Goal: Task Accomplishment & Management: Use online tool/utility

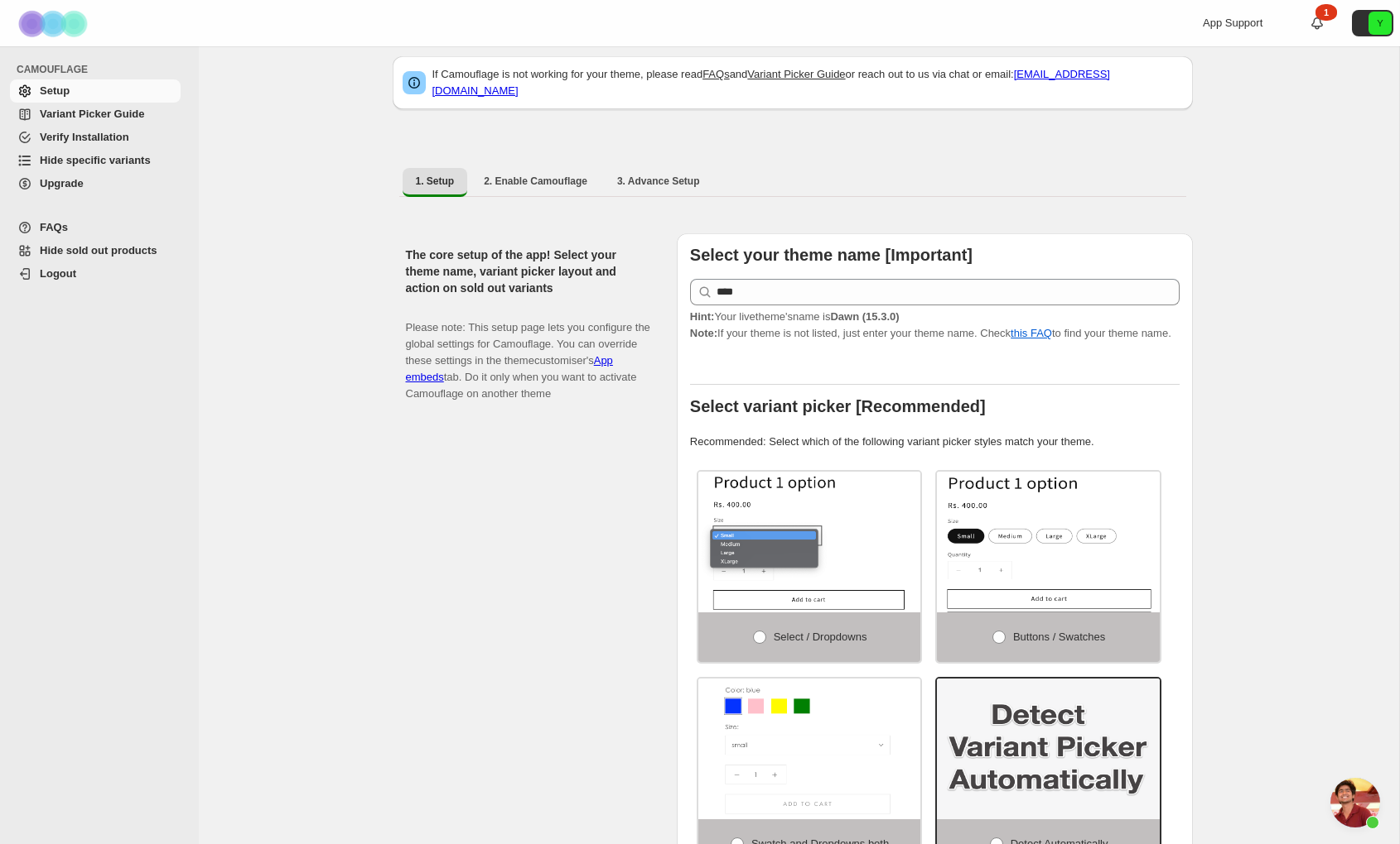
scroll to position [16, 0]
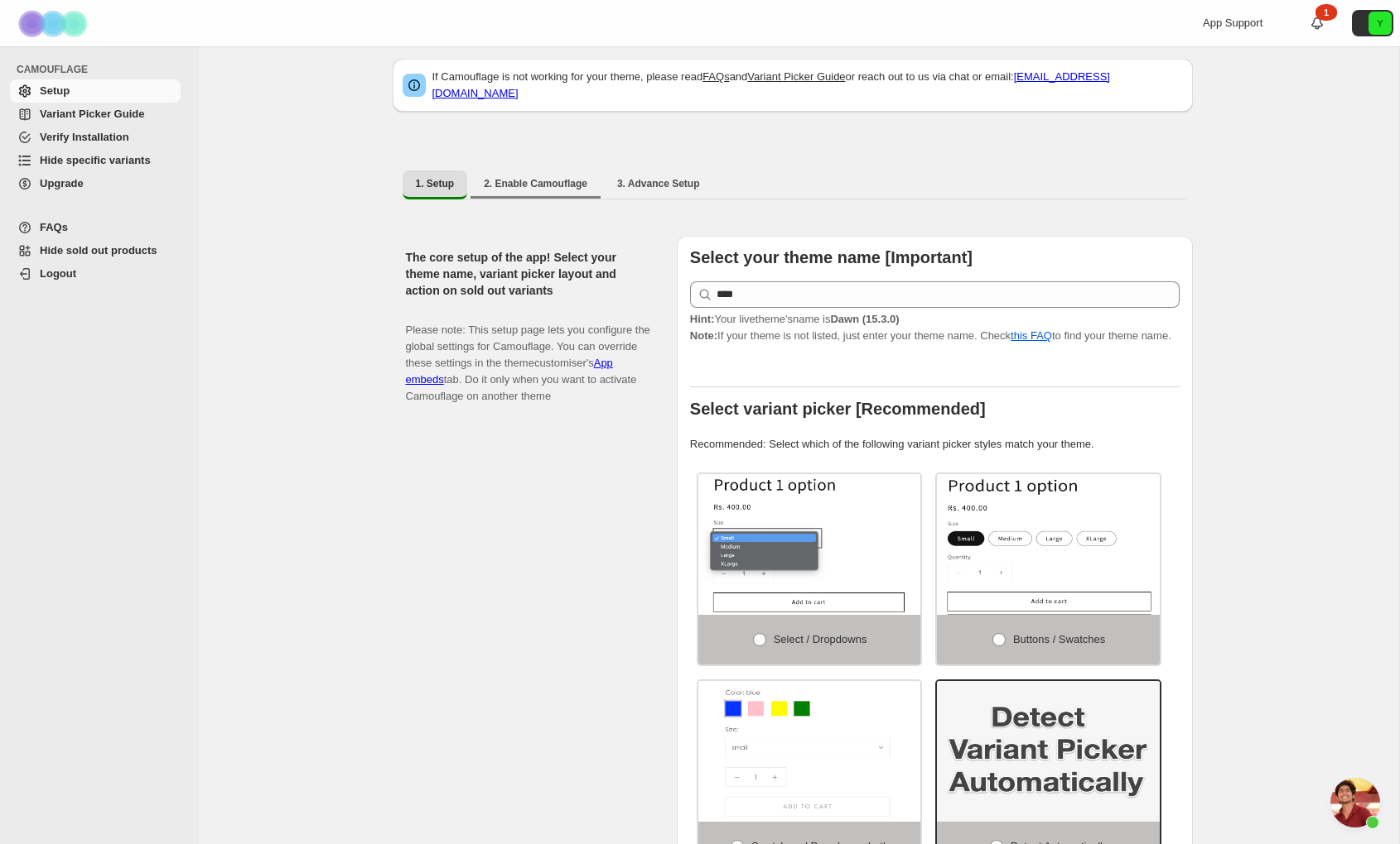
click at [544, 170] on li "2. Enable Camouflage" at bounding box center [535, 184] width 130 height 29
click at [544, 171] on button "2. Enable Camouflage" at bounding box center [535, 183] width 130 height 26
select select "**********"
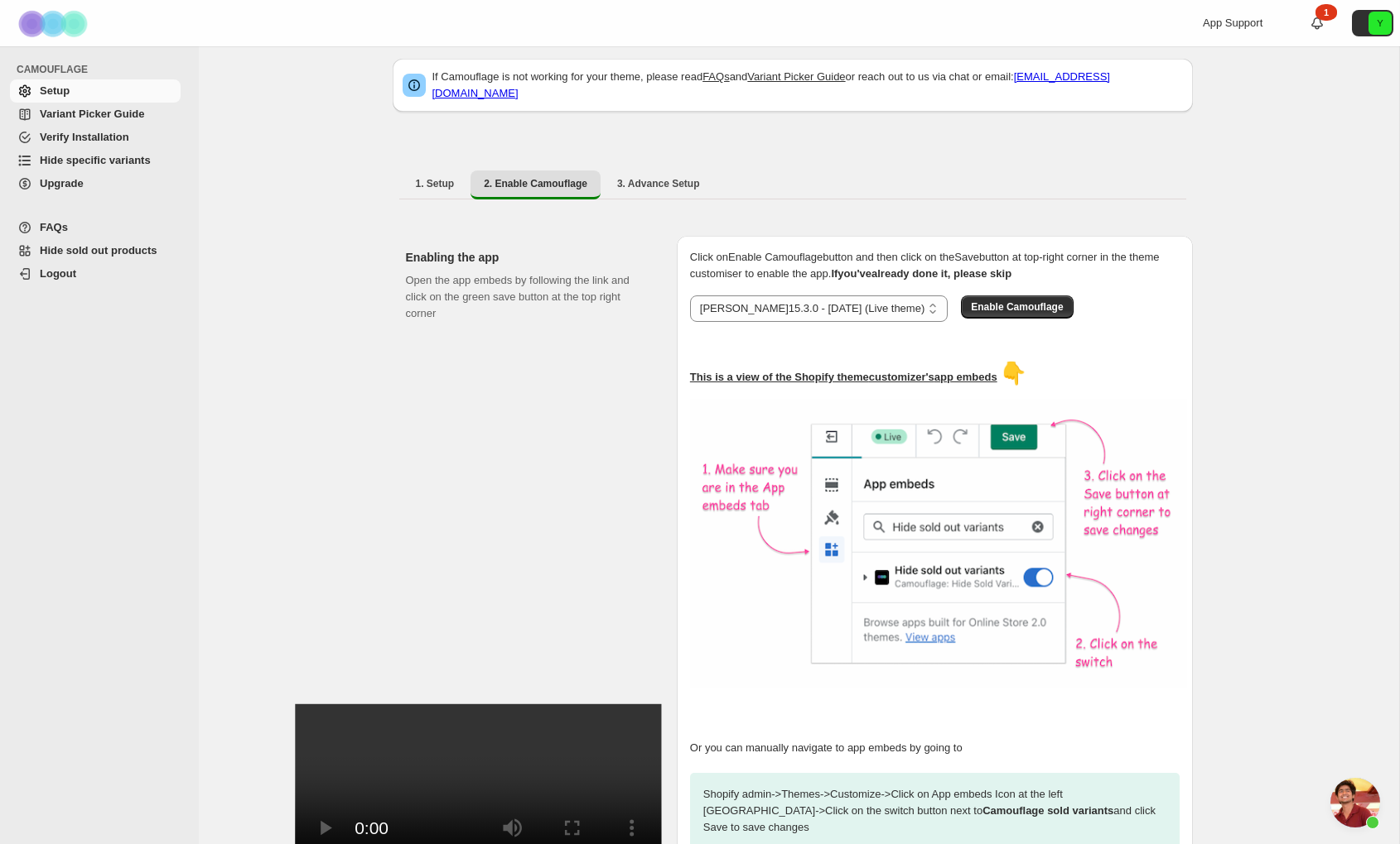
click at [124, 174] on link "Upgrade" at bounding box center [95, 184] width 171 height 23
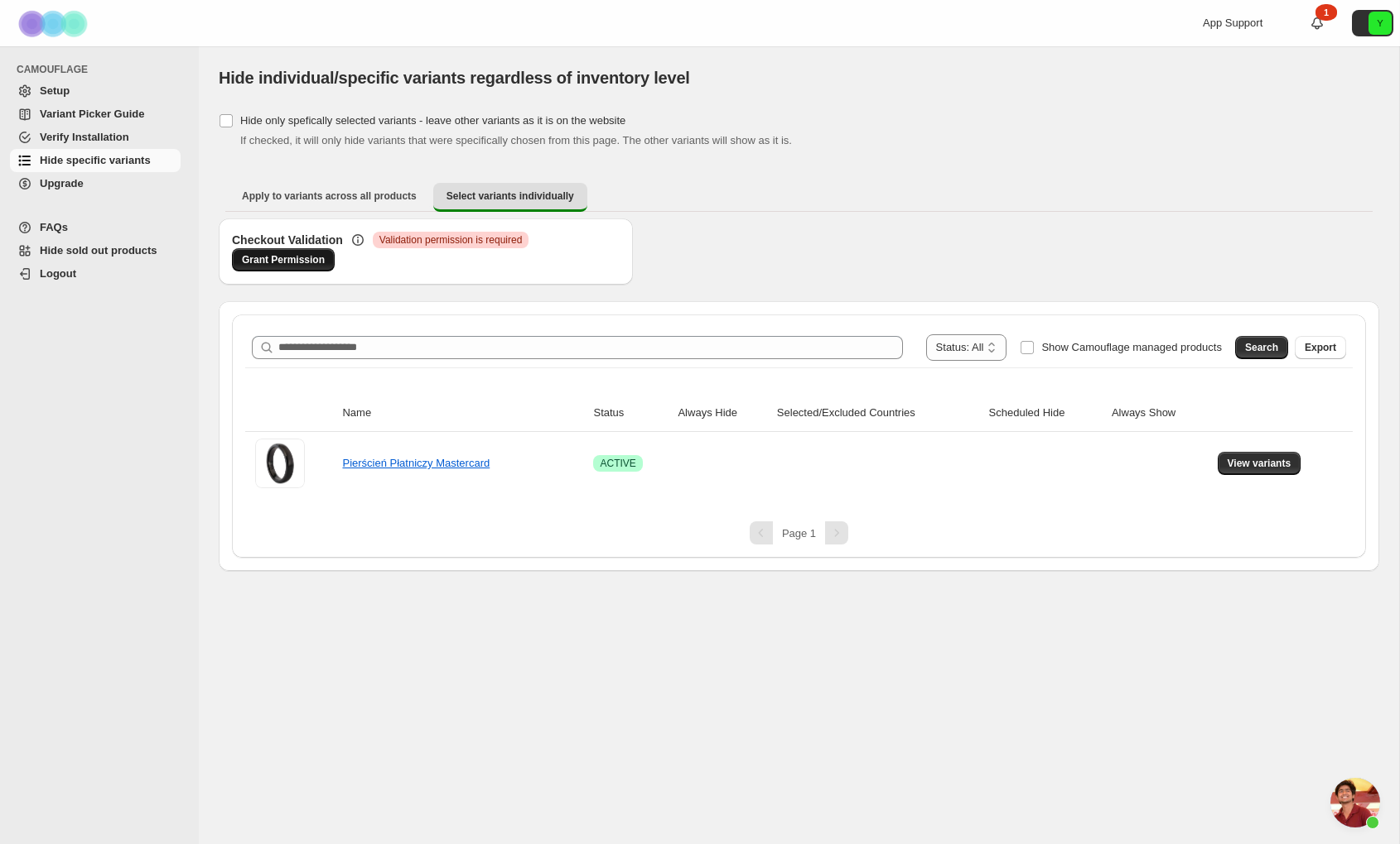
click at [298, 259] on span "Grant Permission" at bounding box center [282, 260] width 82 height 14
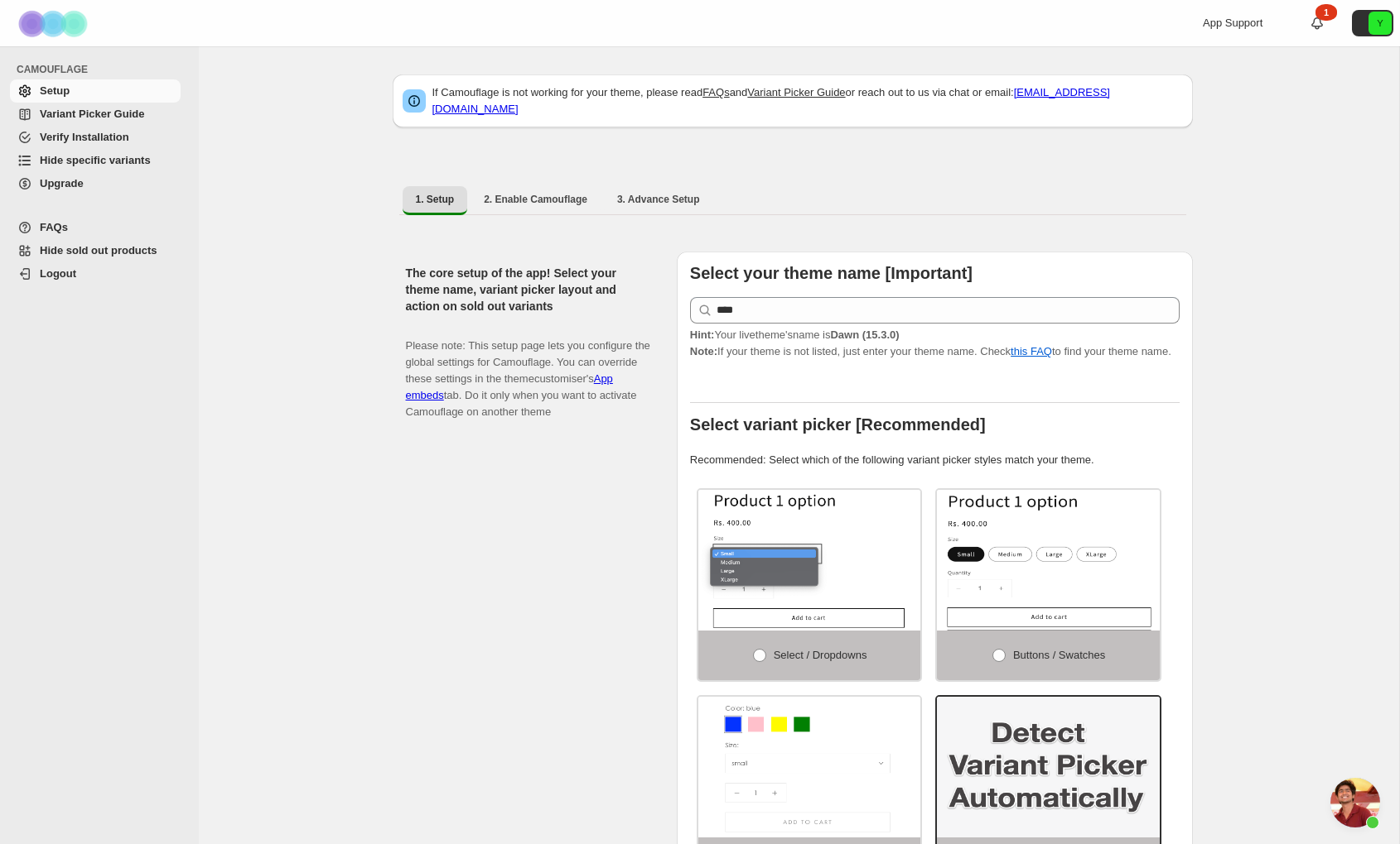
click at [109, 153] on span "Hide specific variants" at bounding box center [109, 160] width 138 height 16
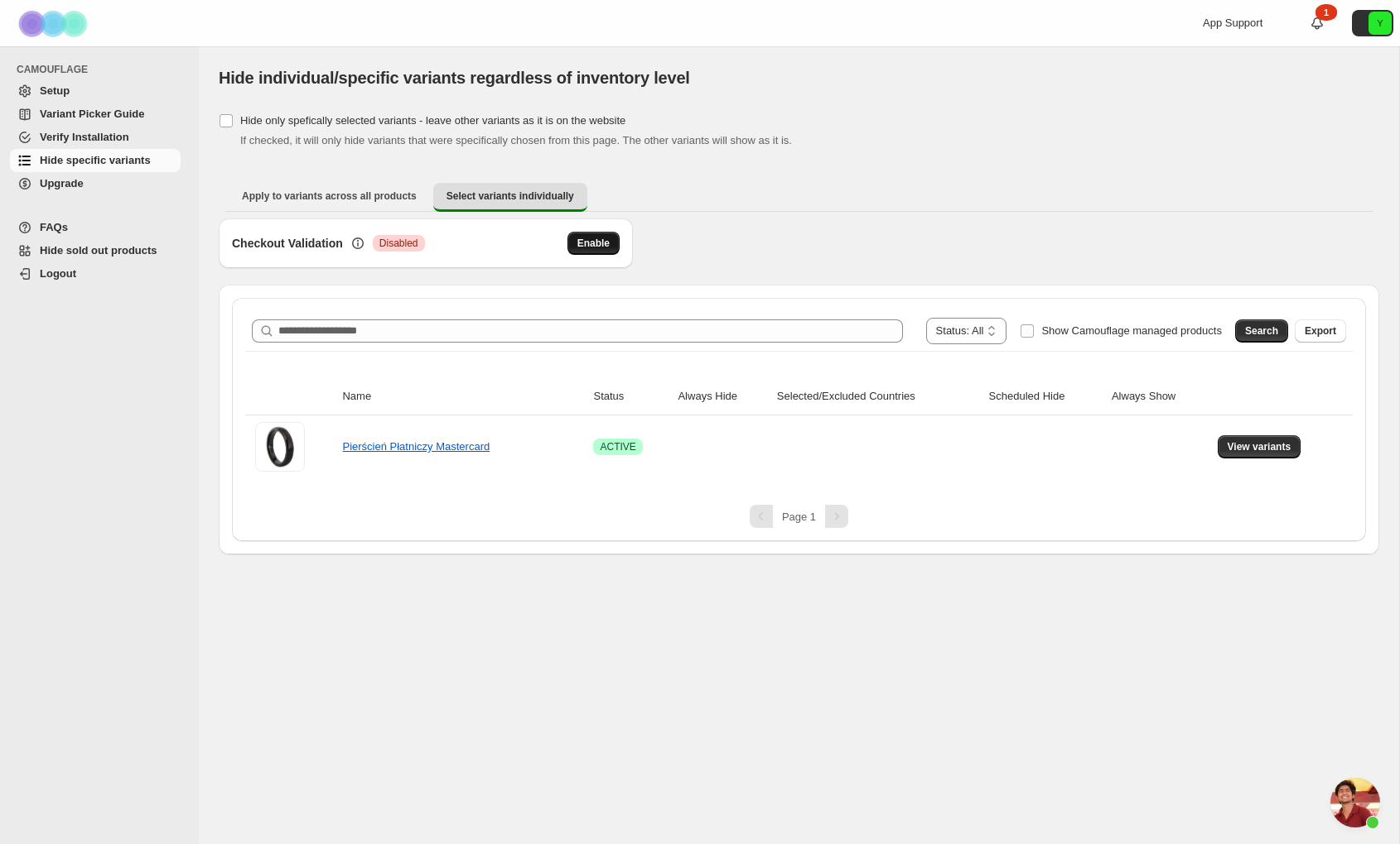
click at [589, 242] on span "Enable" at bounding box center [592, 243] width 32 height 14
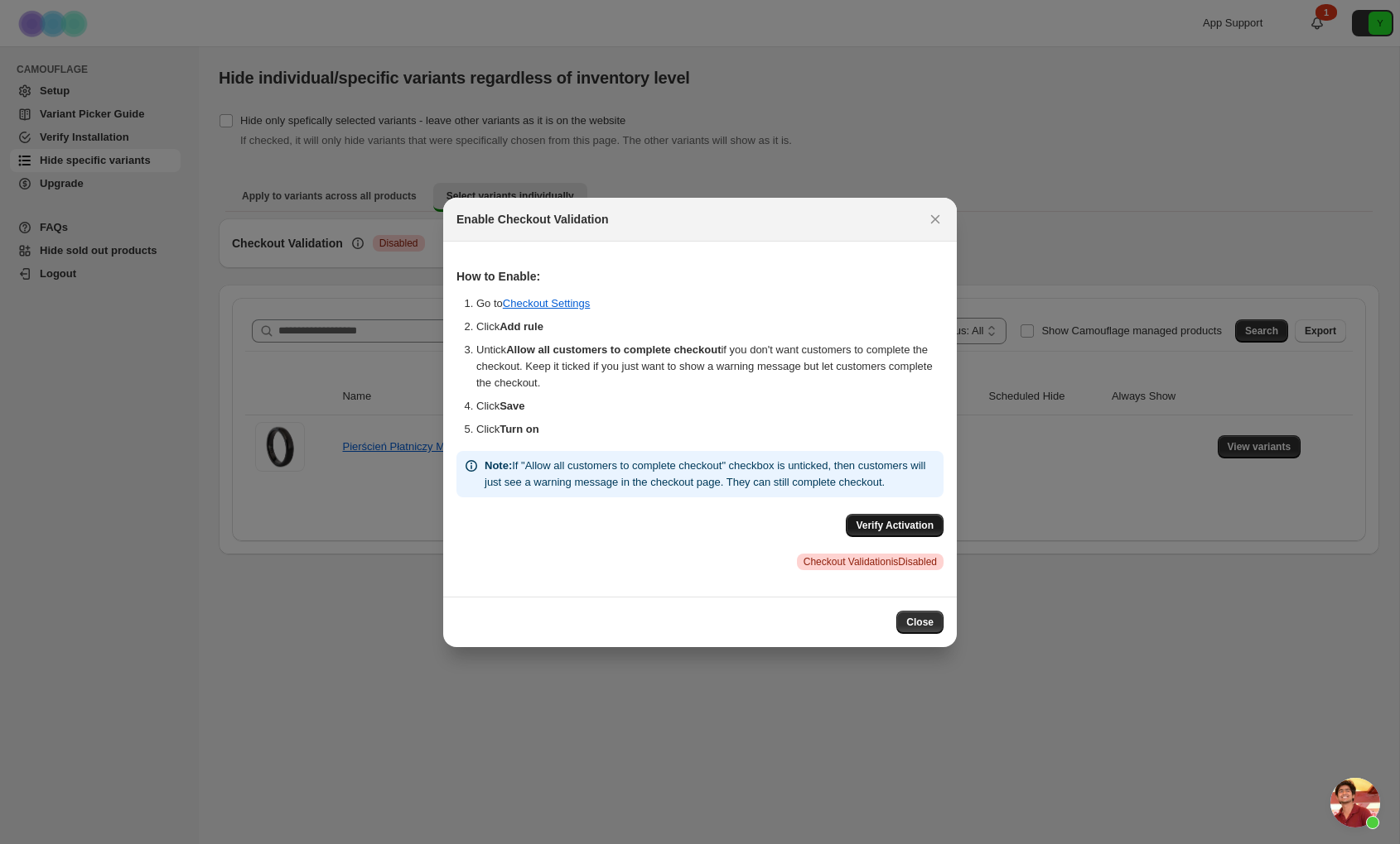
click at [900, 525] on button "Verify Activation" at bounding box center [894, 526] width 98 height 23
click at [917, 629] on span "Close" at bounding box center [920, 623] width 27 height 14
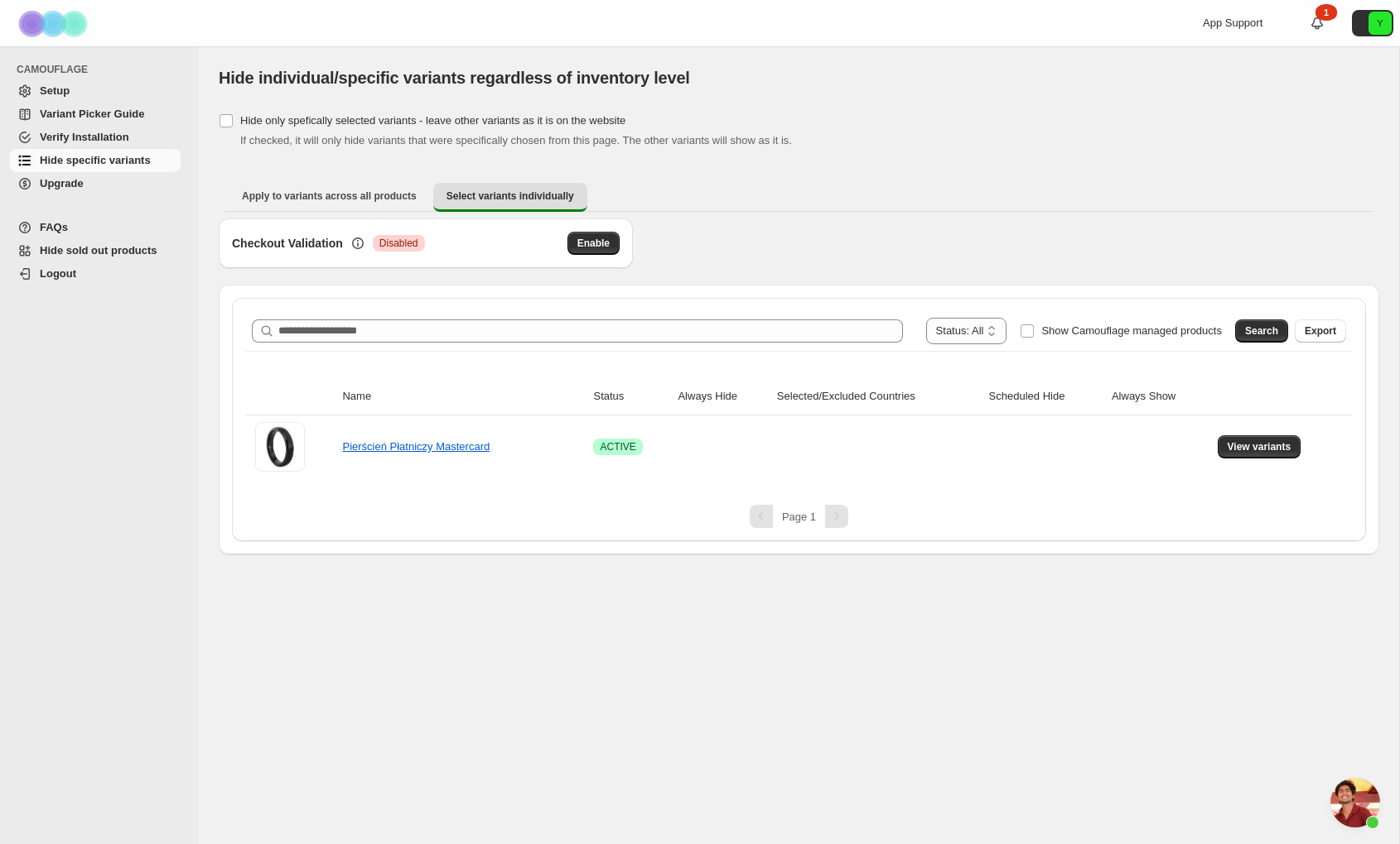
click at [88, 203] on ul "CAMOUFLAGE Setup Variant Picker Guide Verify Installation Hide specific variant…" at bounding box center [95, 135] width 190 height 149
click at [90, 188] on span "Upgrade" at bounding box center [109, 183] width 138 height 16
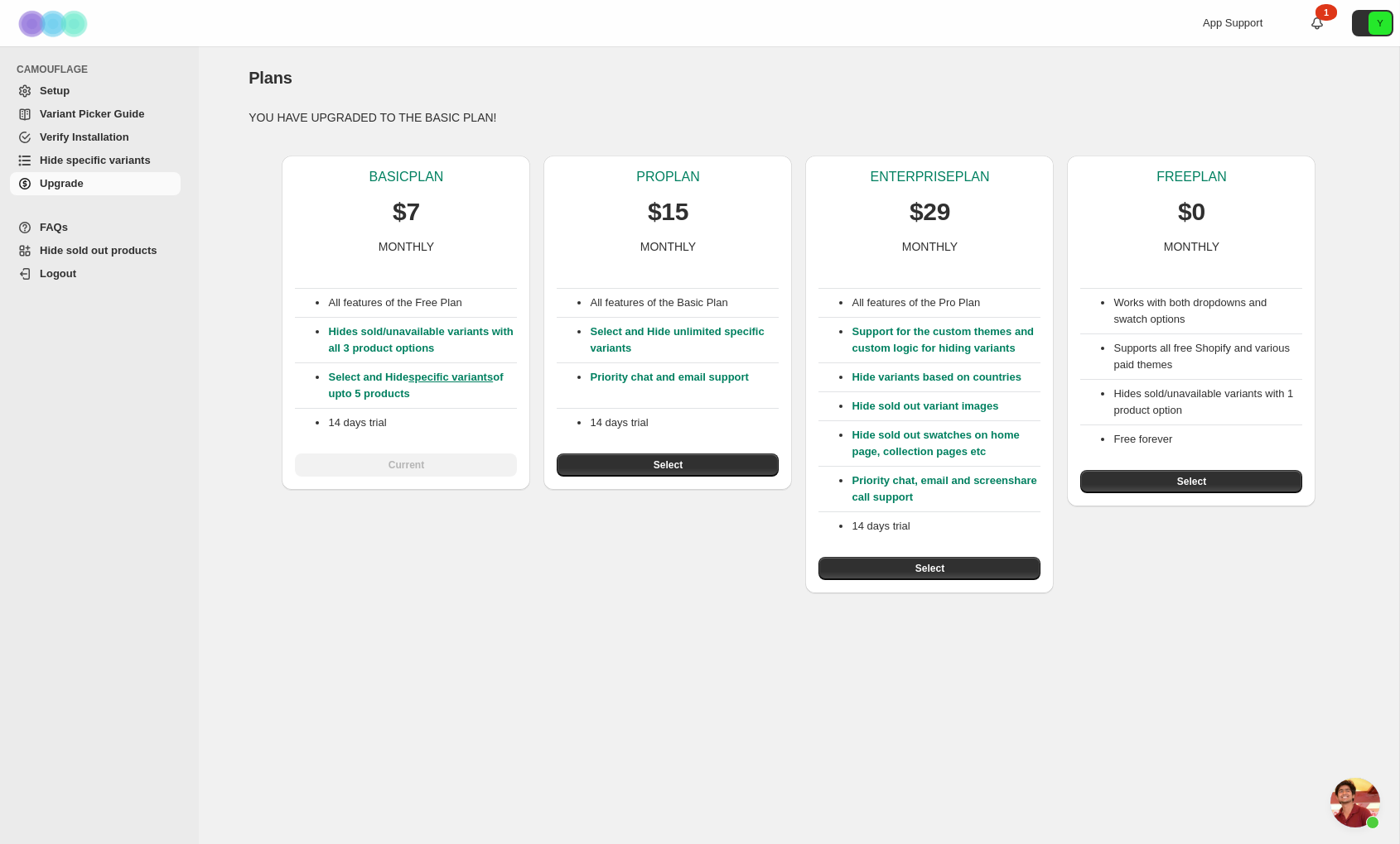
click at [124, 167] on span "Hide specific variants" at bounding box center [95, 160] width 111 height 13
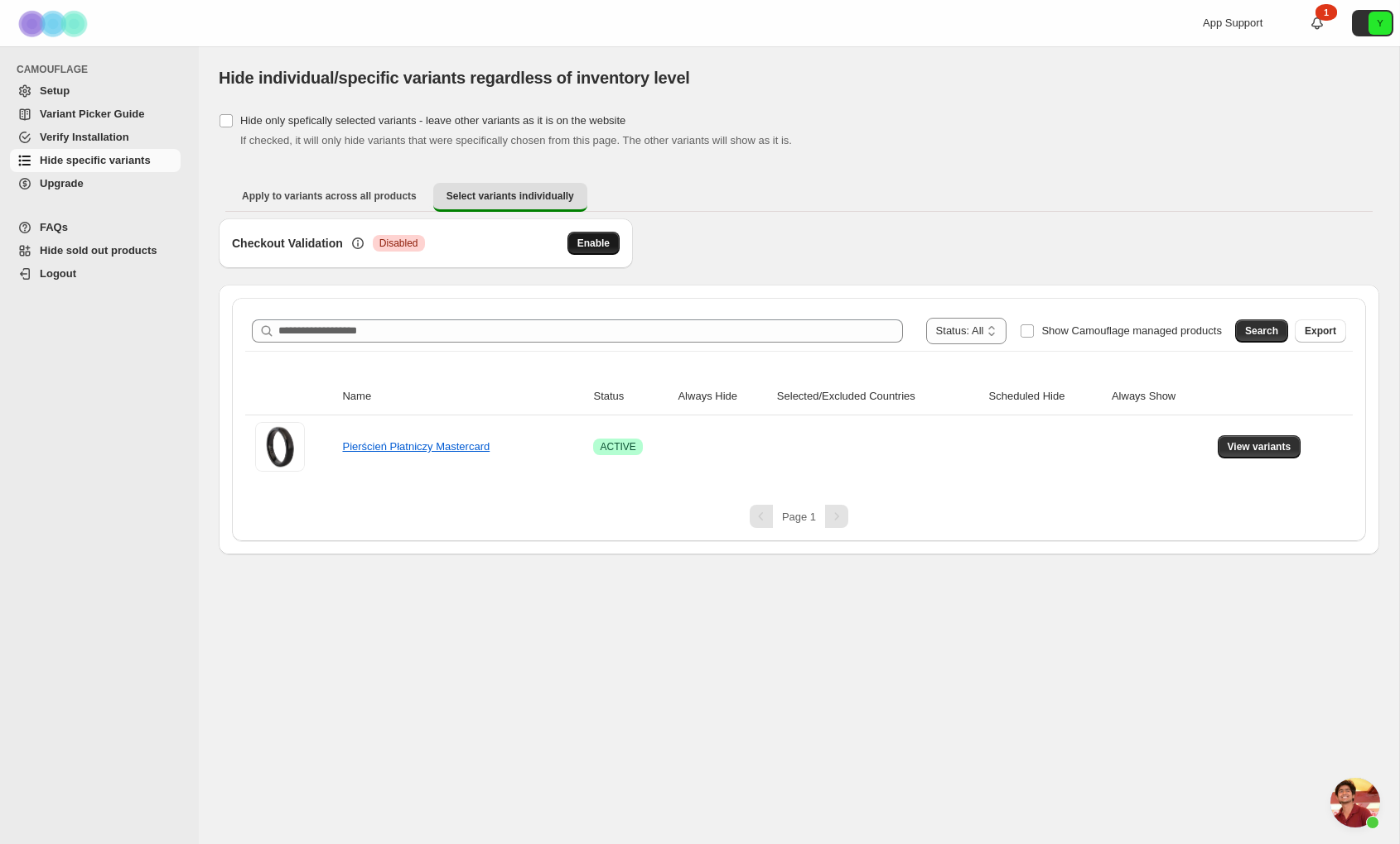
click at [596, 240] on span "Enable" at bounding box center [592, 243] width 32 height 14
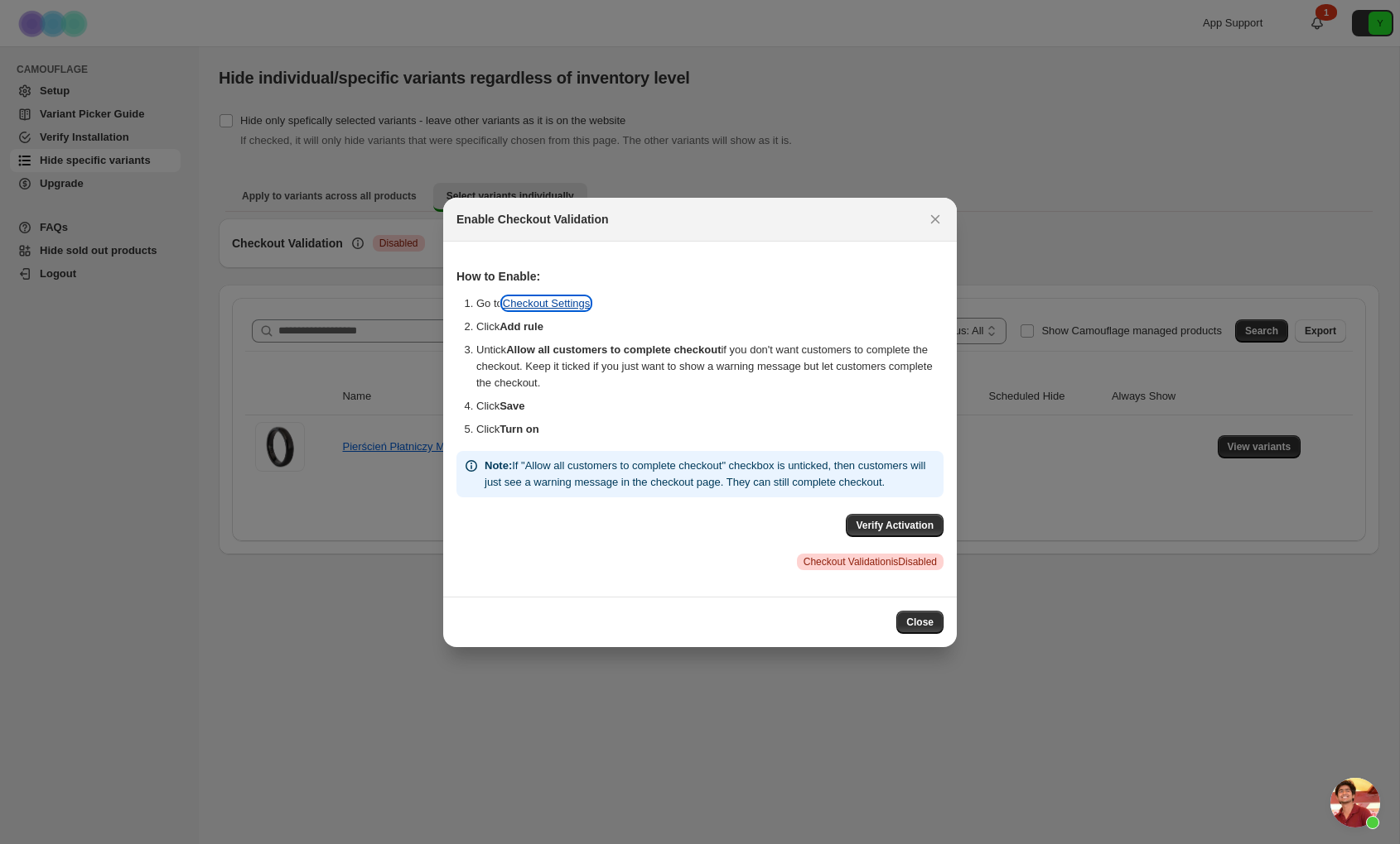
click at [567, 297] on link "Checkout Settings" at bounding box center [547, 303] width 88 height 13
click at [892, 519] on div "How to Enable: Go to Checkout Settings Click Add rule Untick Allow all customer…" at bounding box center [700, 419] width 487 height 328
click at [892, 522] on button "Verify Activation" at bounding box center [894, 526] width 98 height 23
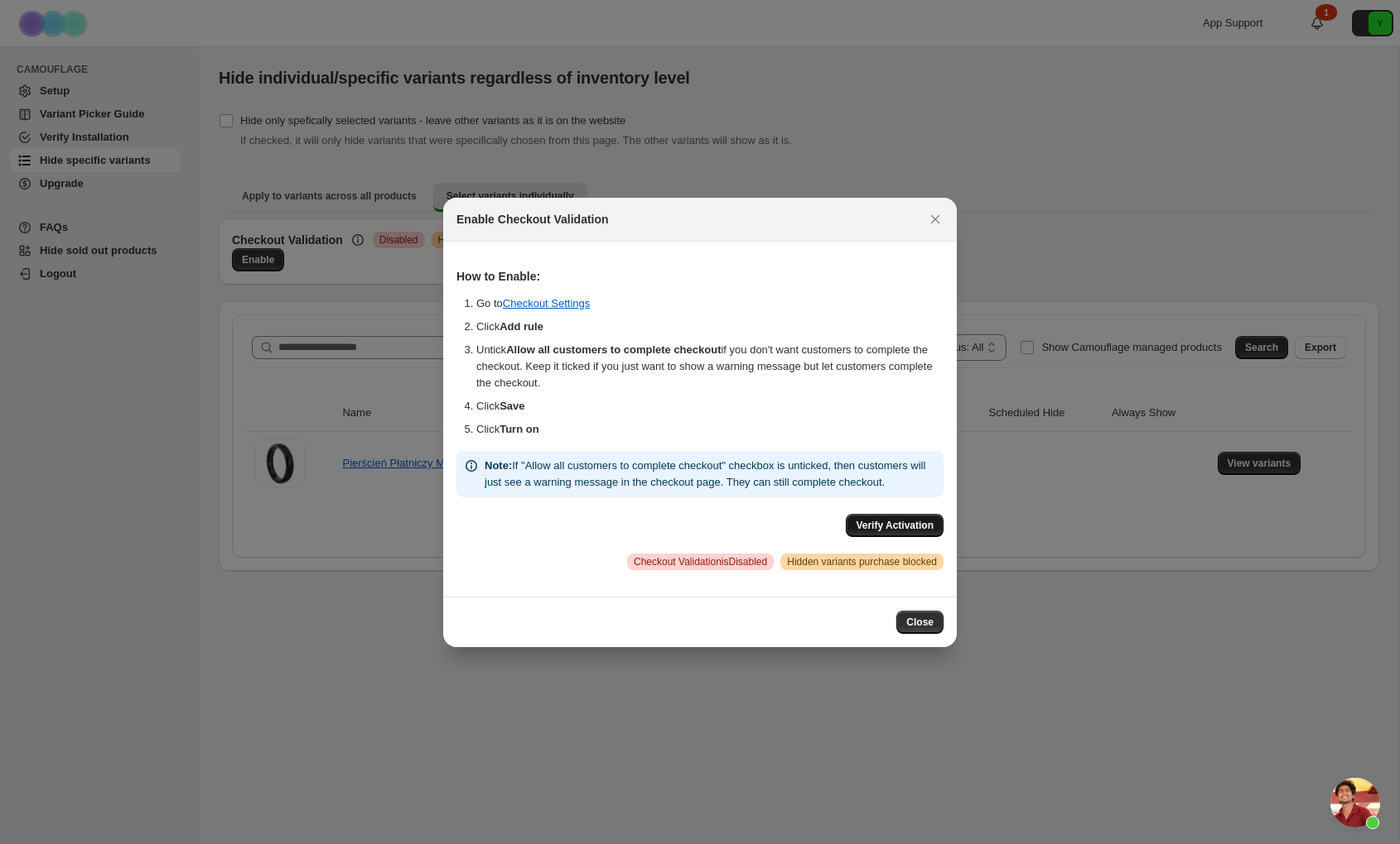
click at [885, 530] on span "Verify Activation" at bounding box center [894, 526] width 78 height 14
click at [865, 525] on button "Verify Activation" at bounding box center [894, 526] width 98 height 23
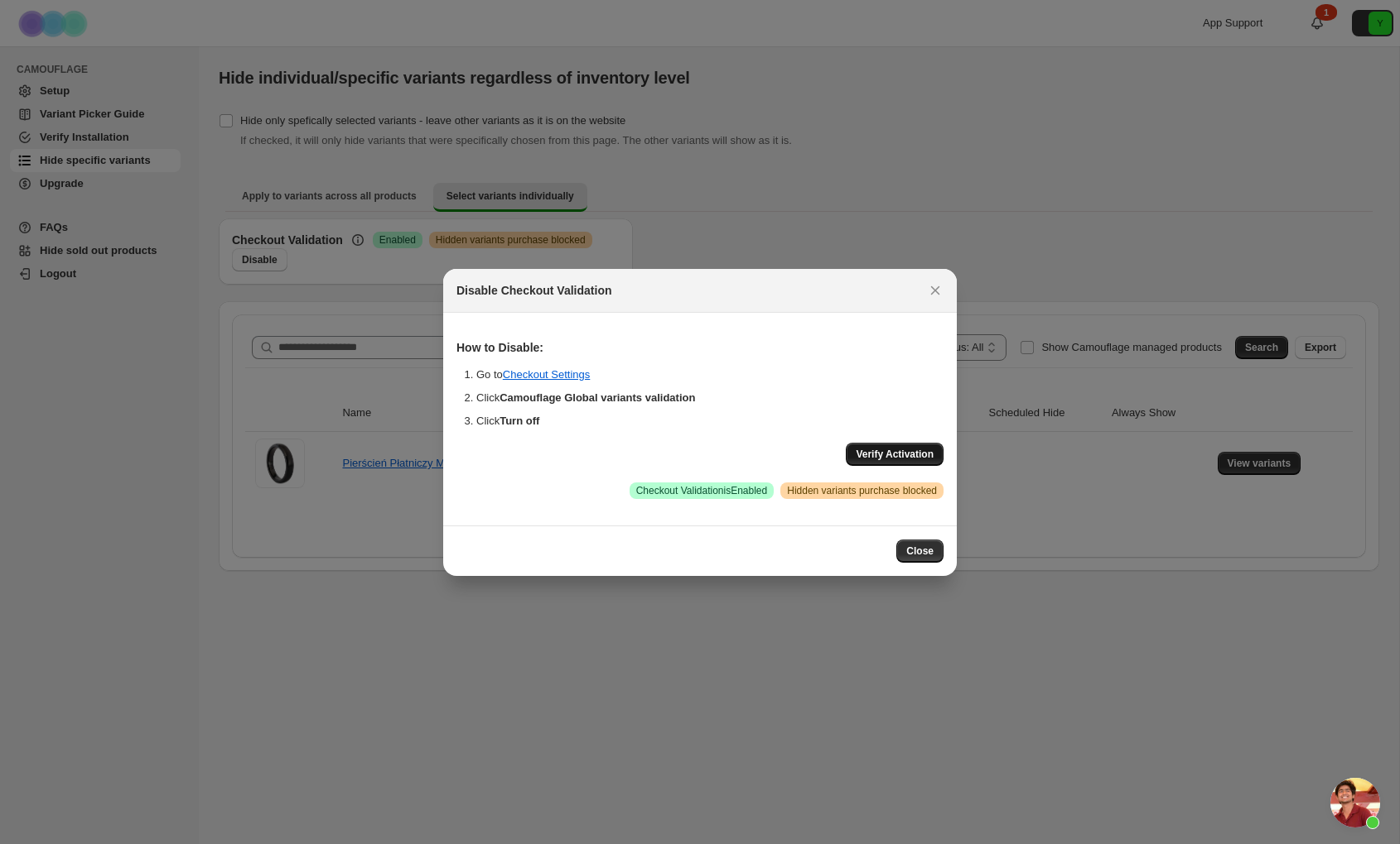
click at [906, 453] on span "Verify Activation" at bounding box center [894, 454] width 78 height 14
click at [872, 457] on span "Verify Activation" at bounding box center [894, 454] width 78 height 14
click at [886, 459] on span "Verify Activation" at bounding box center [894, 454] width 78 height 14
click at [903, 440] on div "How to Disable: Go to Checkout Settings Click Camouflage Global variants valida…" at bounding box center [700, 420] width 487 height 186
click at [902, 446] on button "Verify Activation" at bounding box center [894, 454] width 98 height 23
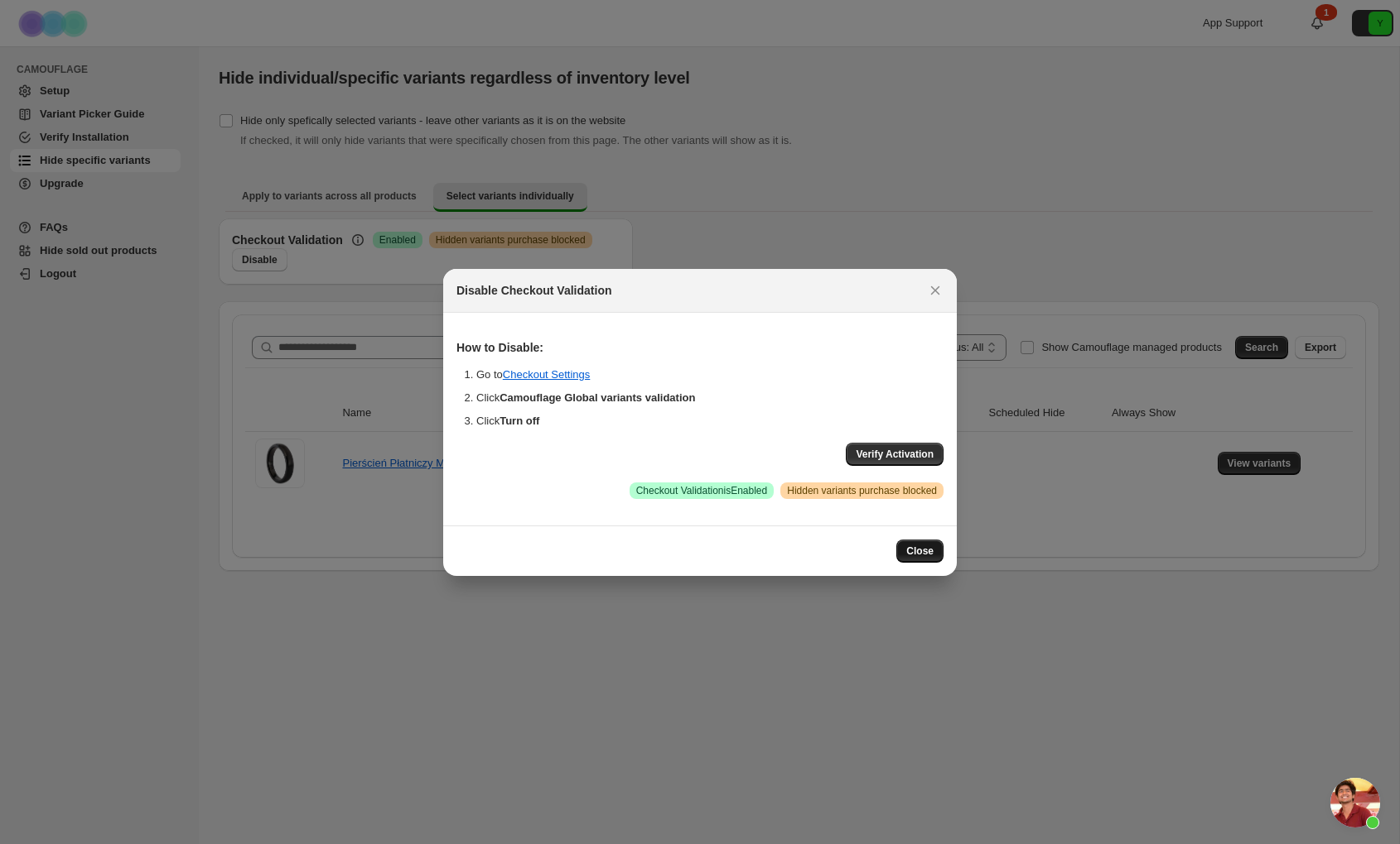
click at [915, 557] on button "Close" at bounding box center [919, 551] width 48 height 23
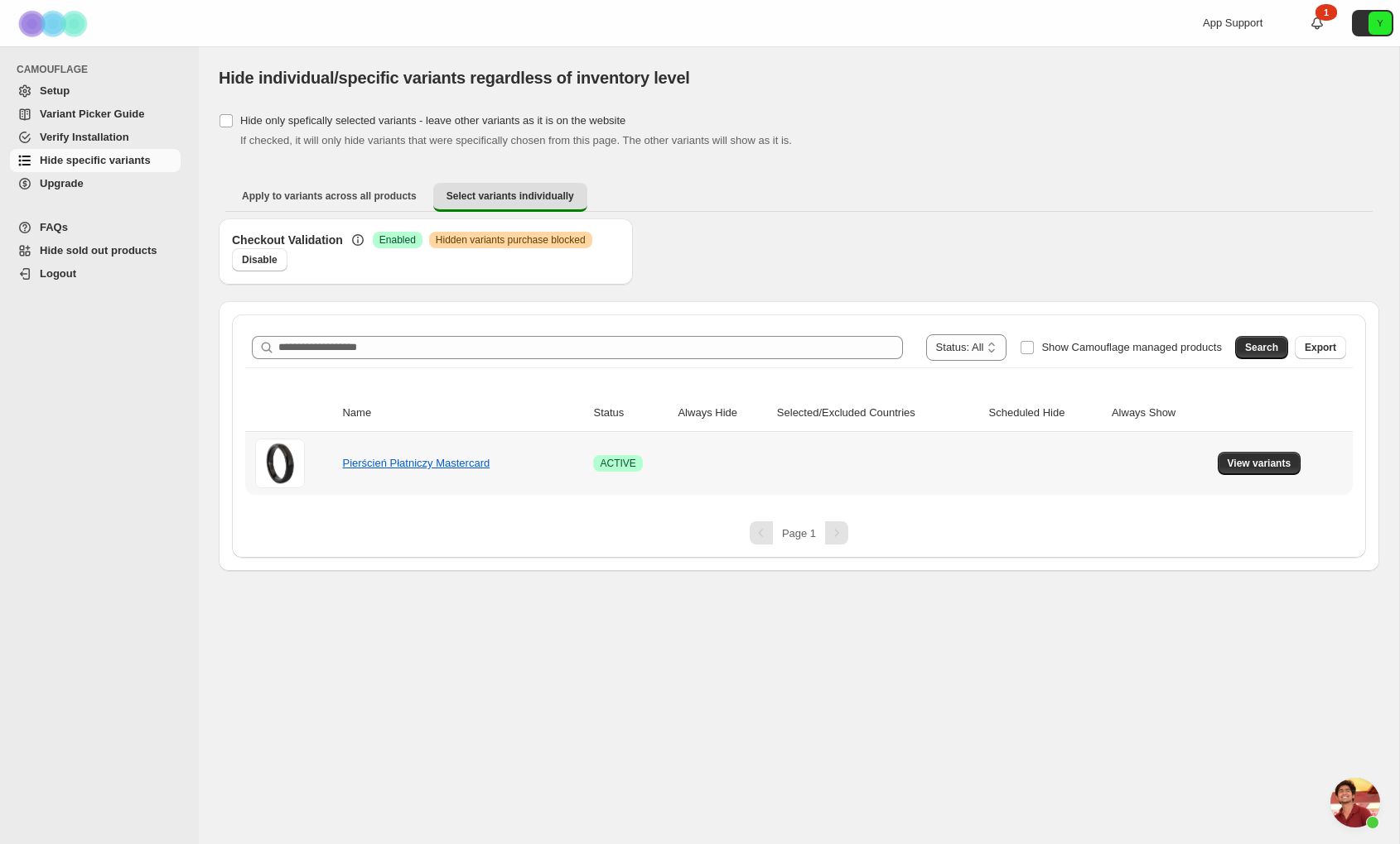
click at [1292, 488] on td "View variants" at bounding box center [1283, 463] width 140 height 63
click at [305, 234] on h3 "Checkout Validation" at bounding box center [287, 239] width 111 height 16
click at [1236, 461] on span "View variants" at bounding box center [1259, 464] width 64 height 14
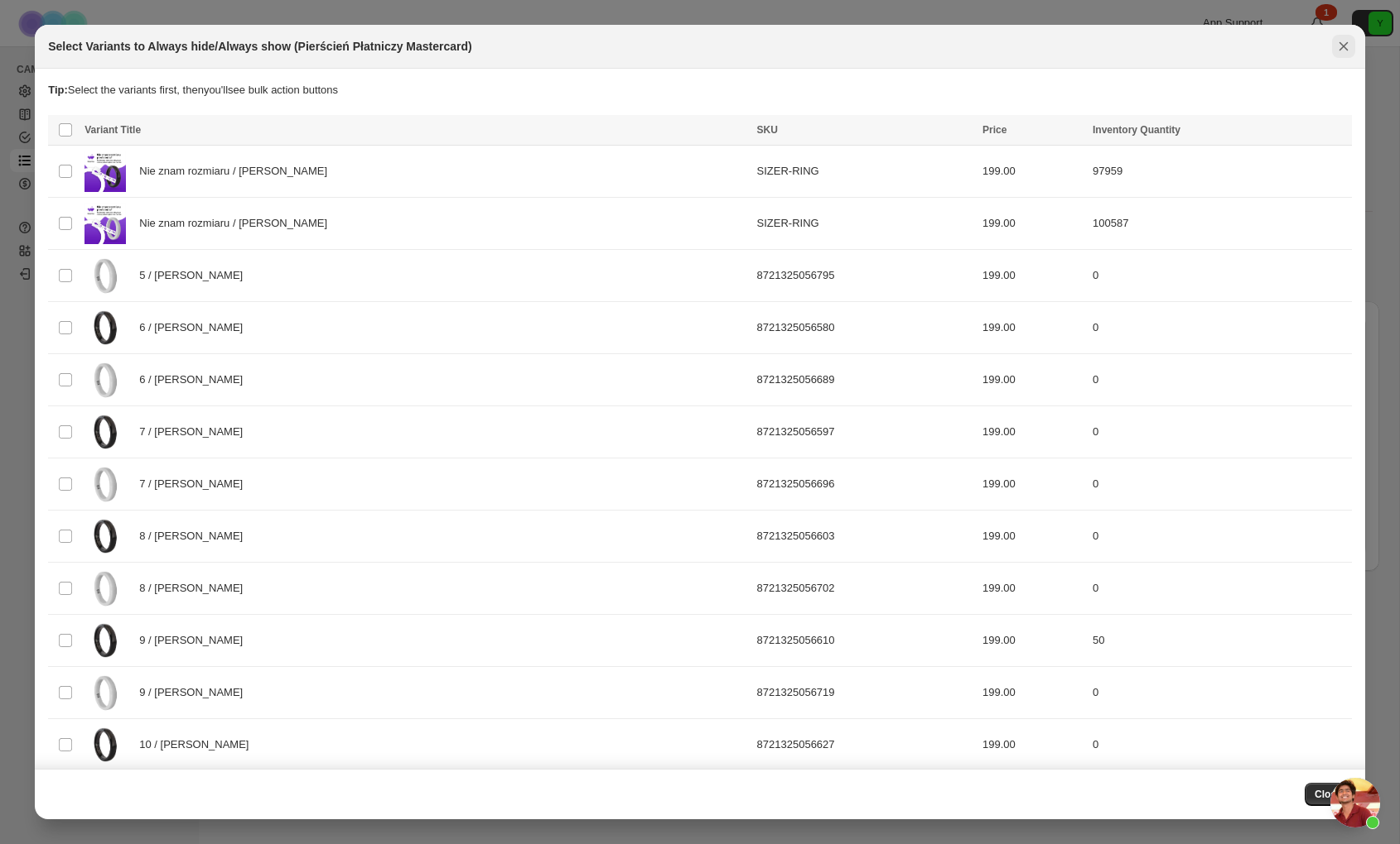
click at [1335, 50] on icon "Close" at bounding box center [1343, 46] width 16 height 16
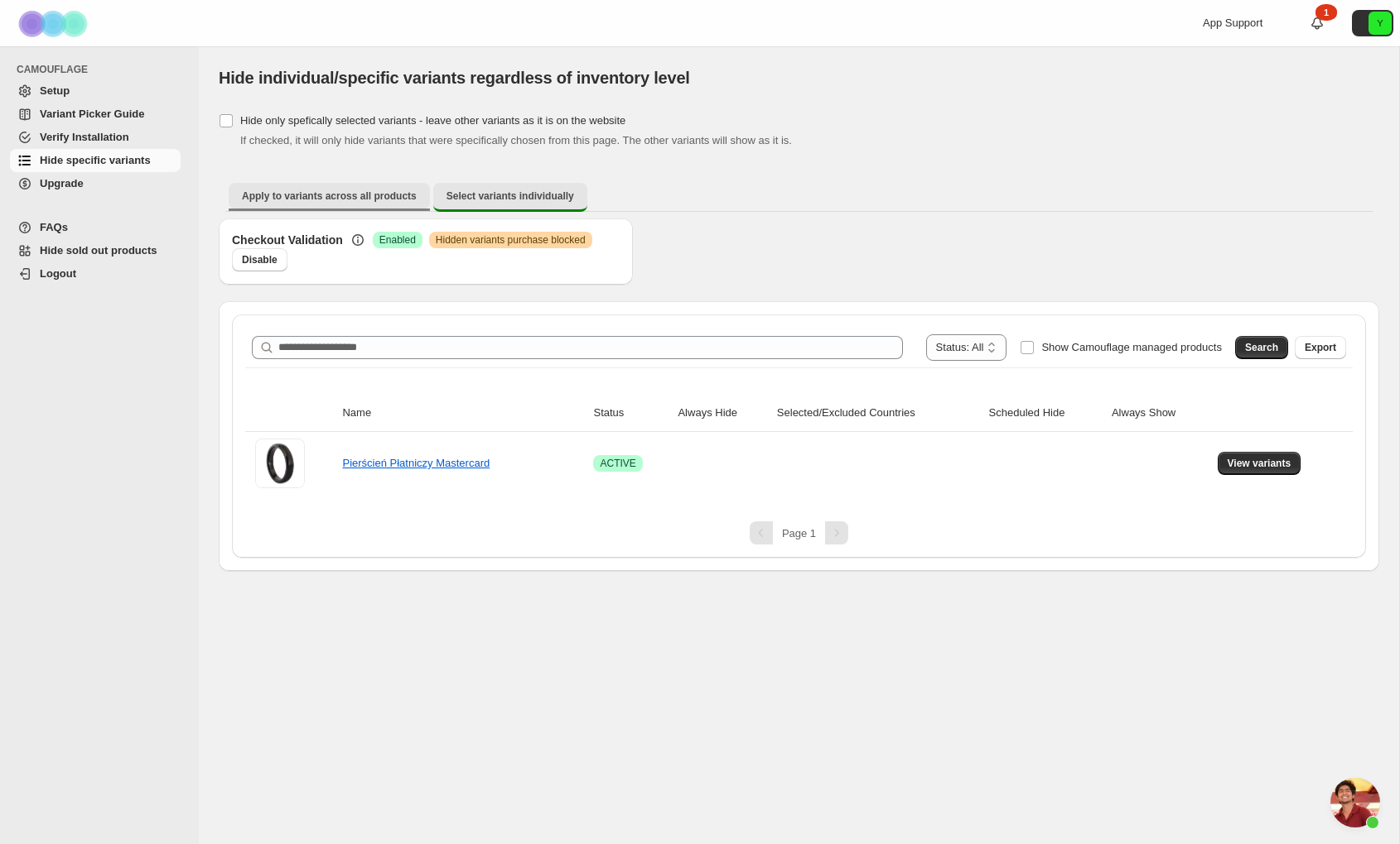
click at [372, 198] on span "Apply to variants across all products" at bounding box center [329, 197] width 175 height 14
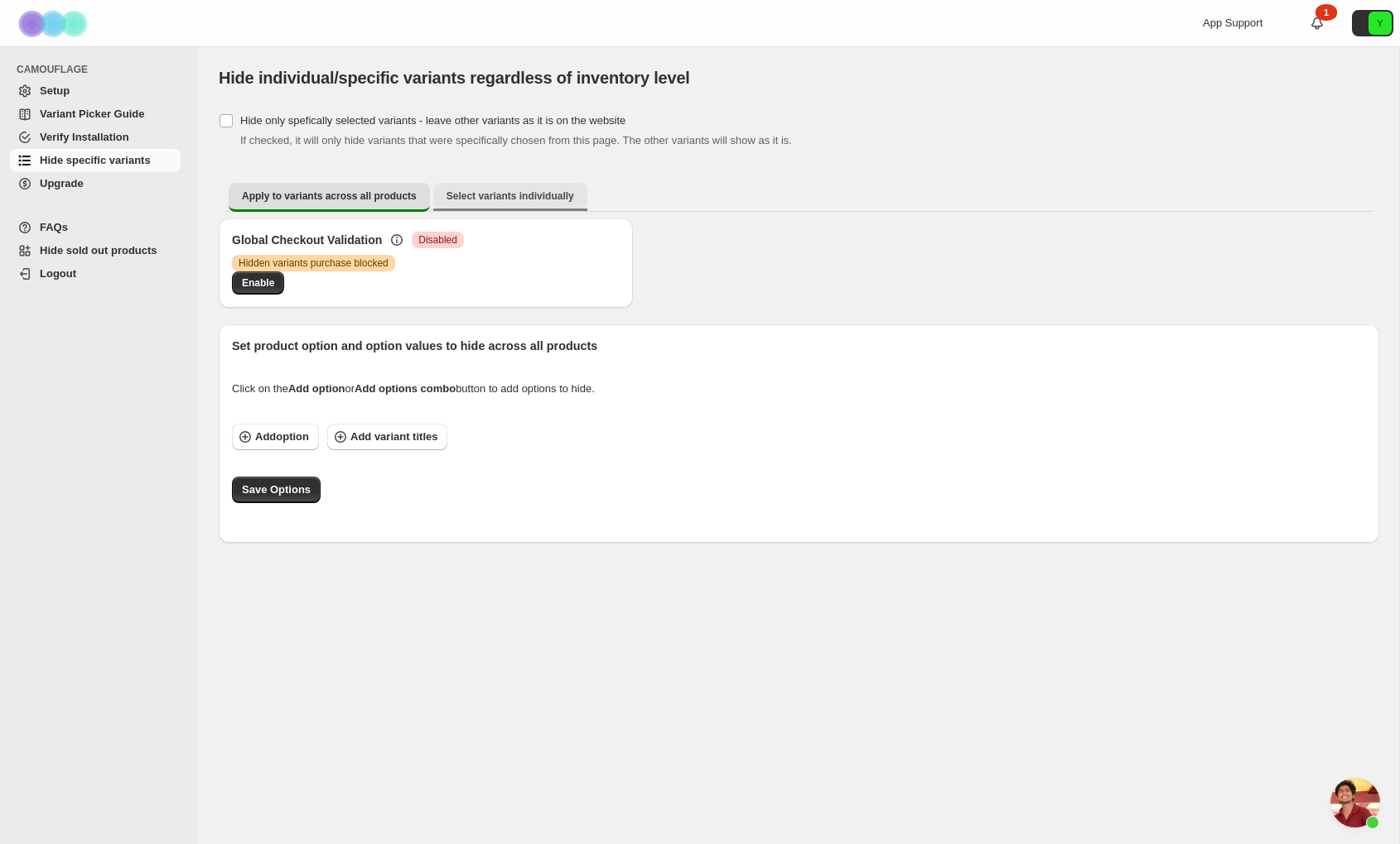
click at [469, 202] on span "Select variants individually" at bounding box center [510, 197] width 128 height 14
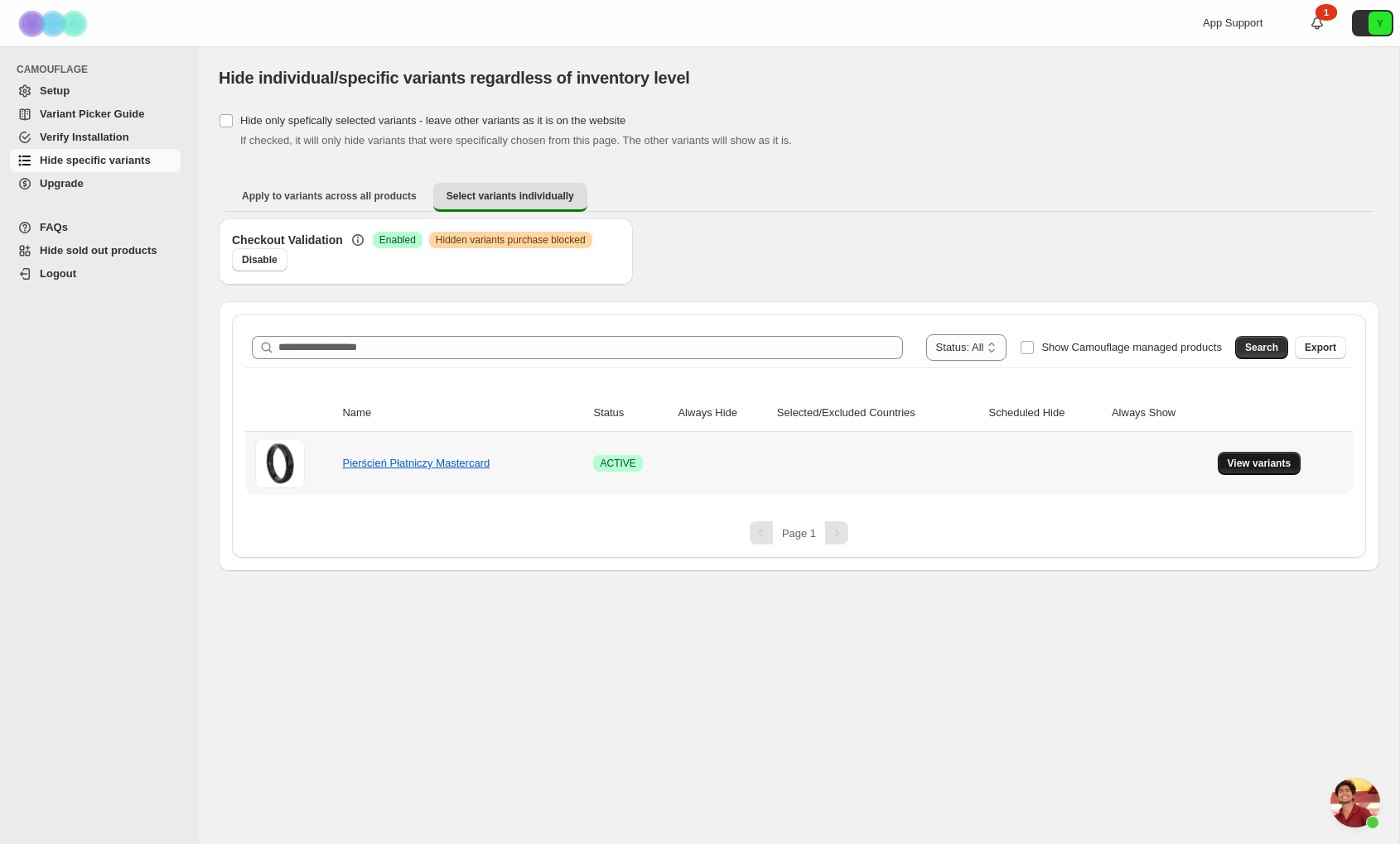
click at [1253, 463] on span "View variants" at bounding box center [1259, 464] width 64 height 14
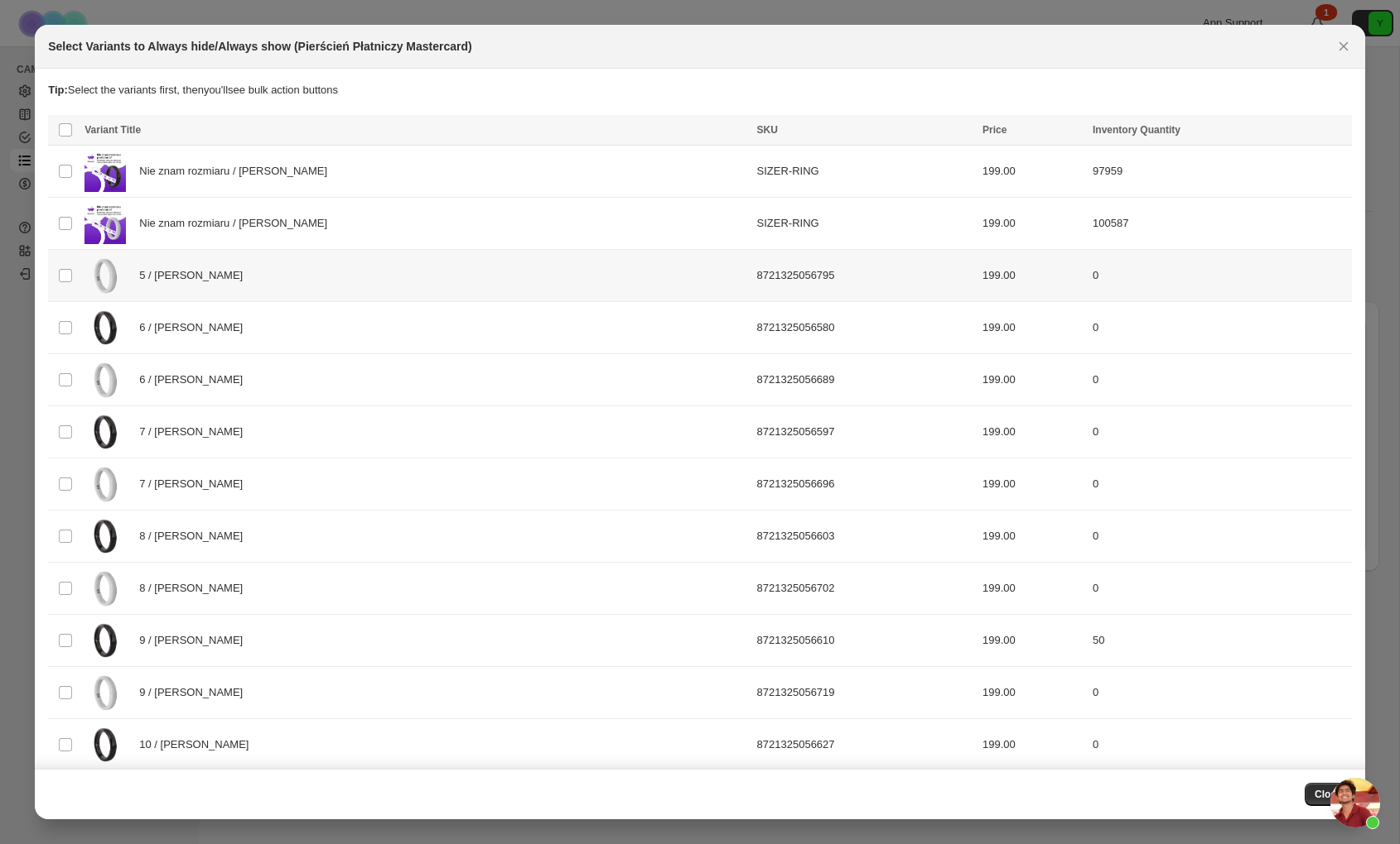
click at [230, 275] on div "5 / [PERSON_NAME]" at bounding box center [415, 275] width 662 height 42
click at [203, 373] on div "6 / [PERSON_NAME]" at bounding box center [415, 380] width 662 height 42
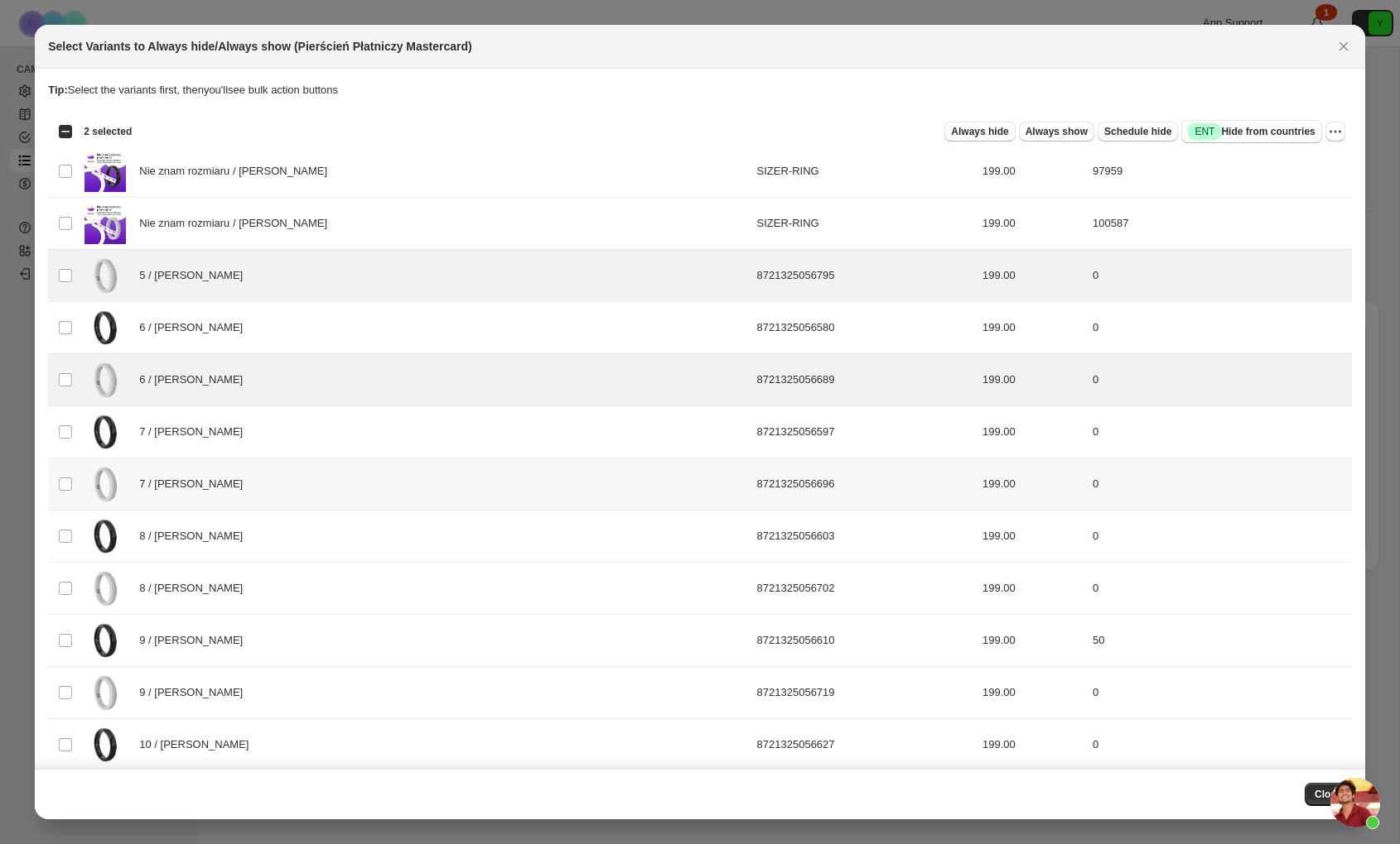
click at [185, 484] on span "7 / [PERSON_NAME]" at bounding box center [196, 484] width 112 height 16
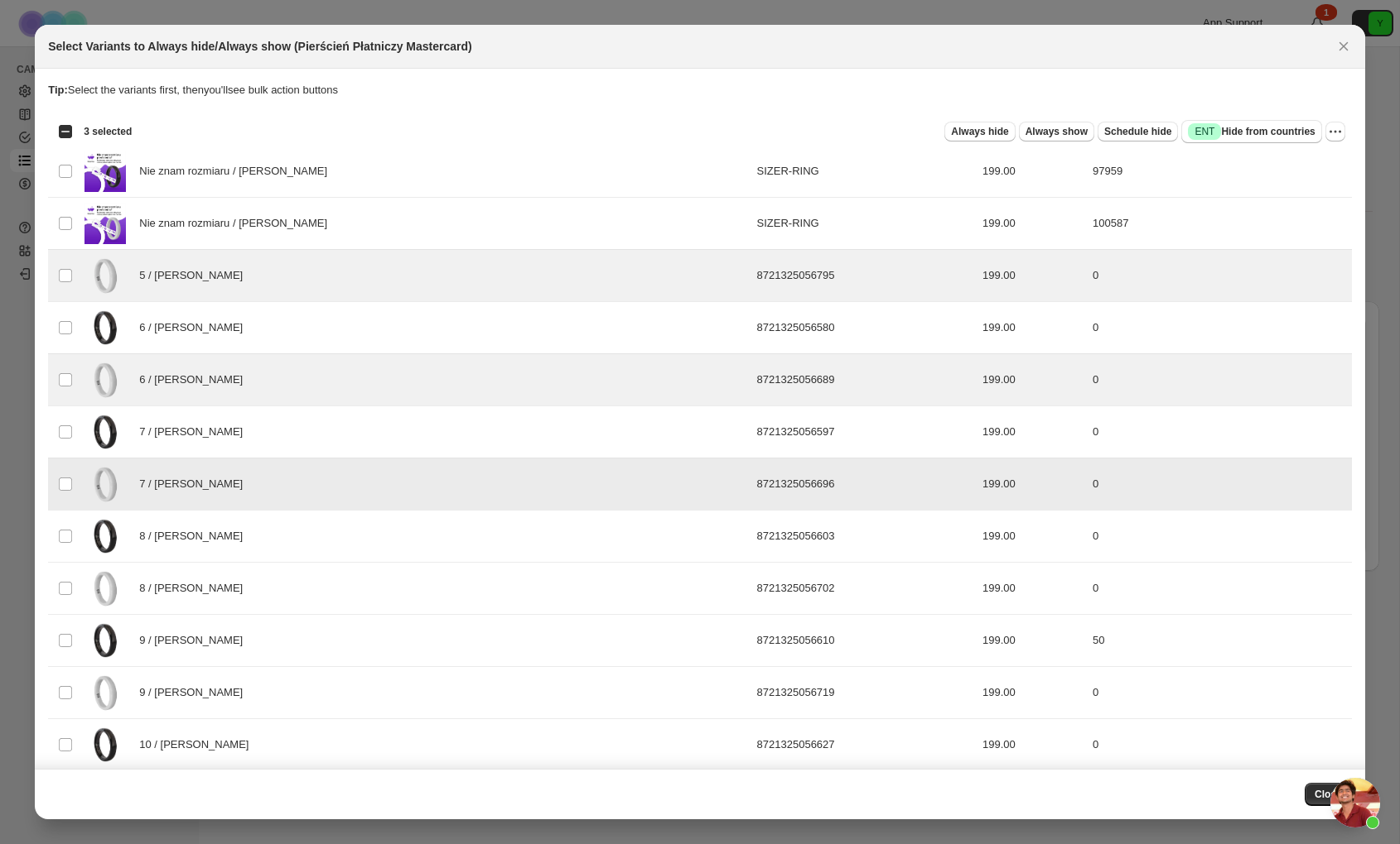
scroll to position [241, 0]
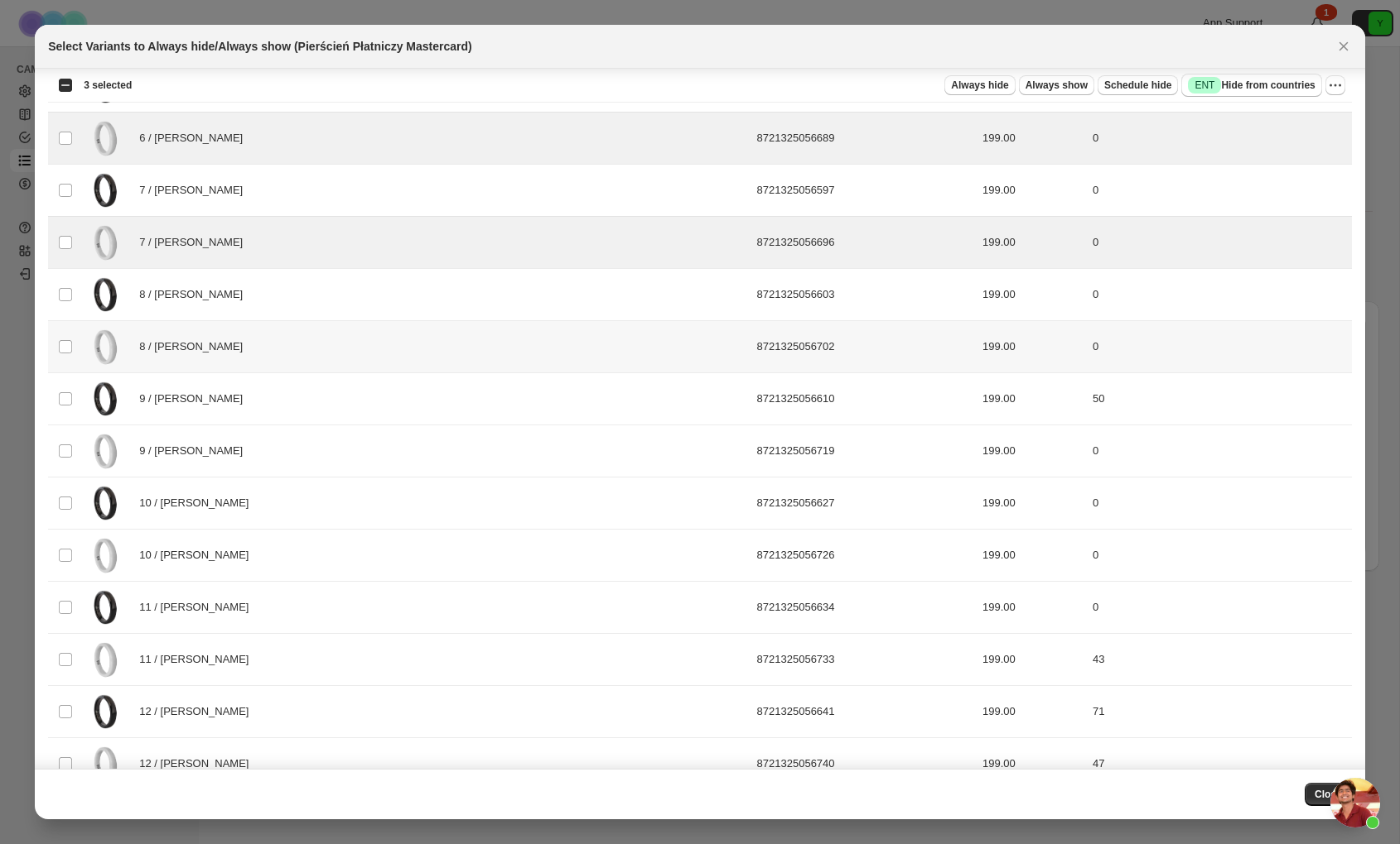
click at [223, 359] on div "8 / [PERSON_NAME]" at bounding box center [415, 347] width 662 height 42
click at [212, 577] on td "10 / [PERSON_NAME]" at bounding box center [415, 556] width 672 height 52
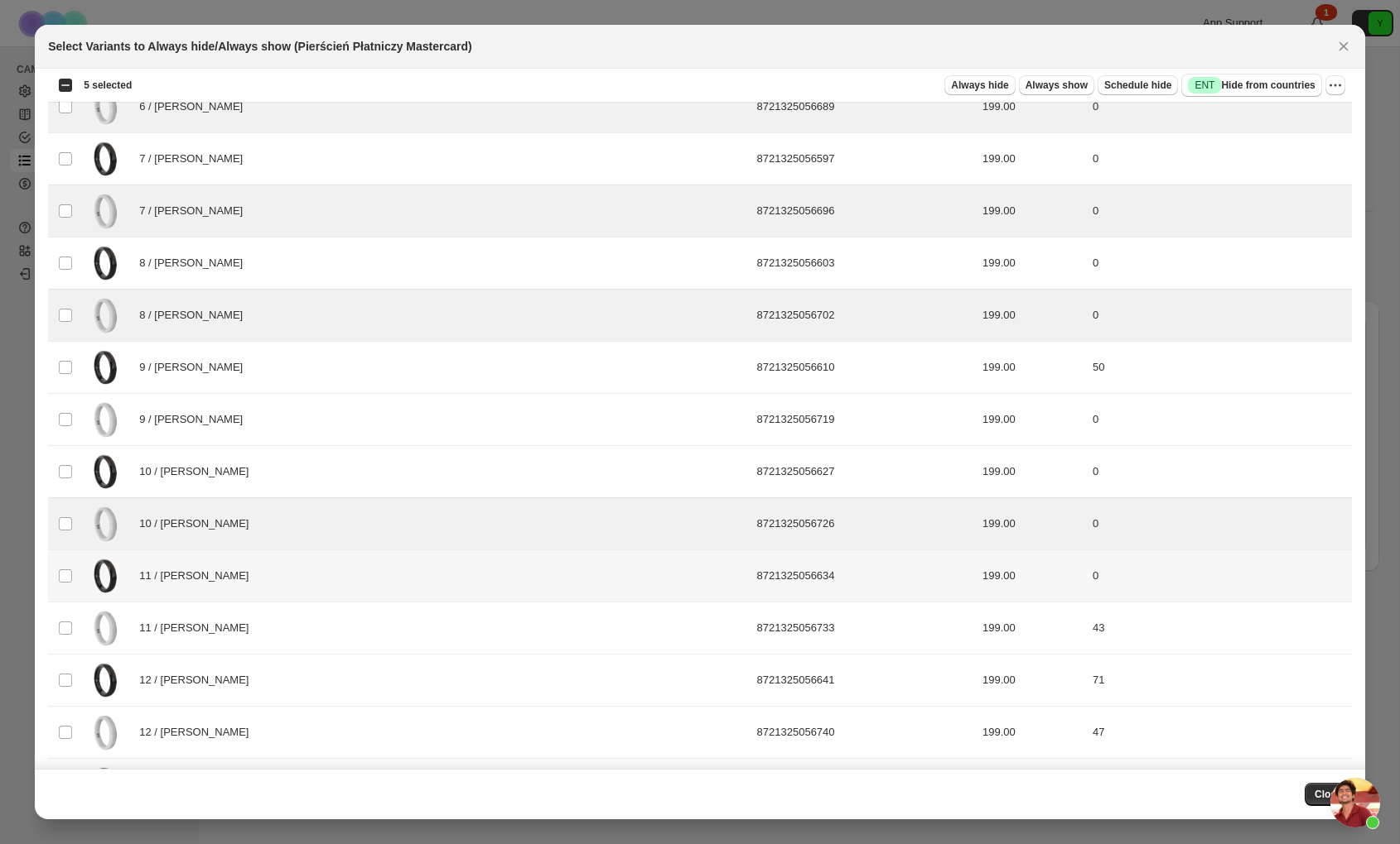
scroll to position [0, 0]
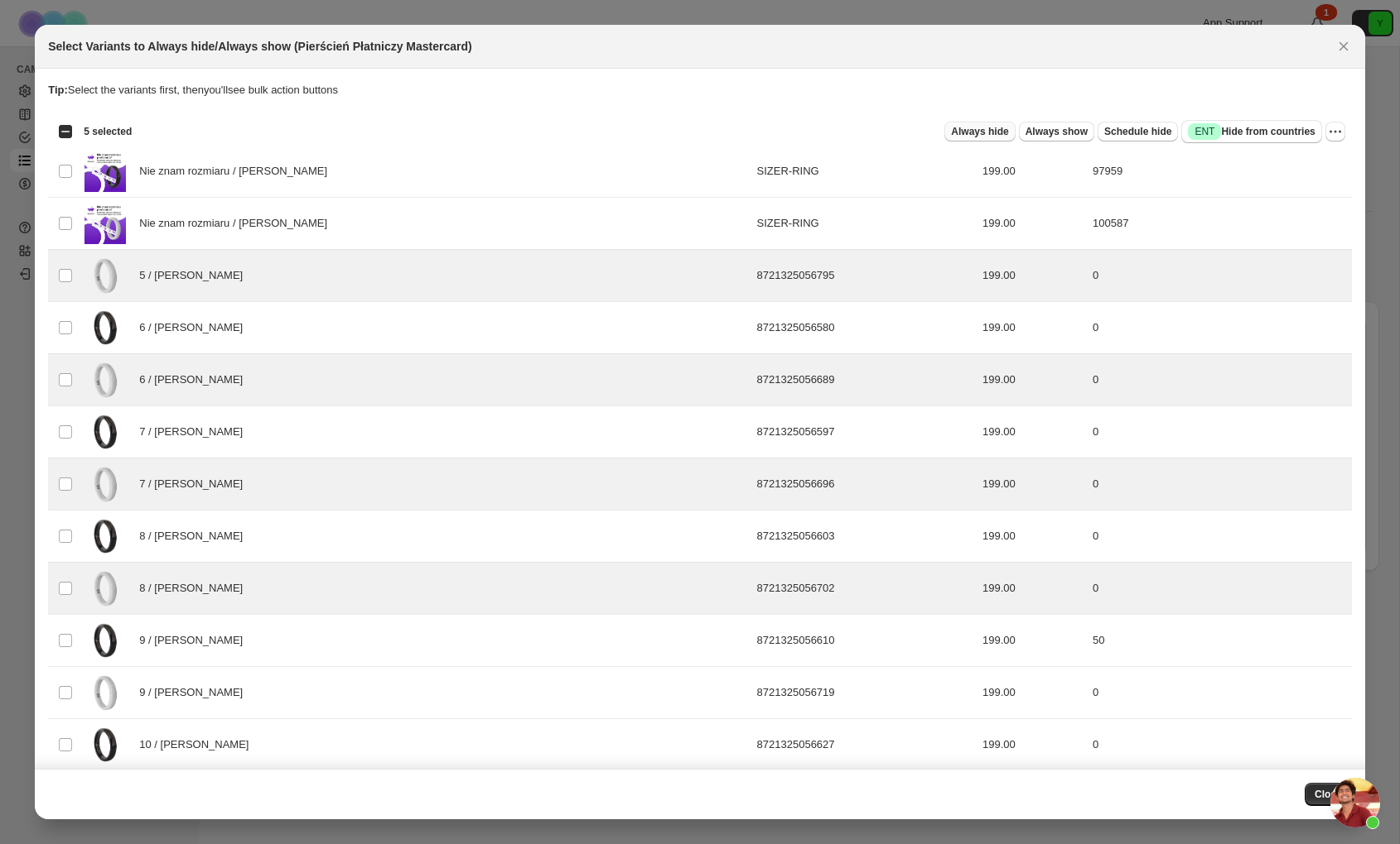
click at [985, 131] on span "Always hide" at bounding box center [979, 132] width 57 height 14
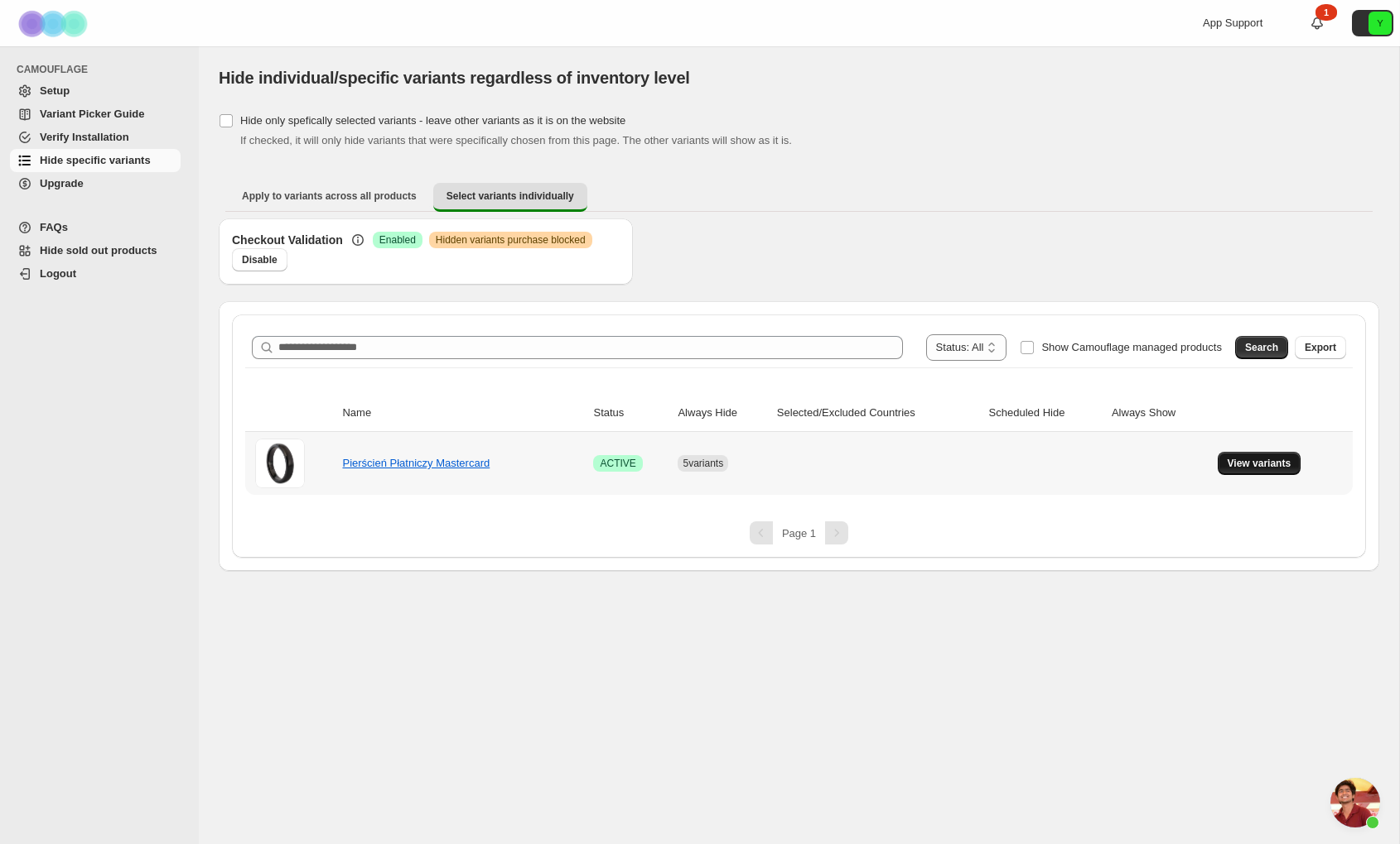
click at [1272, 463] on span "View variants" at bounding box center [1259, 464] width 64 height 14
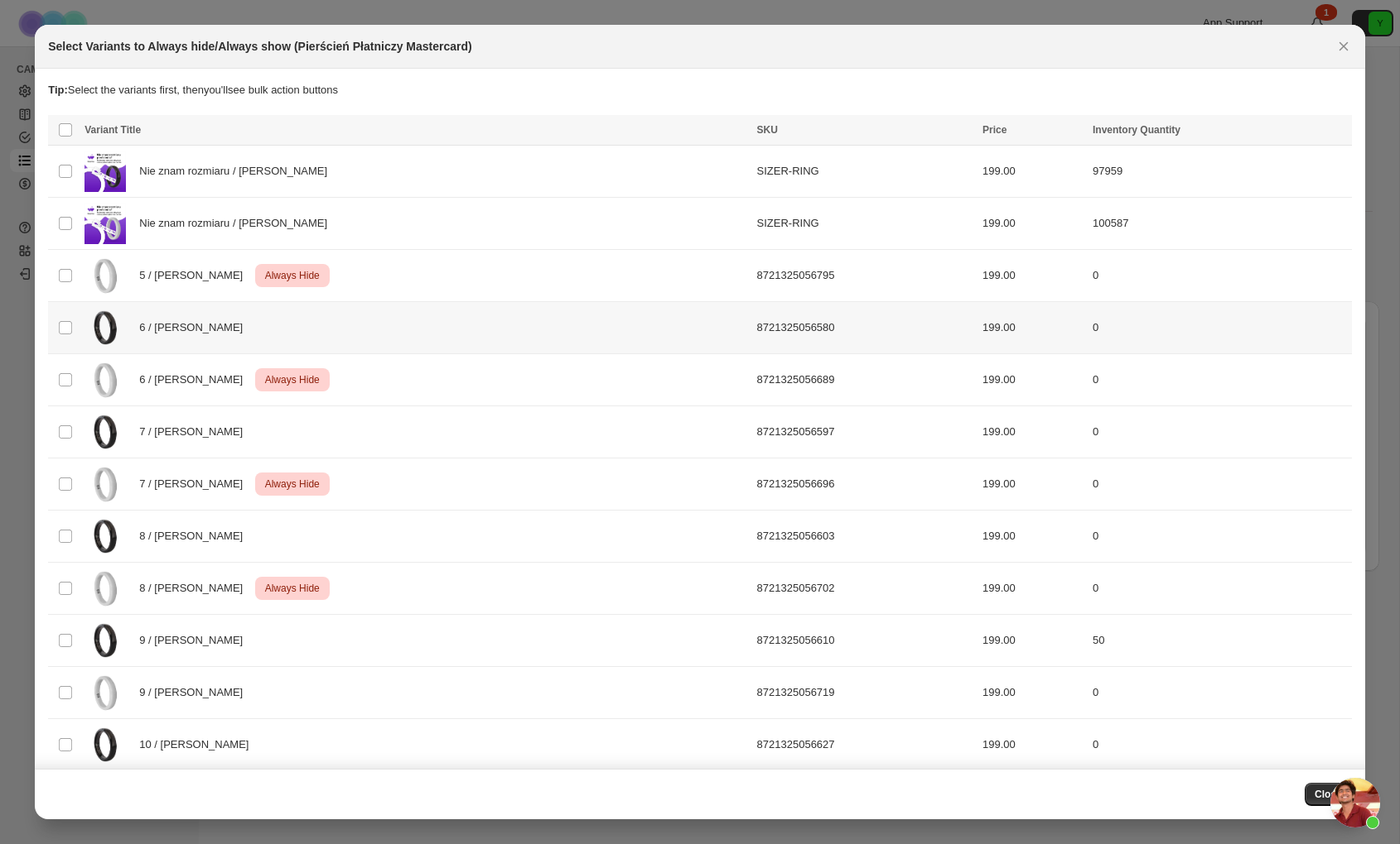
click at [257, 322] on div "6 / [PERSON_NAME]" at bounding box center [415, 328] width 662 height 42
click at [227, 441] on div "7 / [PERSON_NAME]" at bounding box center [415, 432] width 662 height 42
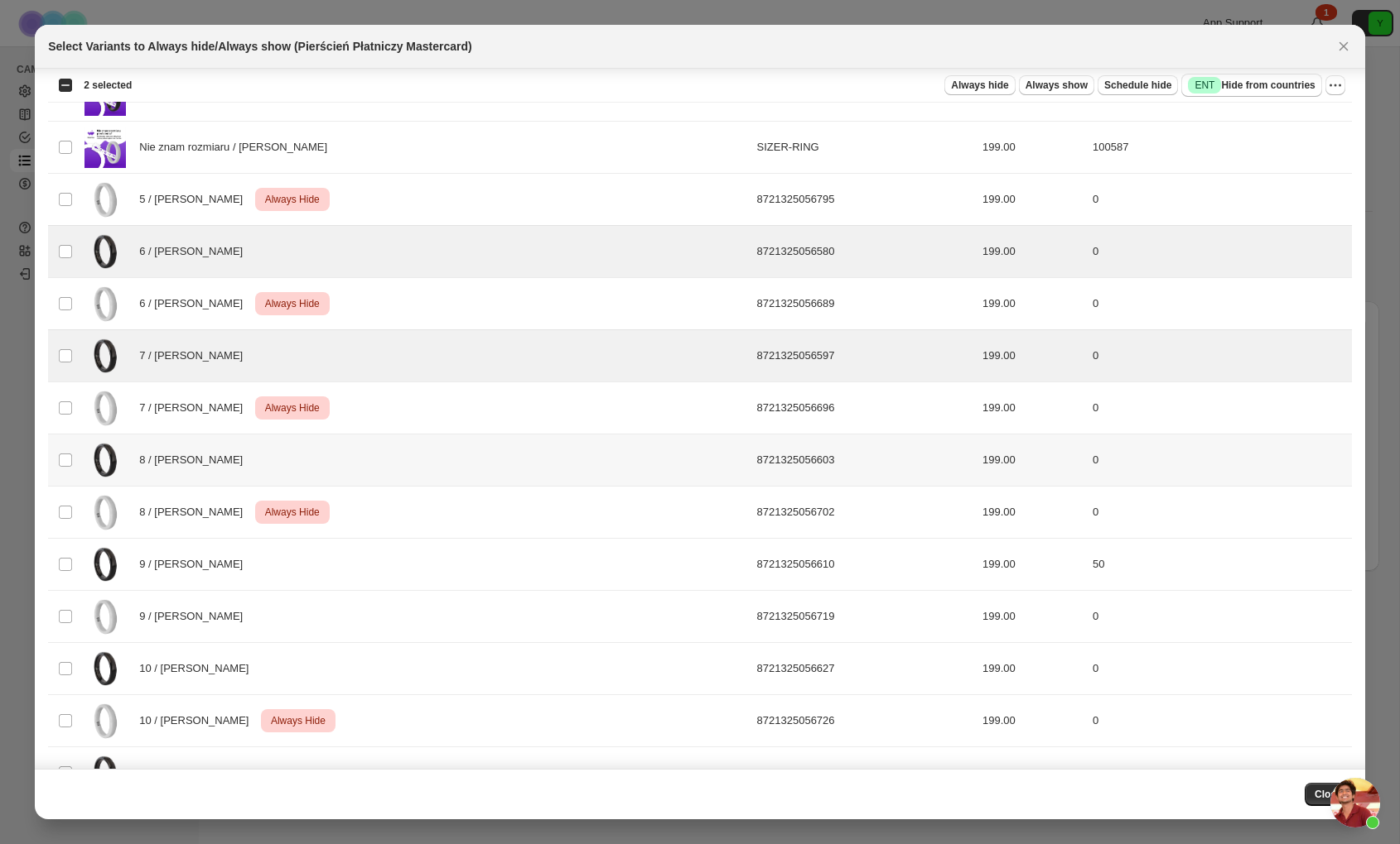
click at [222, 457] on div "8 / [PERSON_NAME]" at bounding box center [415, 460] width 662 height 42
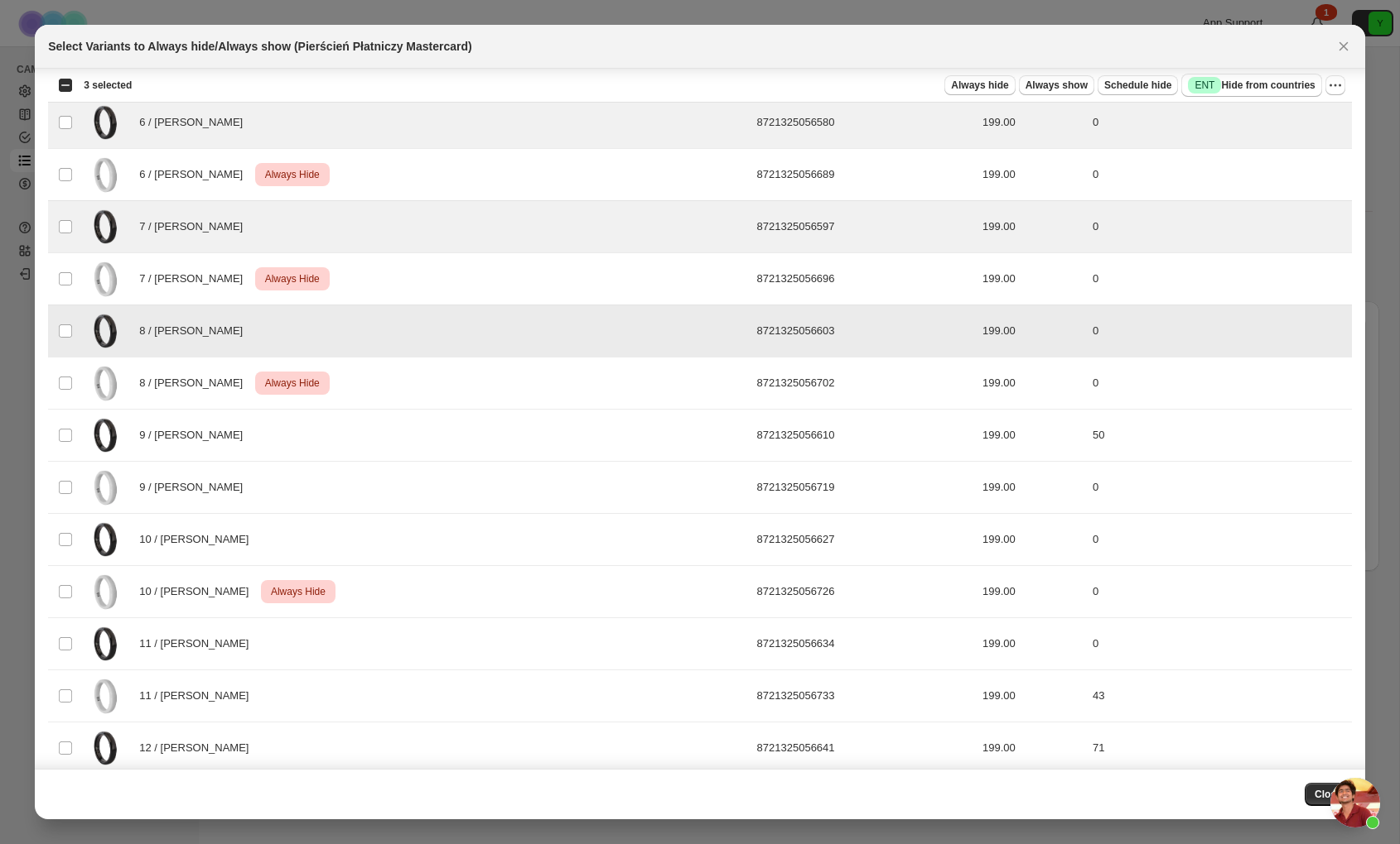
scroll to position [268, 0]
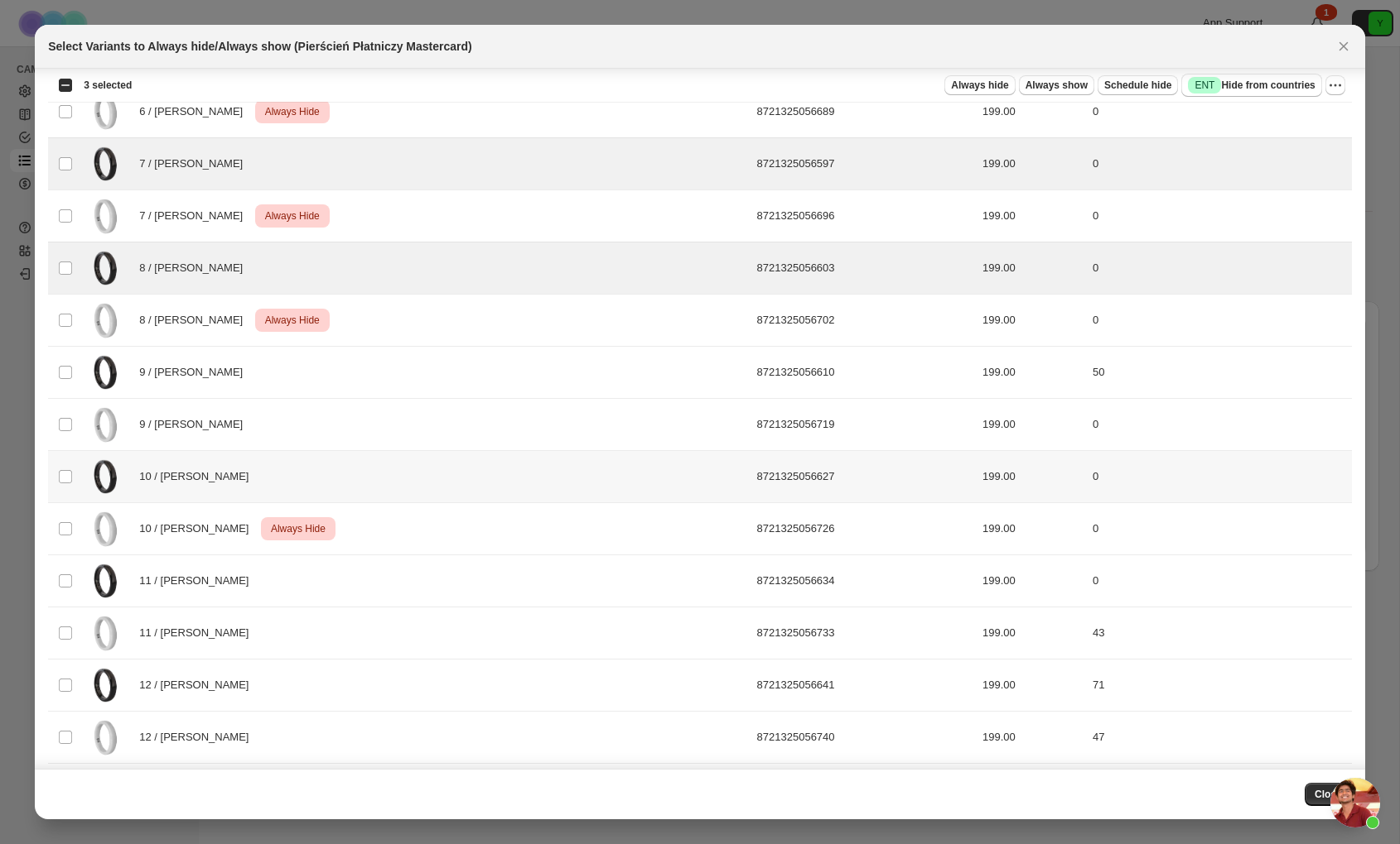
click at [220, 466] on div "10 / [PERSON_NAME]" at bounding box center [415, 477] width 662 height 42
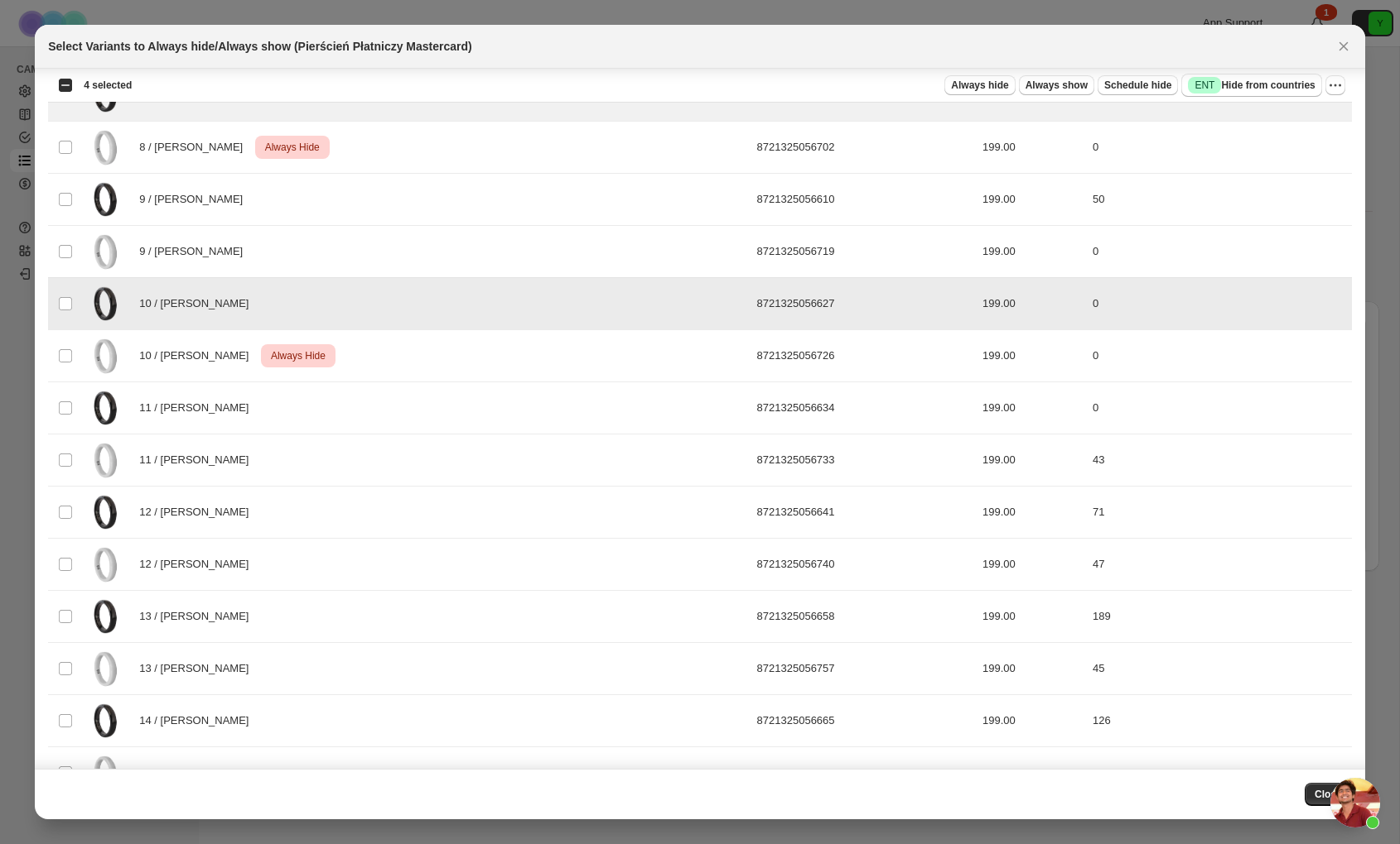
scroll to position [641, 0]
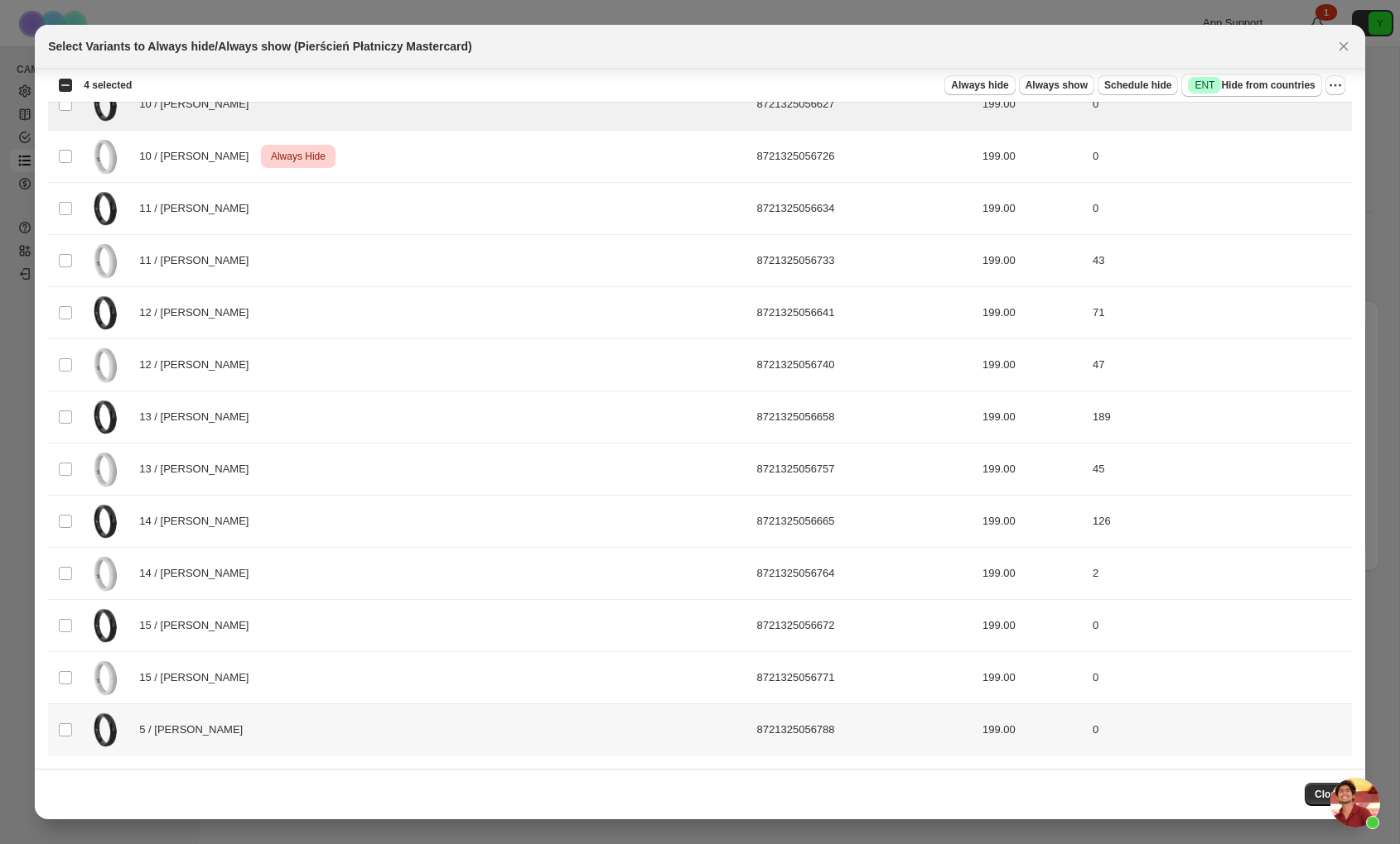
click at [219, 725] on div "5 / [PERSON_NAME]" at bounding box center [415, 730] width 662 height 42
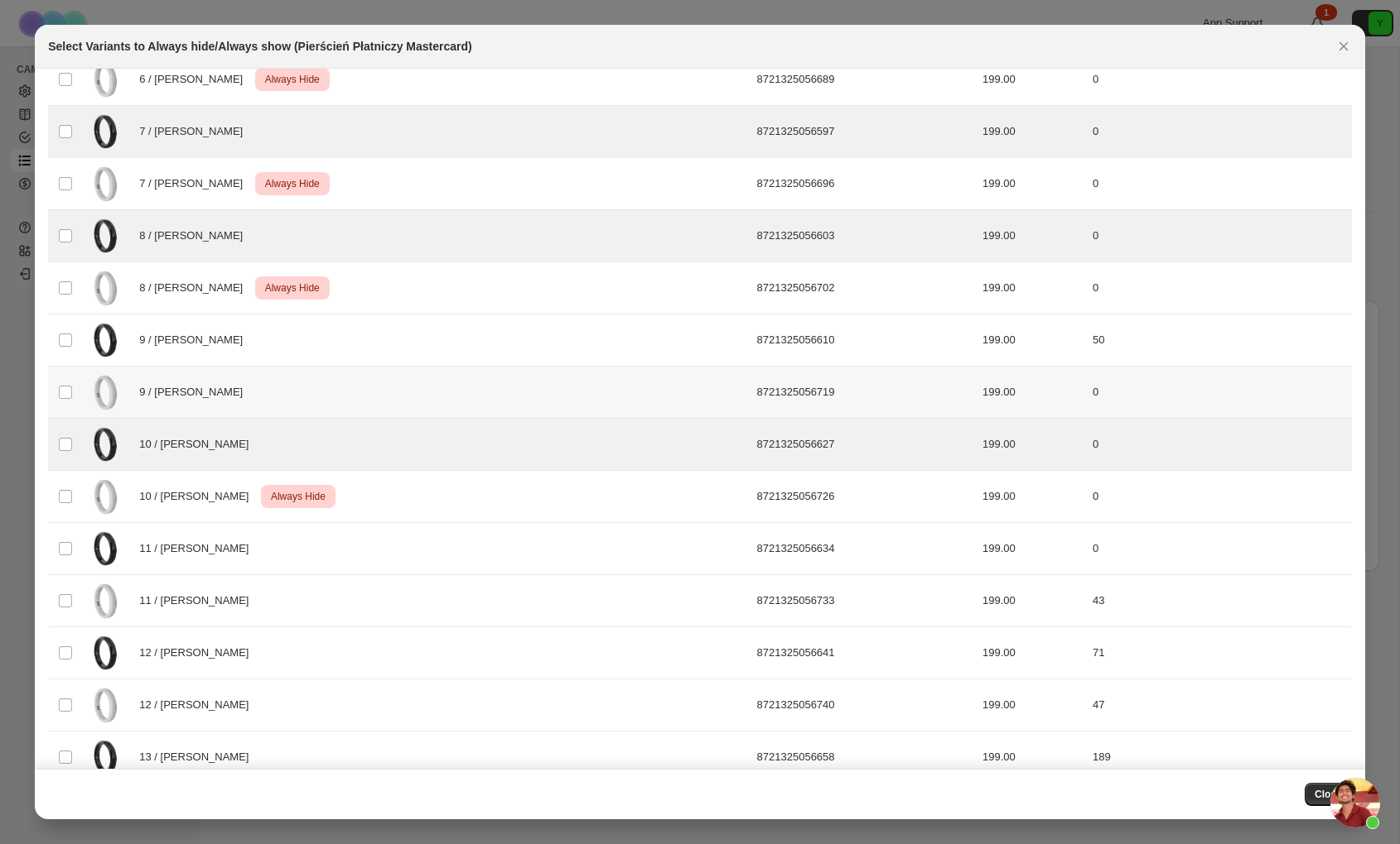
scroll to position [0, 0]
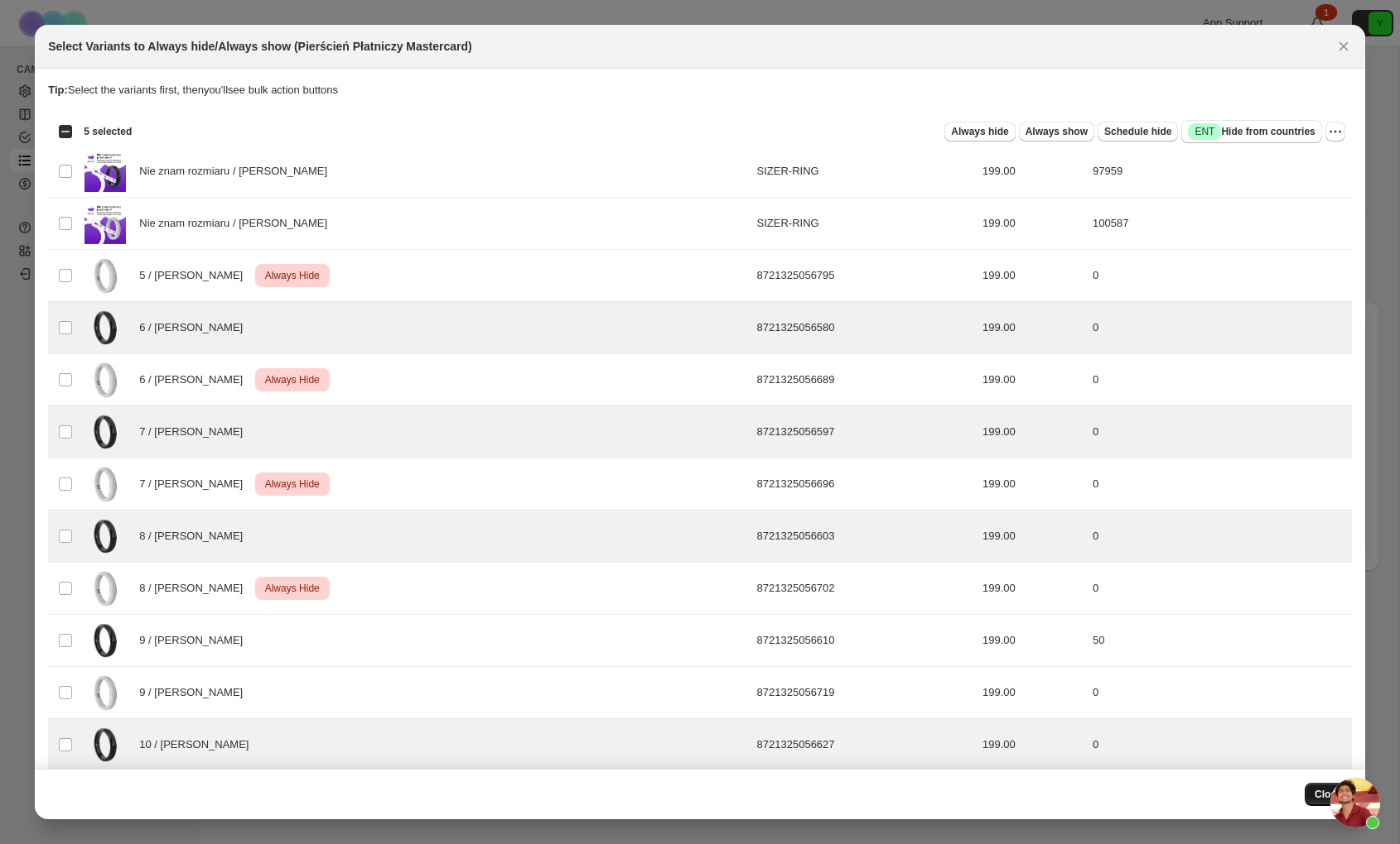
click at [1311, 794] on button "Close" at bounding box center [1328, 795] width 48 height 23
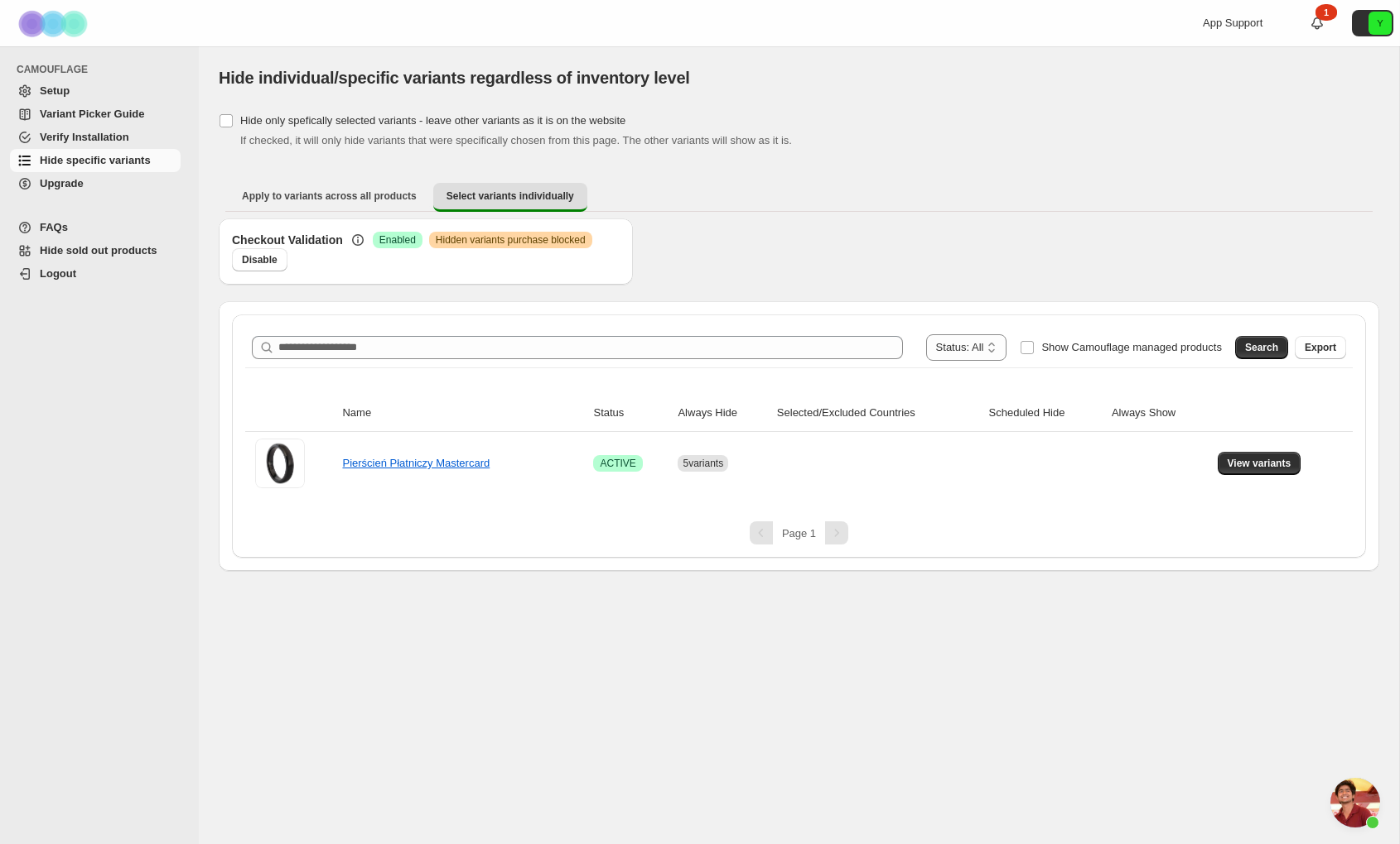
click at [1349, 808] on span "Open chat" at bounding box center [1354, 802] width 49 height 49
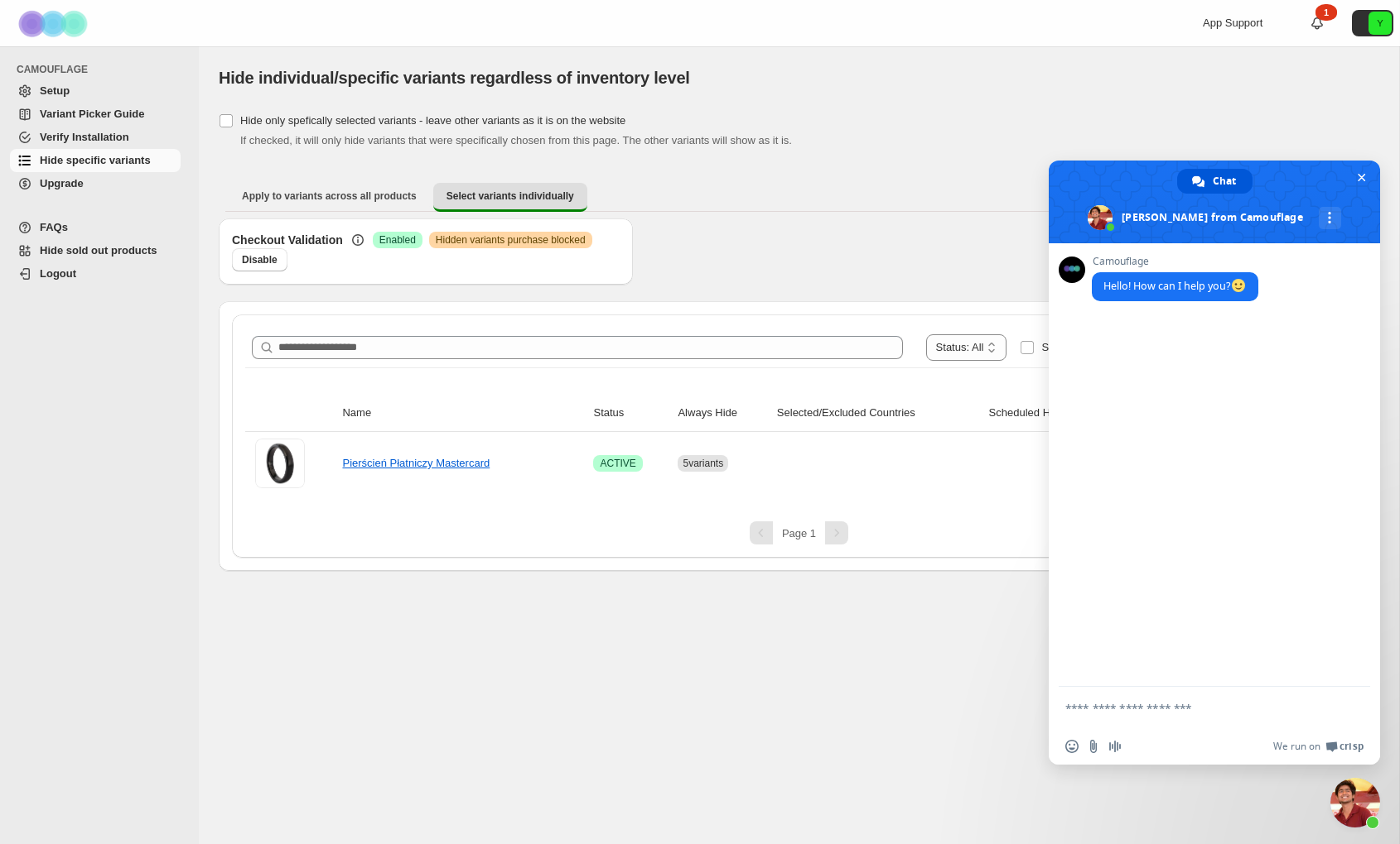
click at [1109, 715] on textarea "Compose your message..." at bounding box center [1196, 708] width 262 height 15
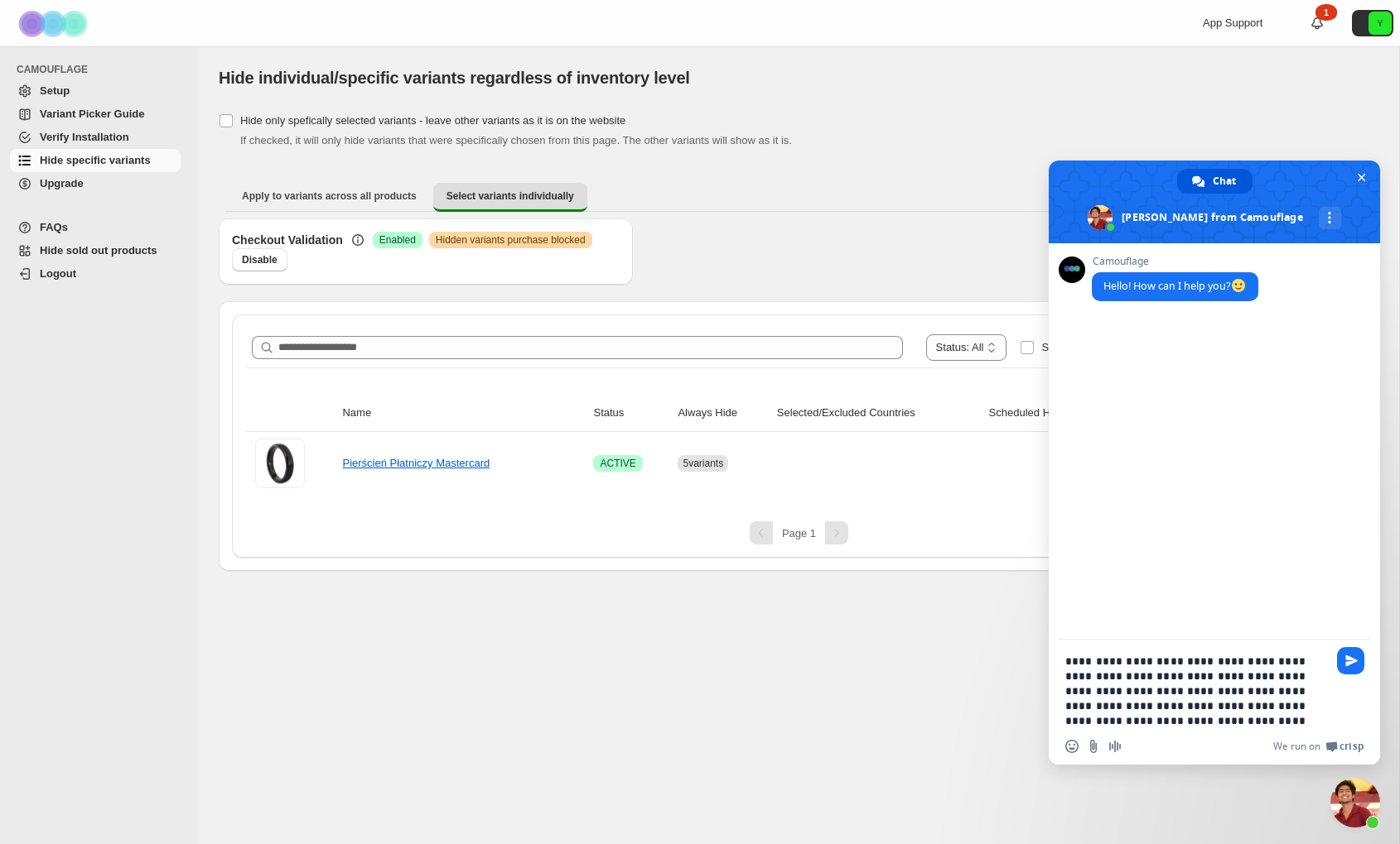
type textarea "**********"
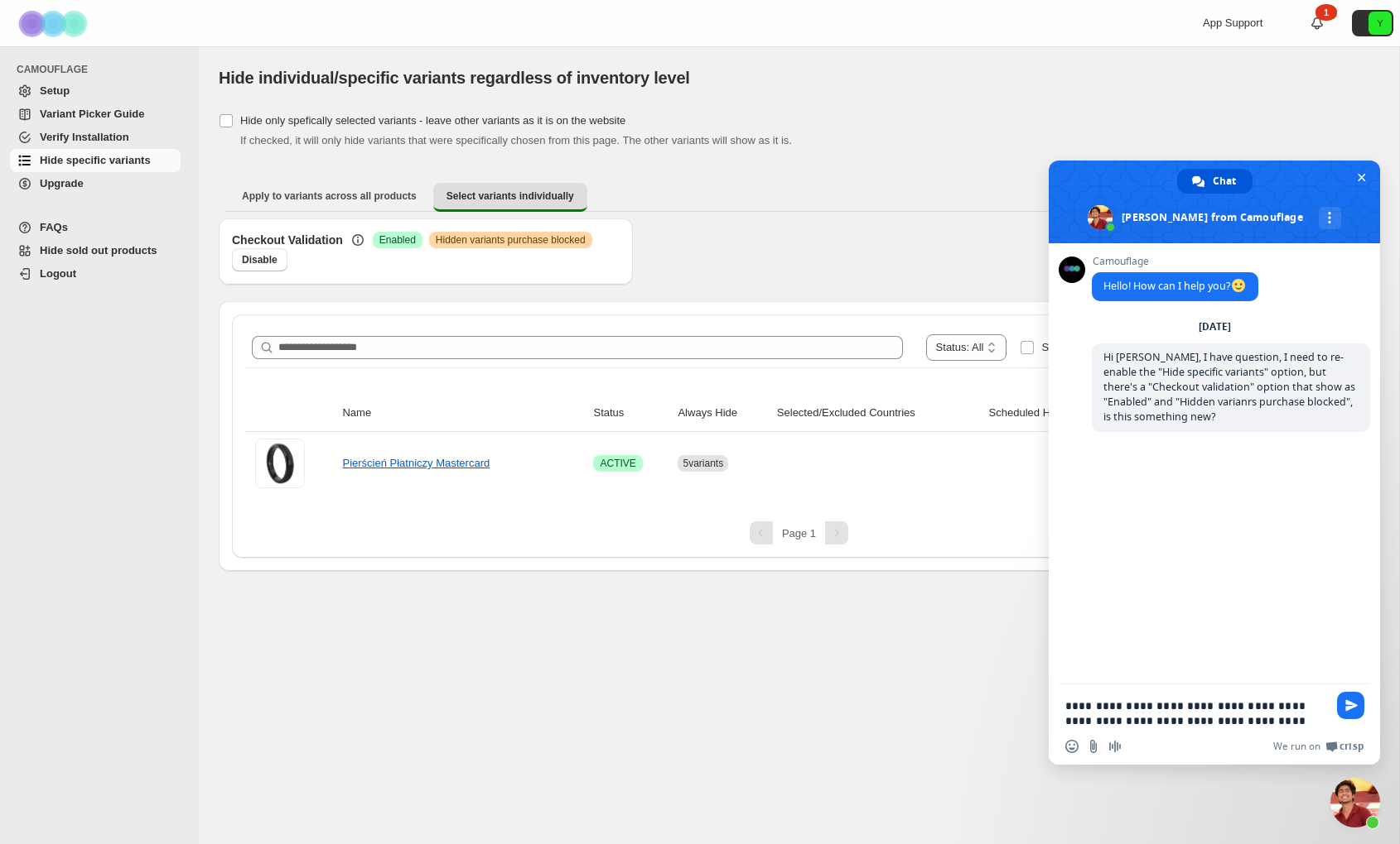
type textarea "**********"
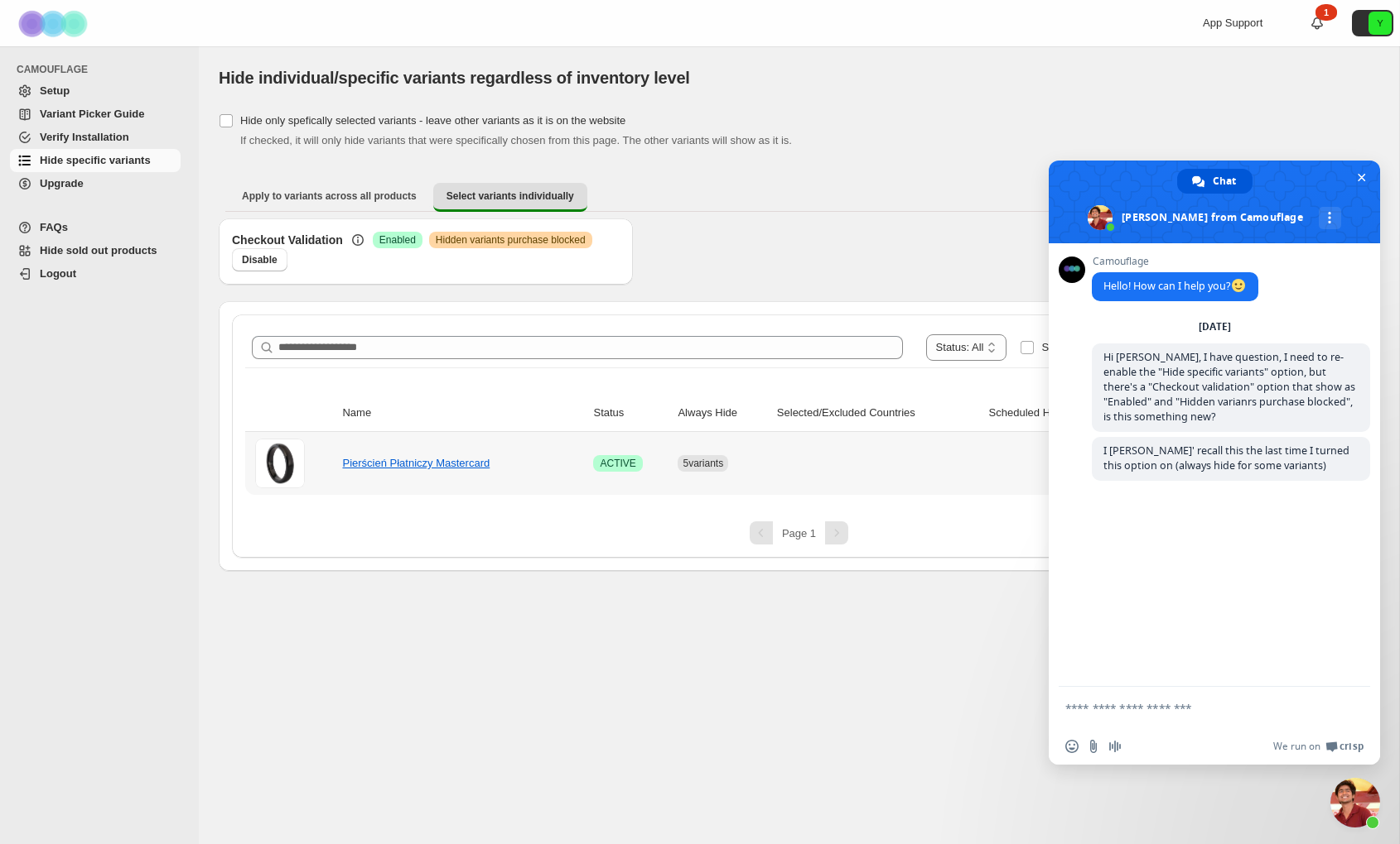
click at [571, 485] on td "Pierścień Płatniczy Mastercard" at bounding box center [462, 463] width 251 height 63
click at [565, 454] on td "Pierścień Płatniczy Mastercard" at bounding box center [462, 463] width 251 height 63
click at [425, 480] on td "Pierścień Płatniczy Mastercard" at bounding box center [462, 463] width 251 height 63
click at [430, 475] on td "Pierścień Płatniczy Mastercard" at bounding box center [462, 463] width 251 height 63
click at [440, 461] on link "Pierścień Płatniczy Mastercard" at bounding box center [416, 463] width 147 height 13
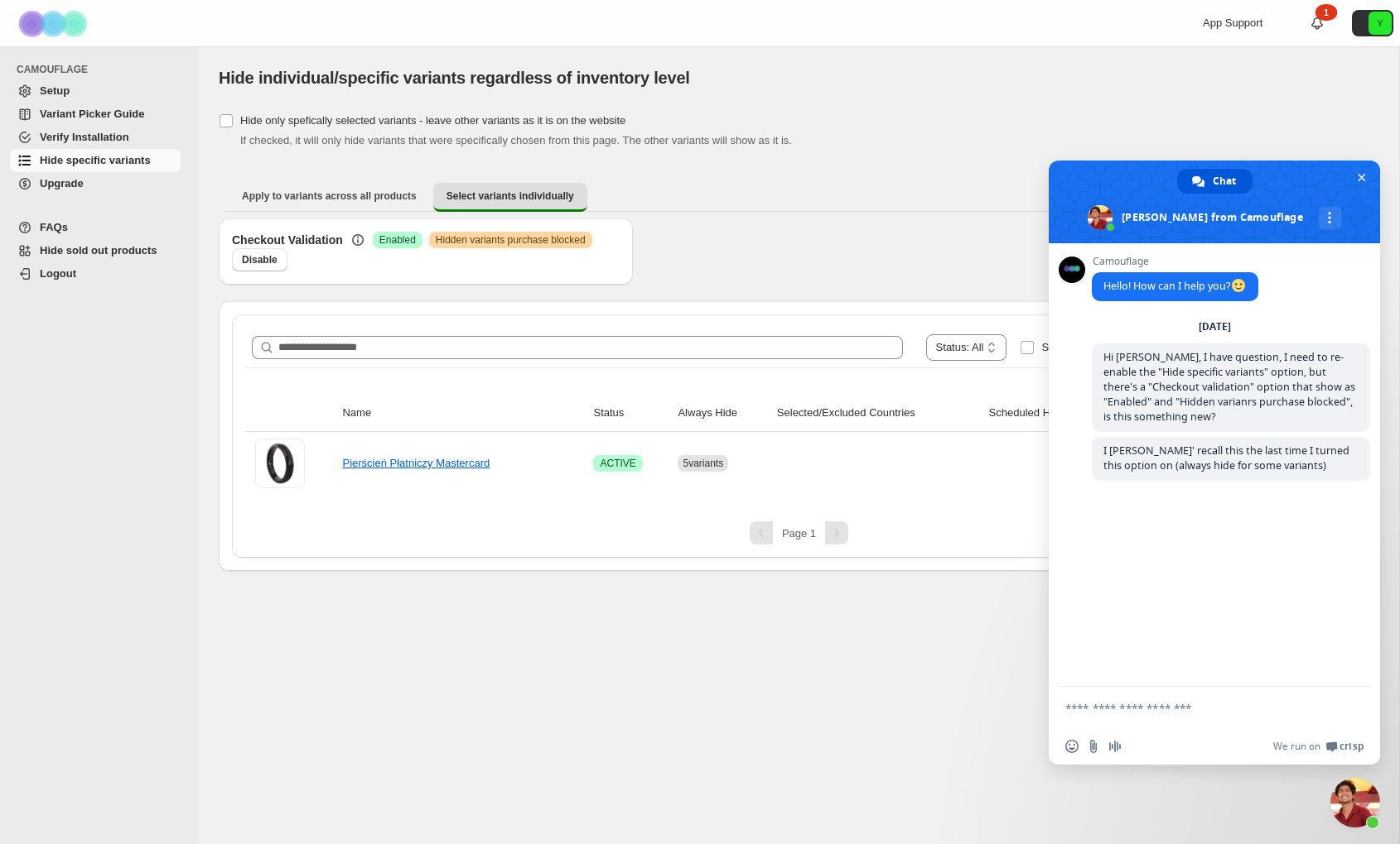
click at [1191, 503] on div "Camouflage Hello! How can I help you? [DATE] Hi [PERSON_NAME], I have question,…" at bounding box center [1215, 465] width 332 height 444
click at [1319, 219] on div "More channels" at bounding box center [1329, 218] width 22 height 22
click at [1260, 230] on span at bounding box center [1215, 202] width 332 height 82
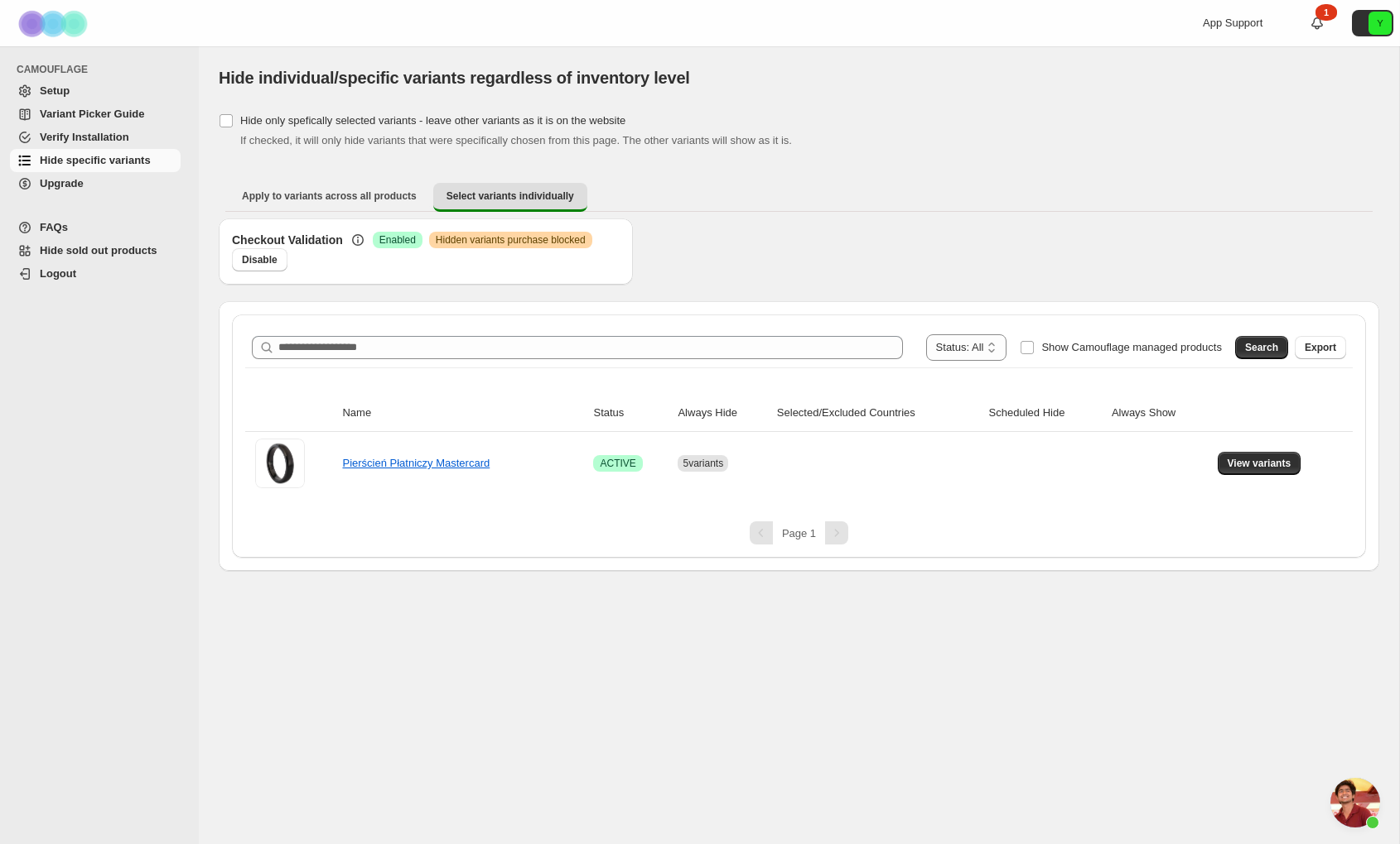
click at [1350, 803] on span "Open chat" at bounding box center [1354, 802] width 49 height 49
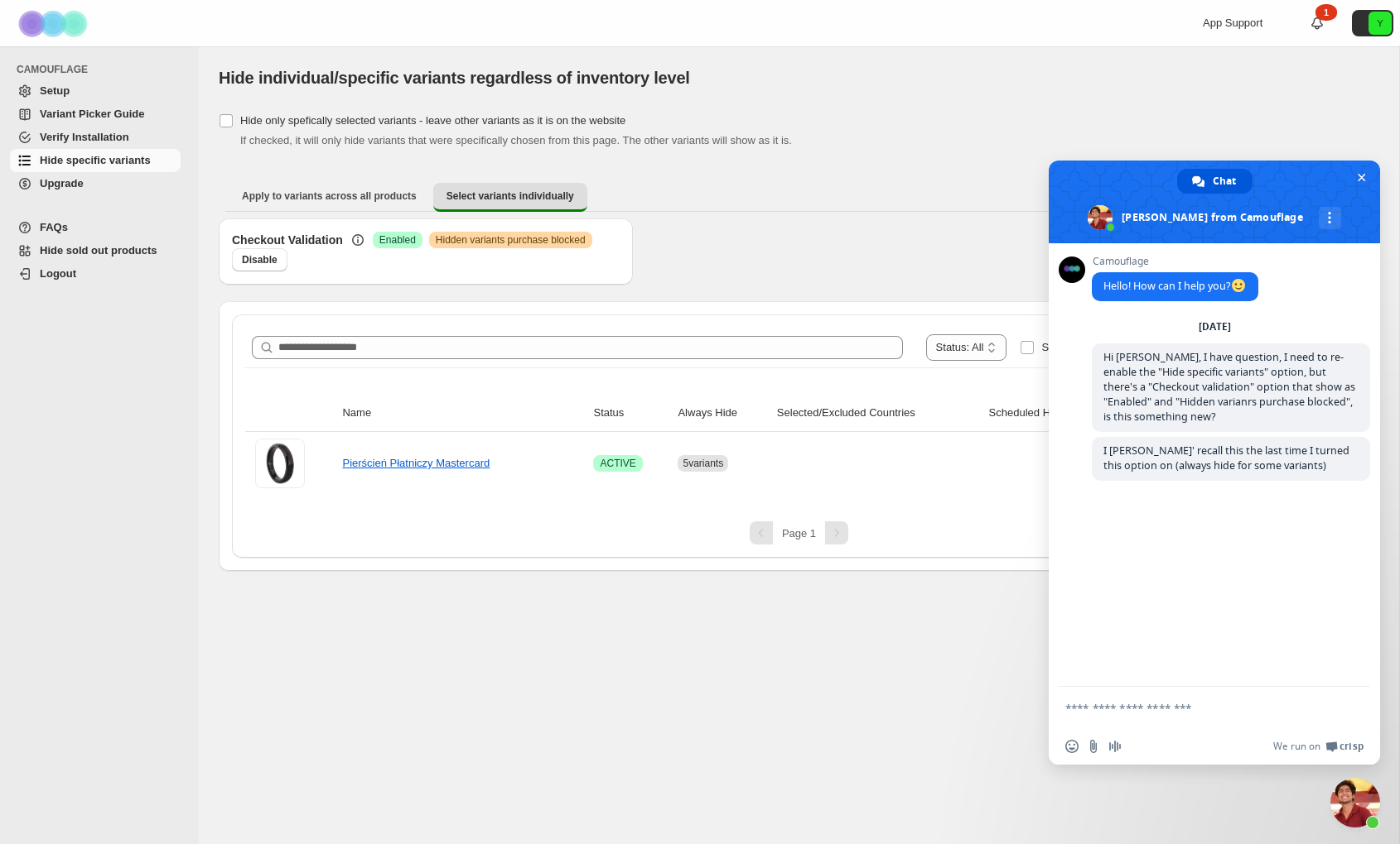
click at [1358, 808] on span "Close chat" at bounding box center [1354, 802] width 49 height 49
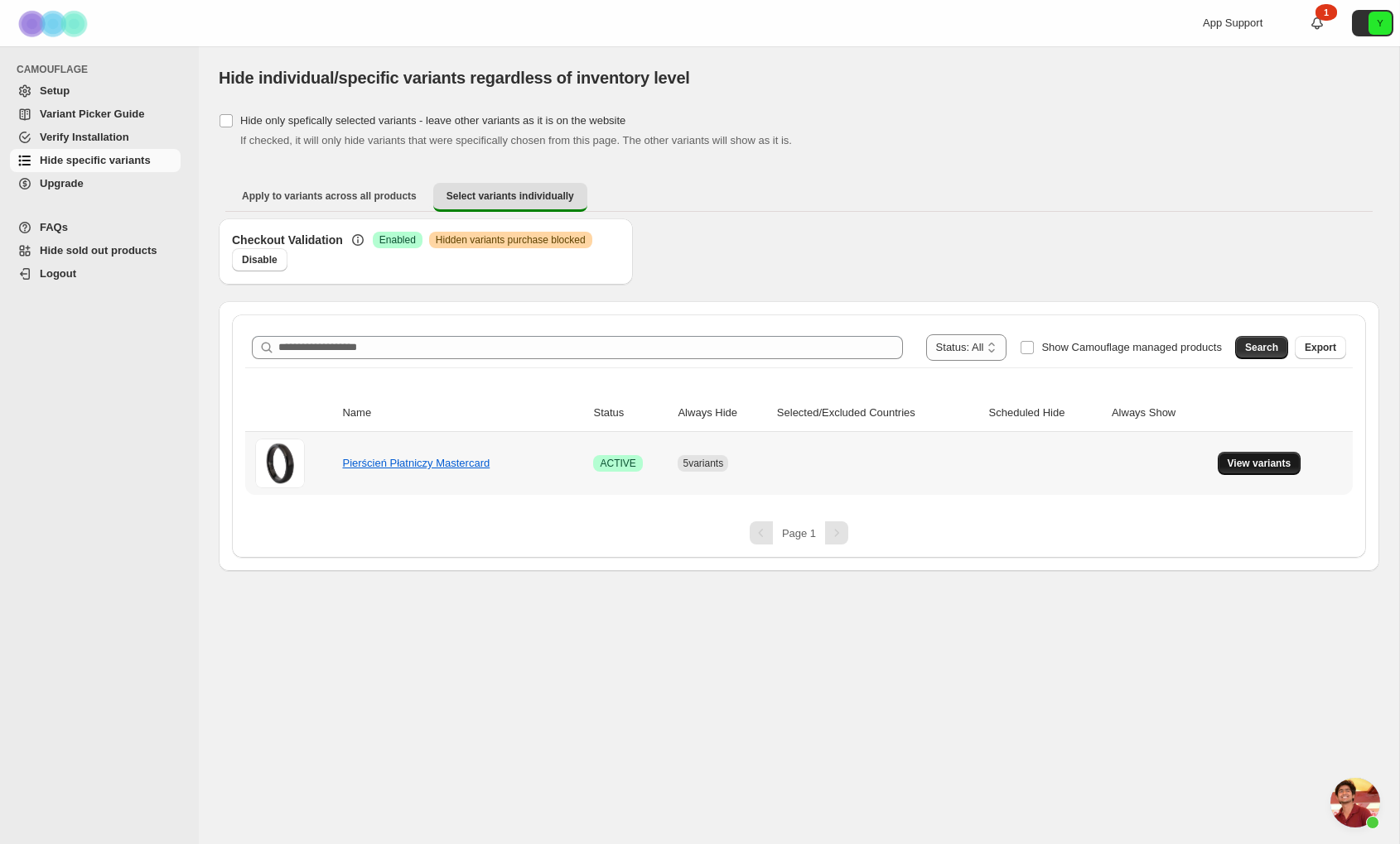
click at [1249, 466] on span "View variants" at bounding box center [1259, 464] width 64 height 14
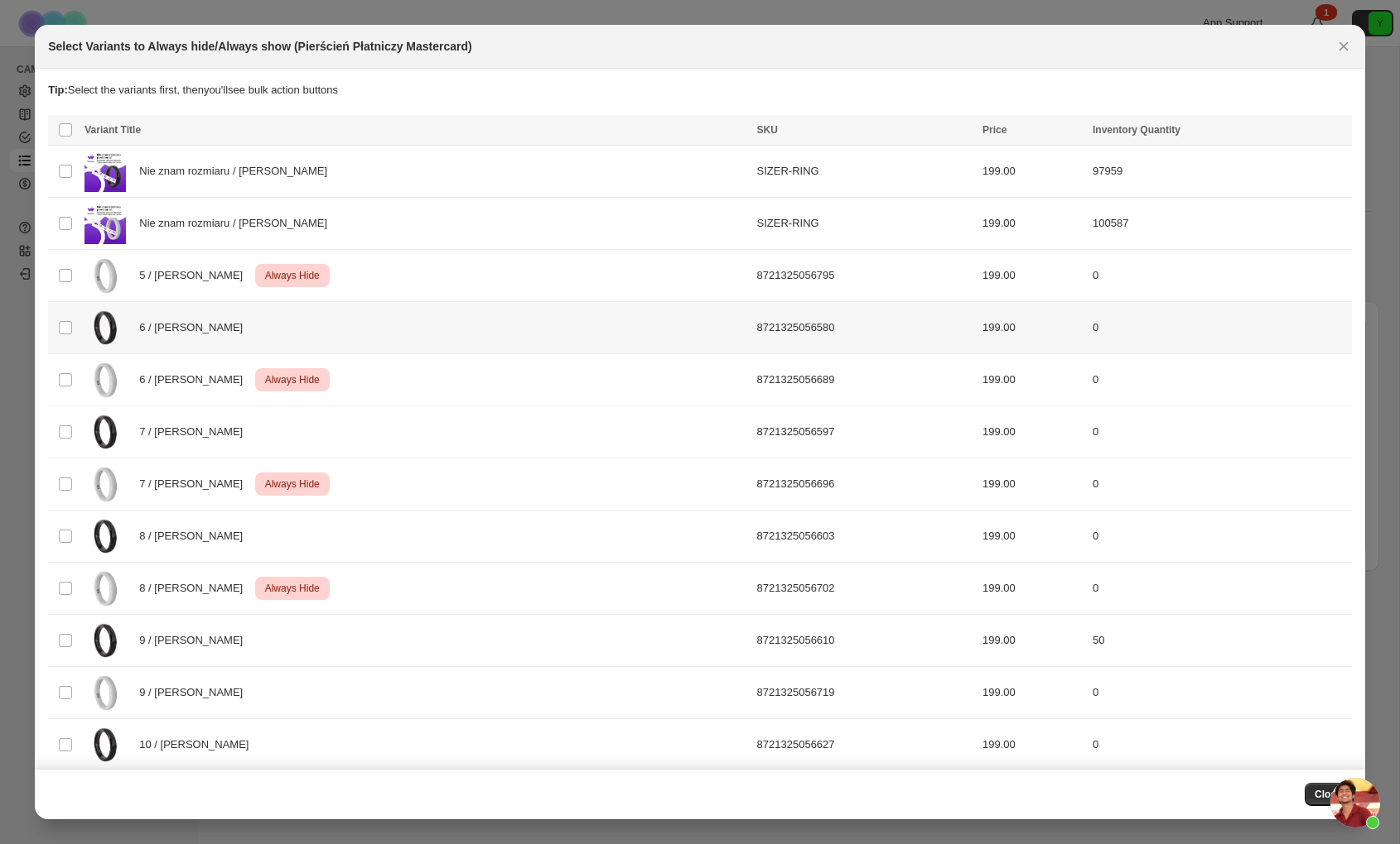
click at [77, 326] on td "Select product variant" at bounding box center [64, 328] width 31 height 52
click at [56, 417] on td "Select product variant" at bounding box center [64, 432] width 31 height 52
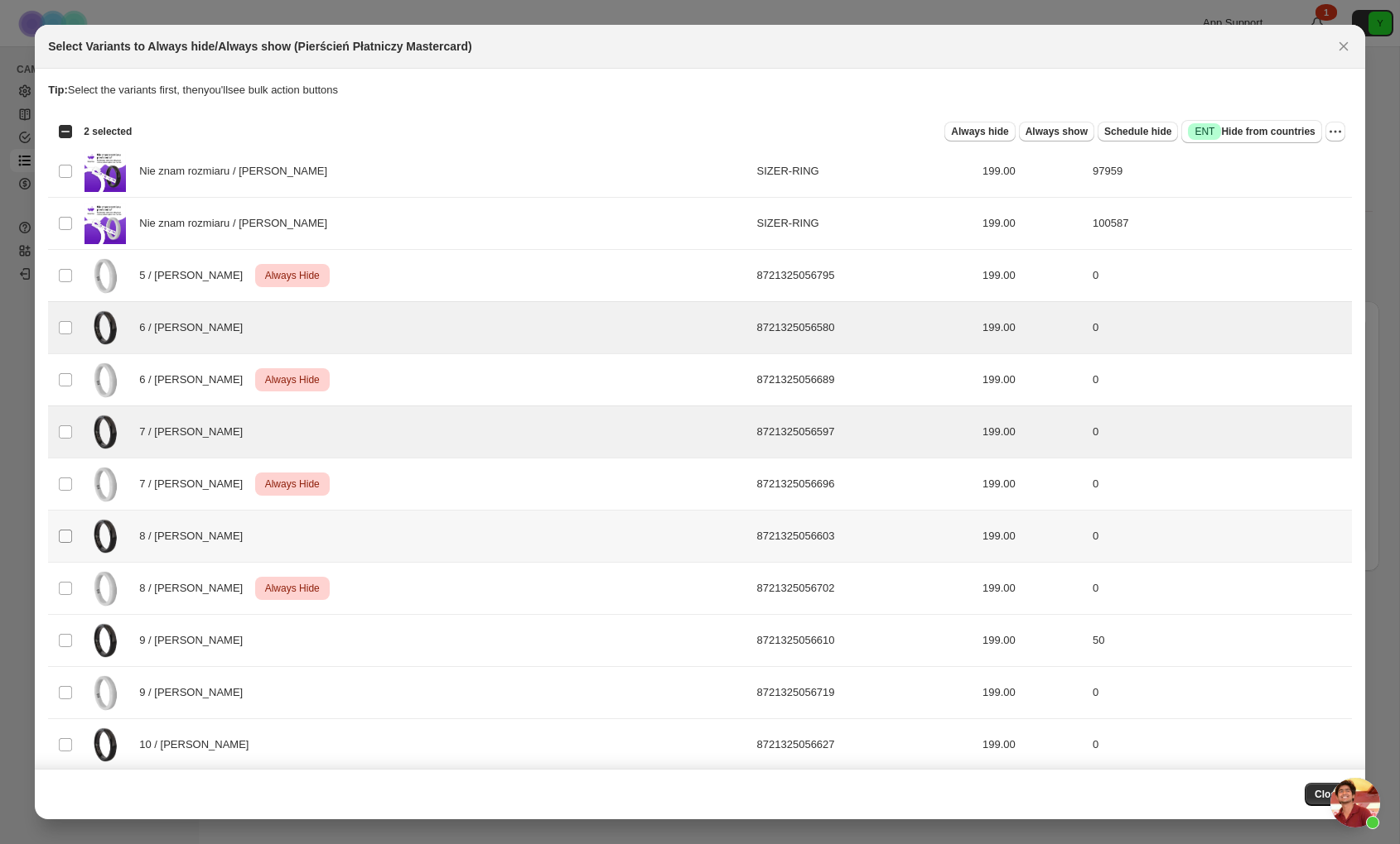
click at [65, 543] on span ":r1e:" at bounding box center [65, 536] width 15 height 15
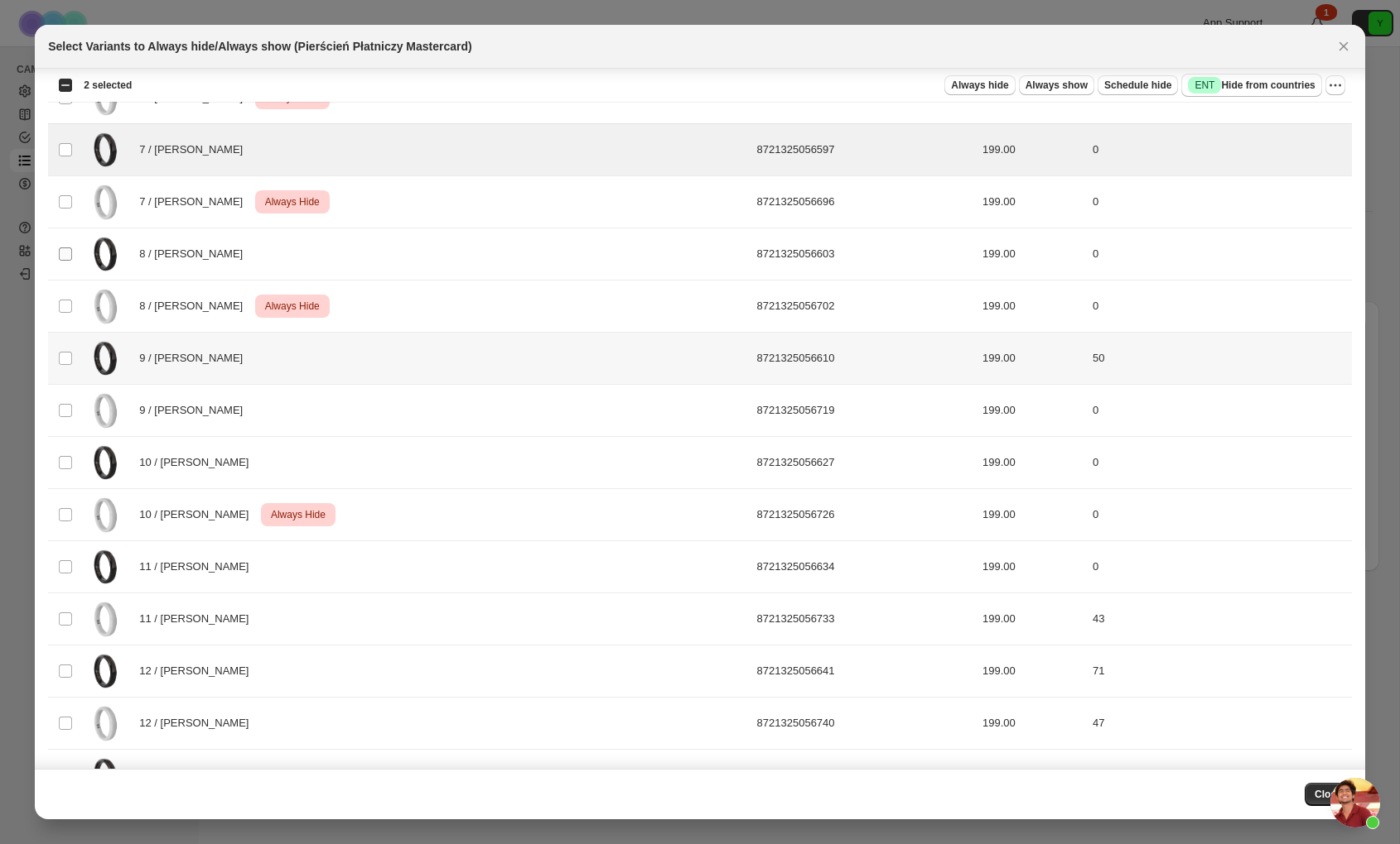
scroll to position [309, 0]
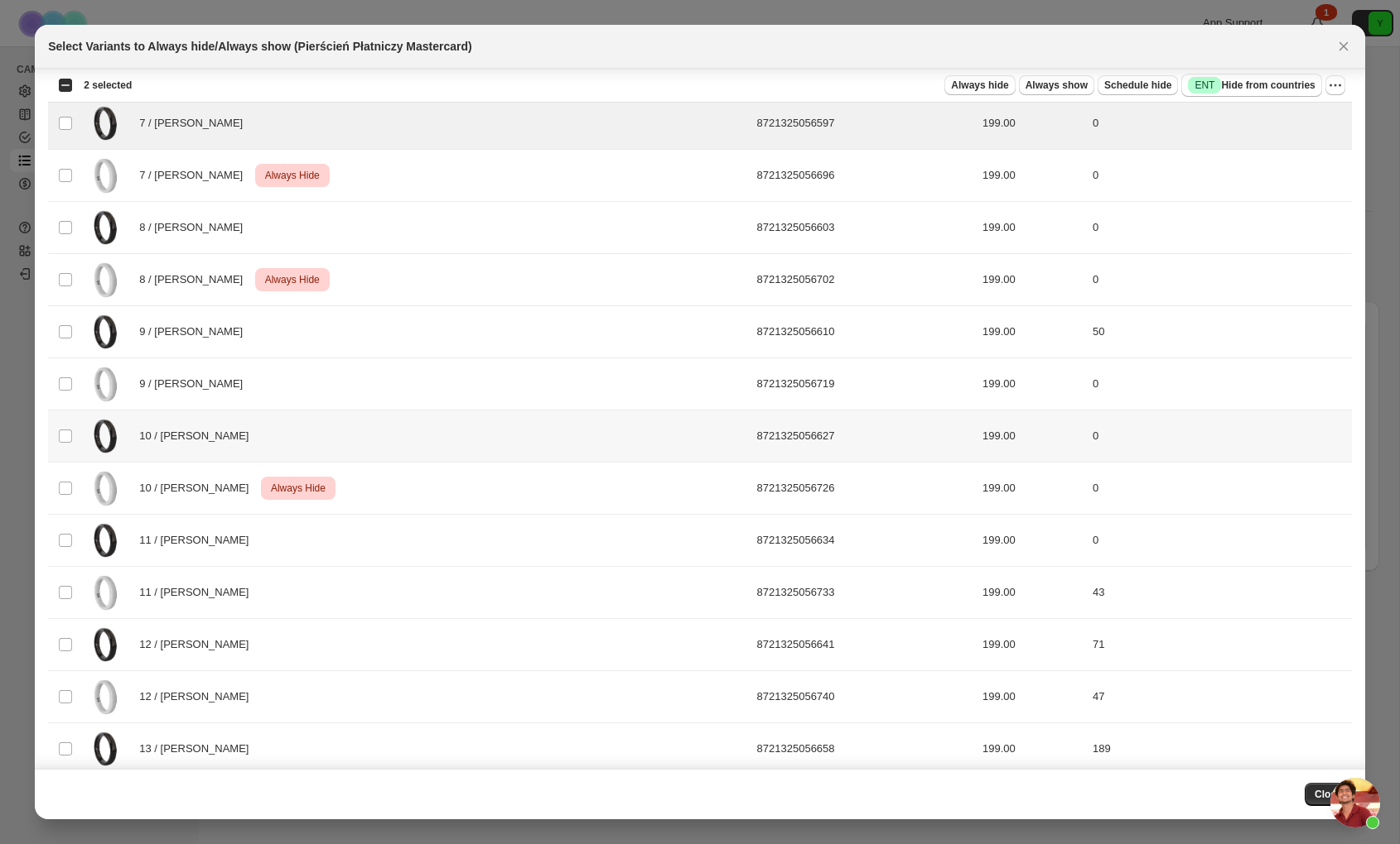
click at [70, 444] on td "Select product variant" at bounding box center [64, 437] width 31 height 52
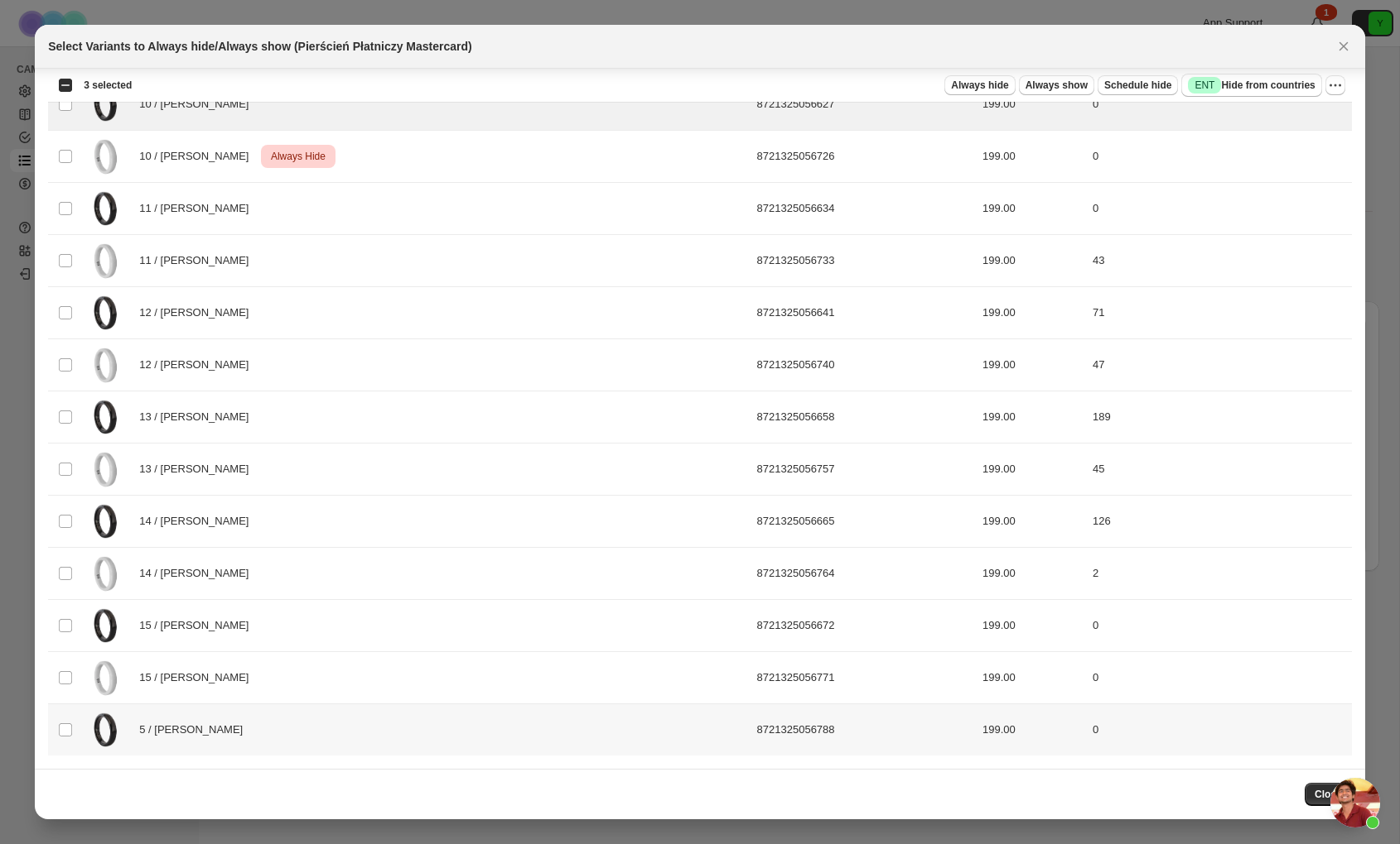
click at [326, 725] on div "5 / [PERSON_NAME]" at bounding box center [415, 730] width 662 height 42
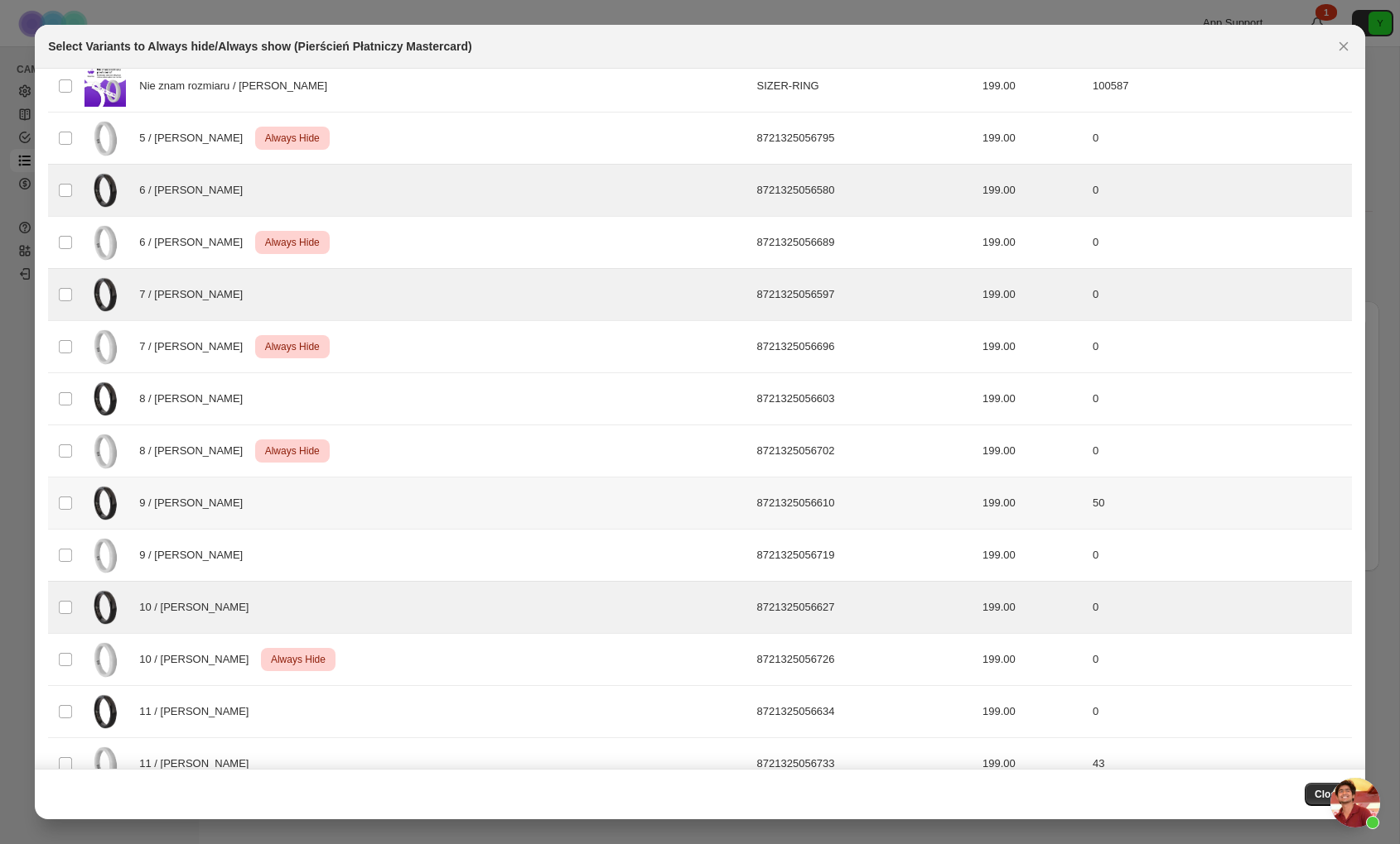
scroll to position [0, 0]
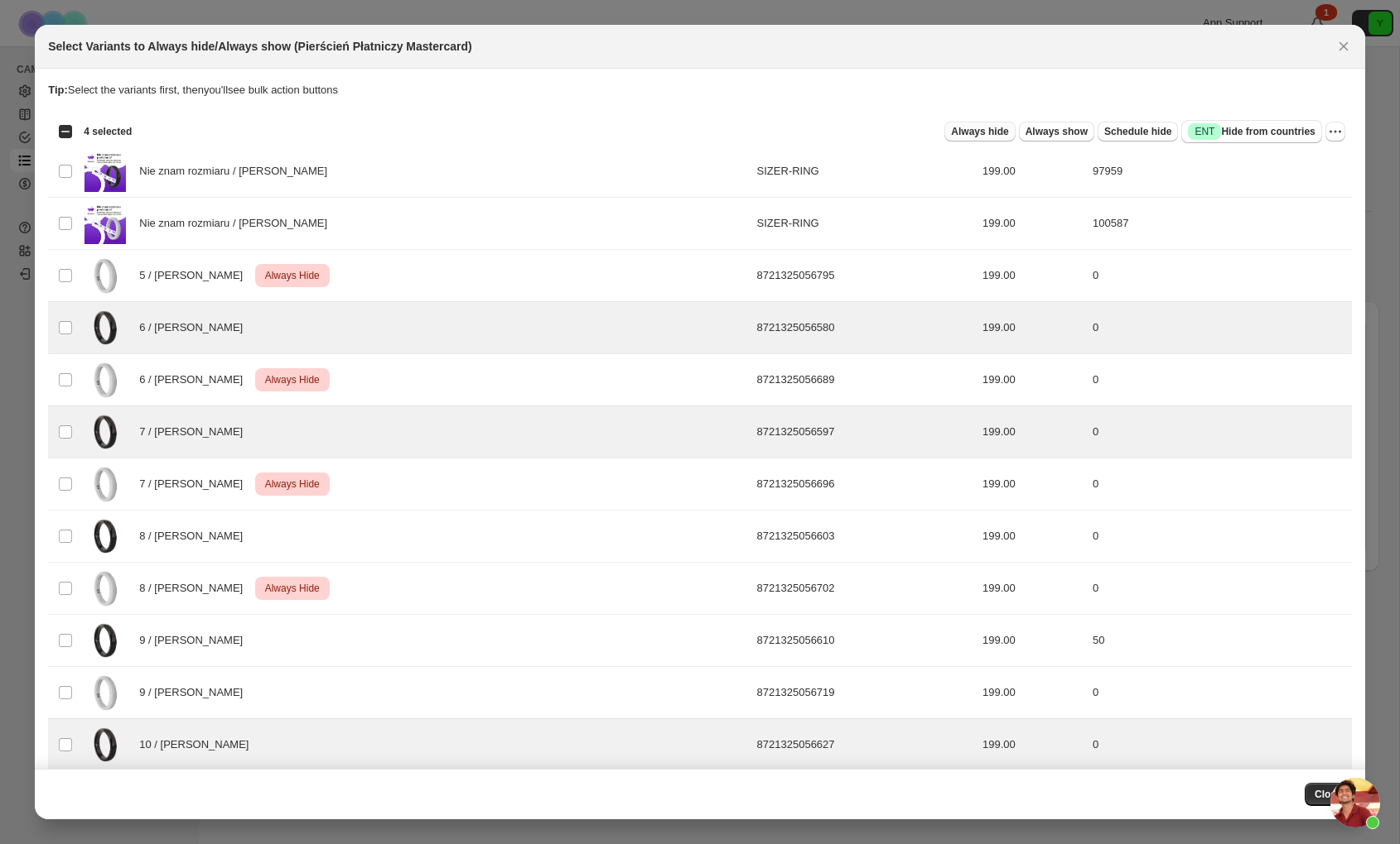
click at [980, 129] on span "Always hide" at bounding box center [979, 132] width 57 height 14
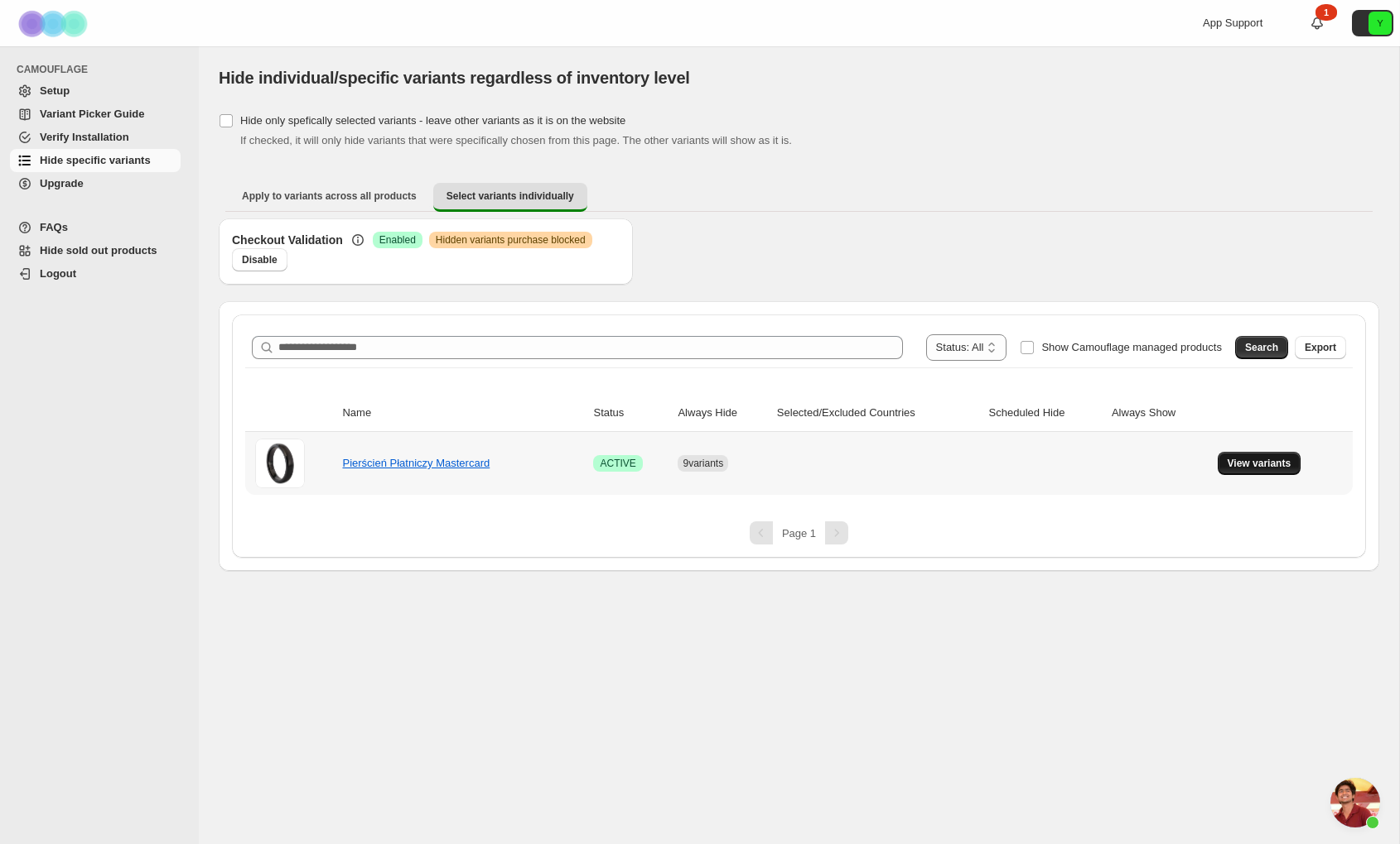
click at [1262, 464] on span "View variants" at bounding box center [1259, 464] width 64 height 14
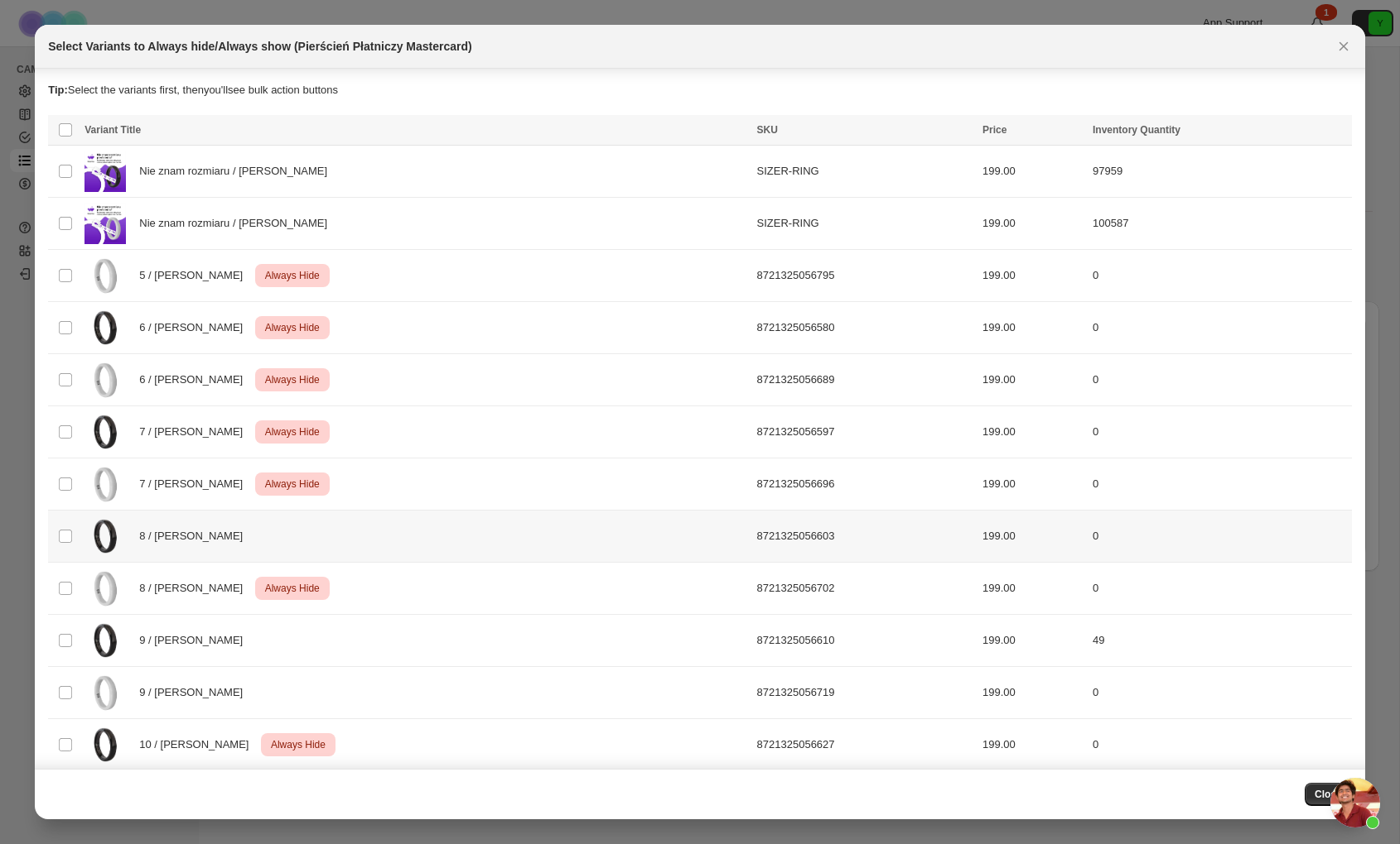
scroll to position [15, 0]
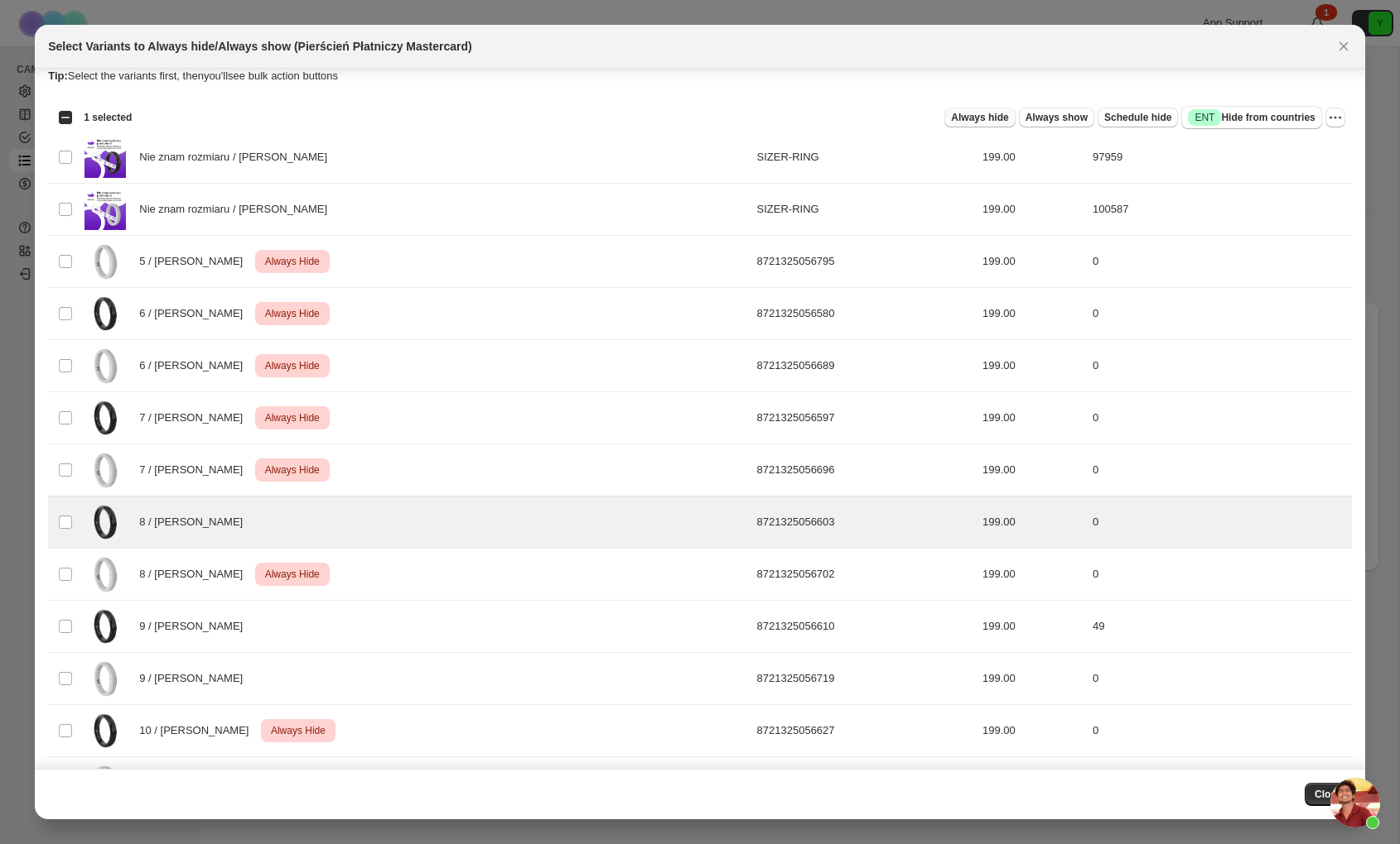
click at [974, 122] on span "Always hide" at bounding box center [979, 117] width 57 height 14
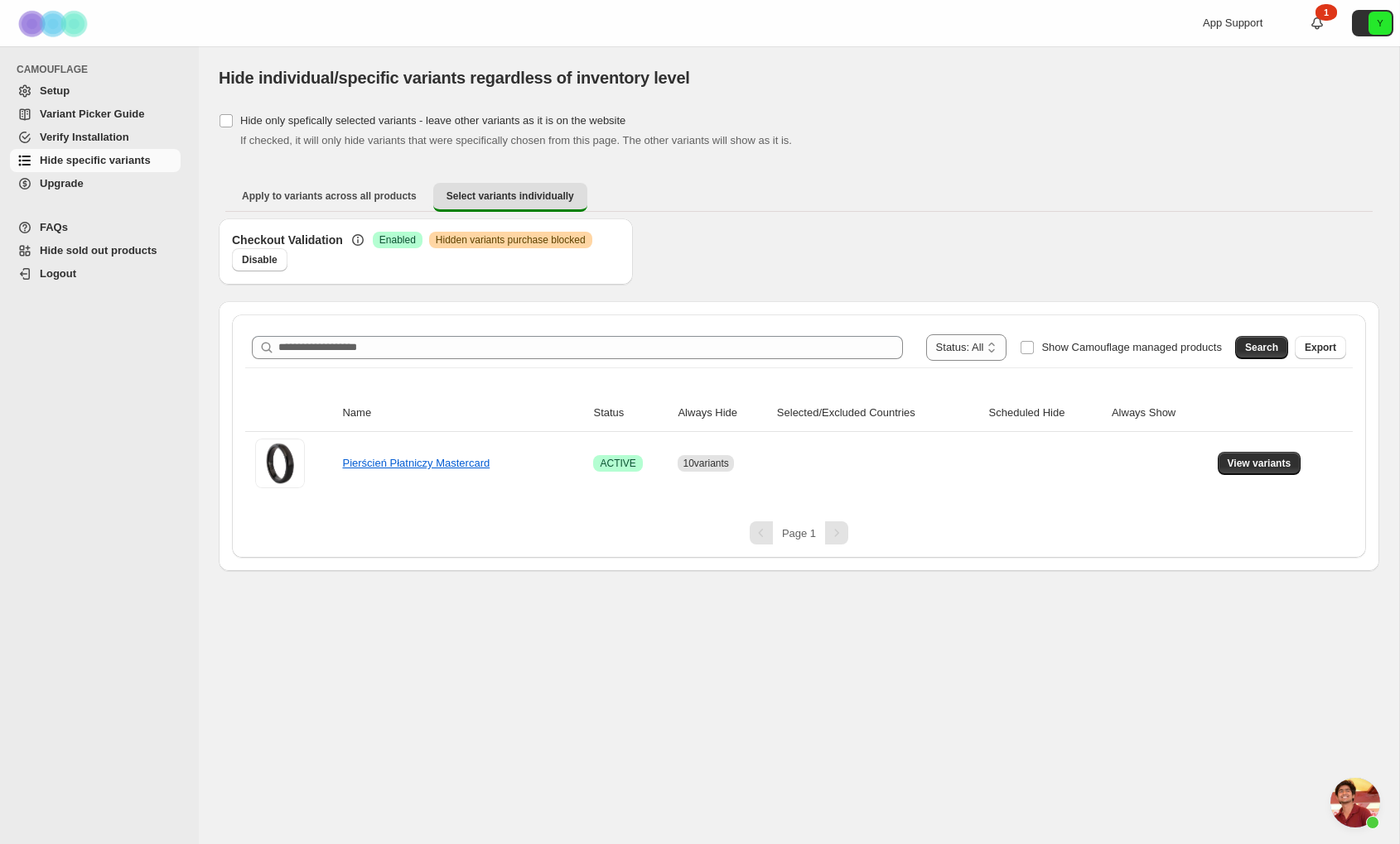
click at [1351, 797] on span "Open chat" at bounding box center [1354, 802] width 49 height 49
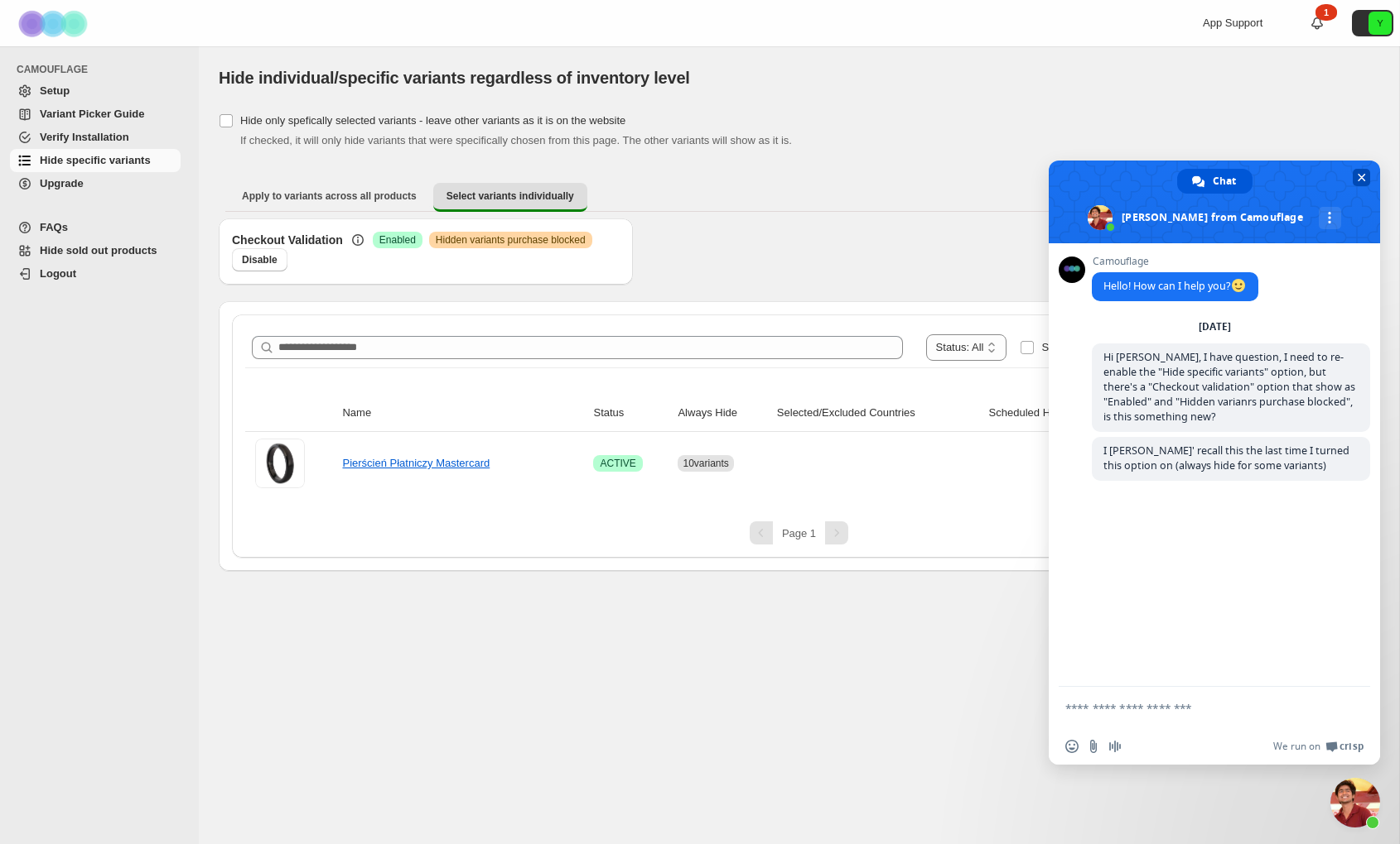
click at [1362, 172] on span "Close chat" at bounding box center [1361, 177] width 17 height 17
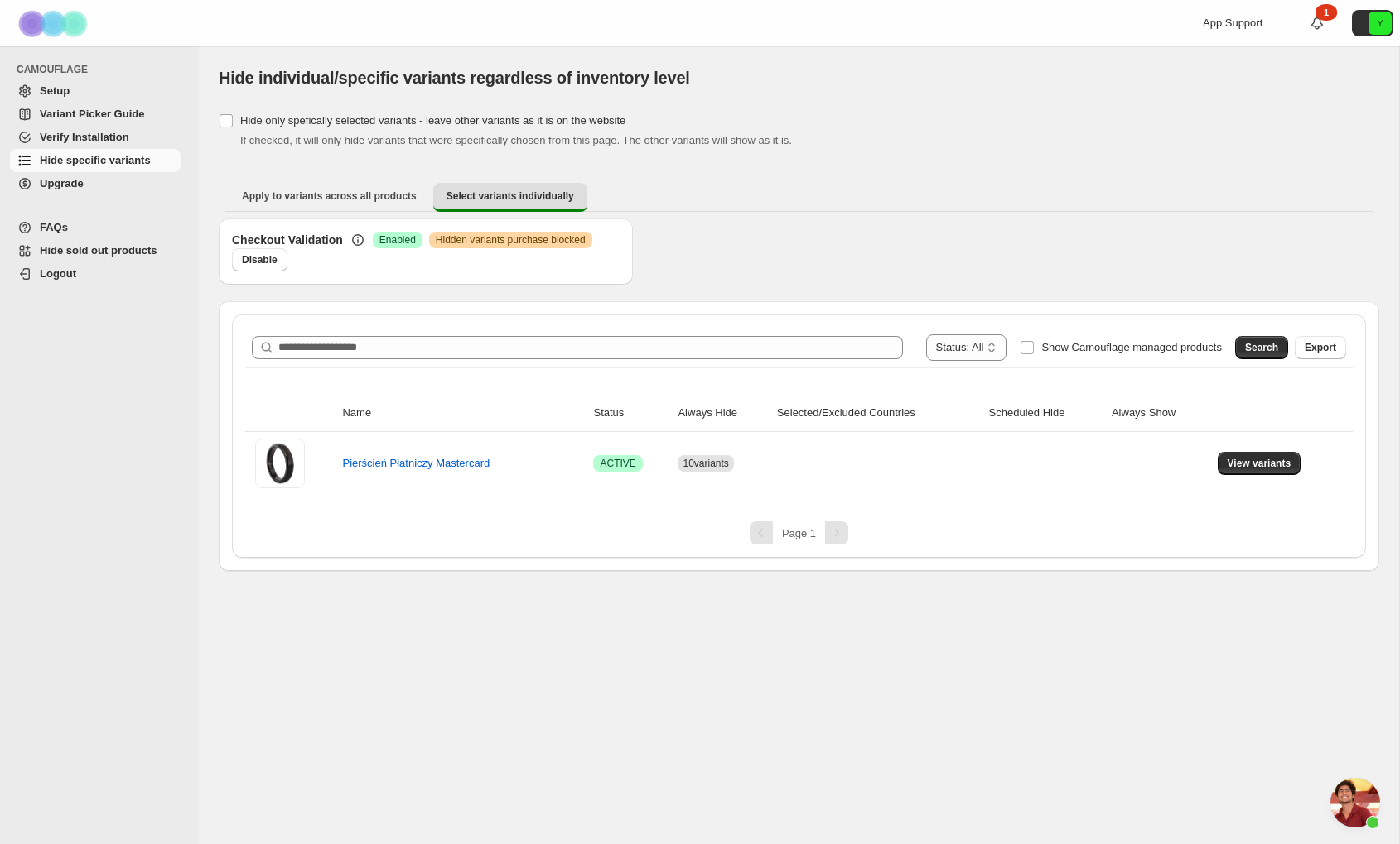
click at [1350, 819] on span "Open chat" at bounding box center [1354, 802] width 49 height 49
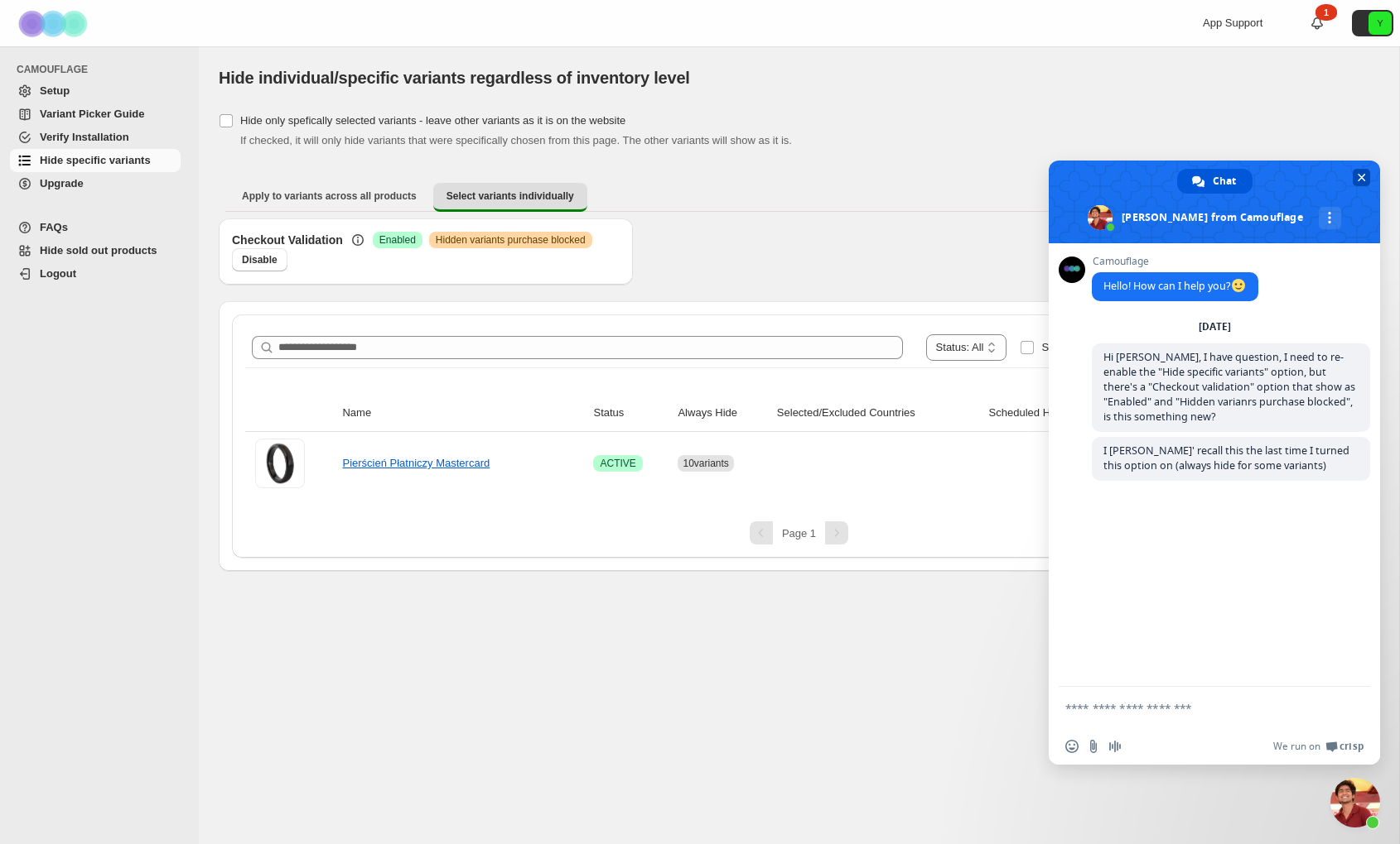
click at [1362, 173] on span "Close chat" at bounding box center [1361, 177] width 9 height 9
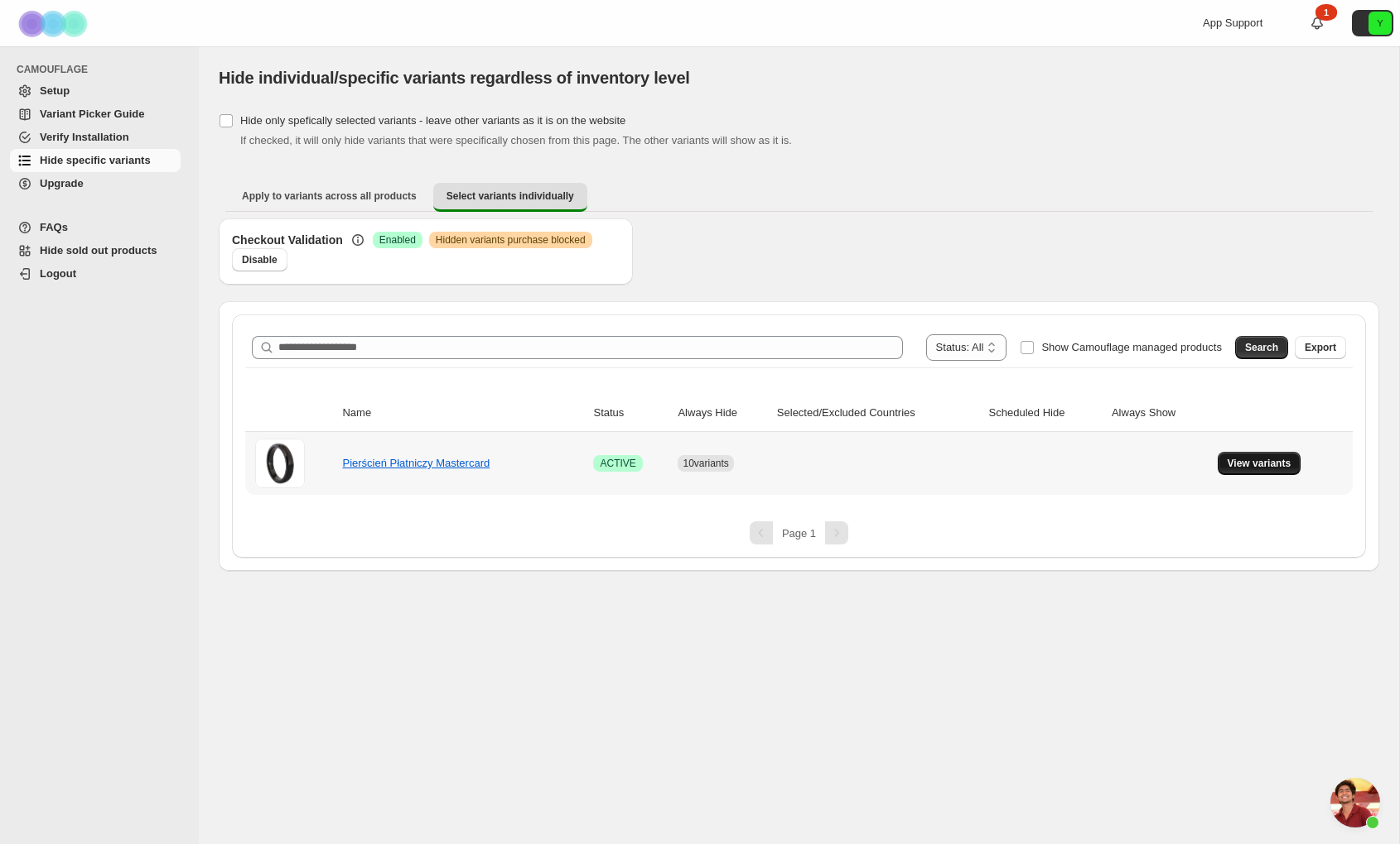
click at [1272, 463] on span "View variants" at bounding box center [1259, 464] width 64 height 14
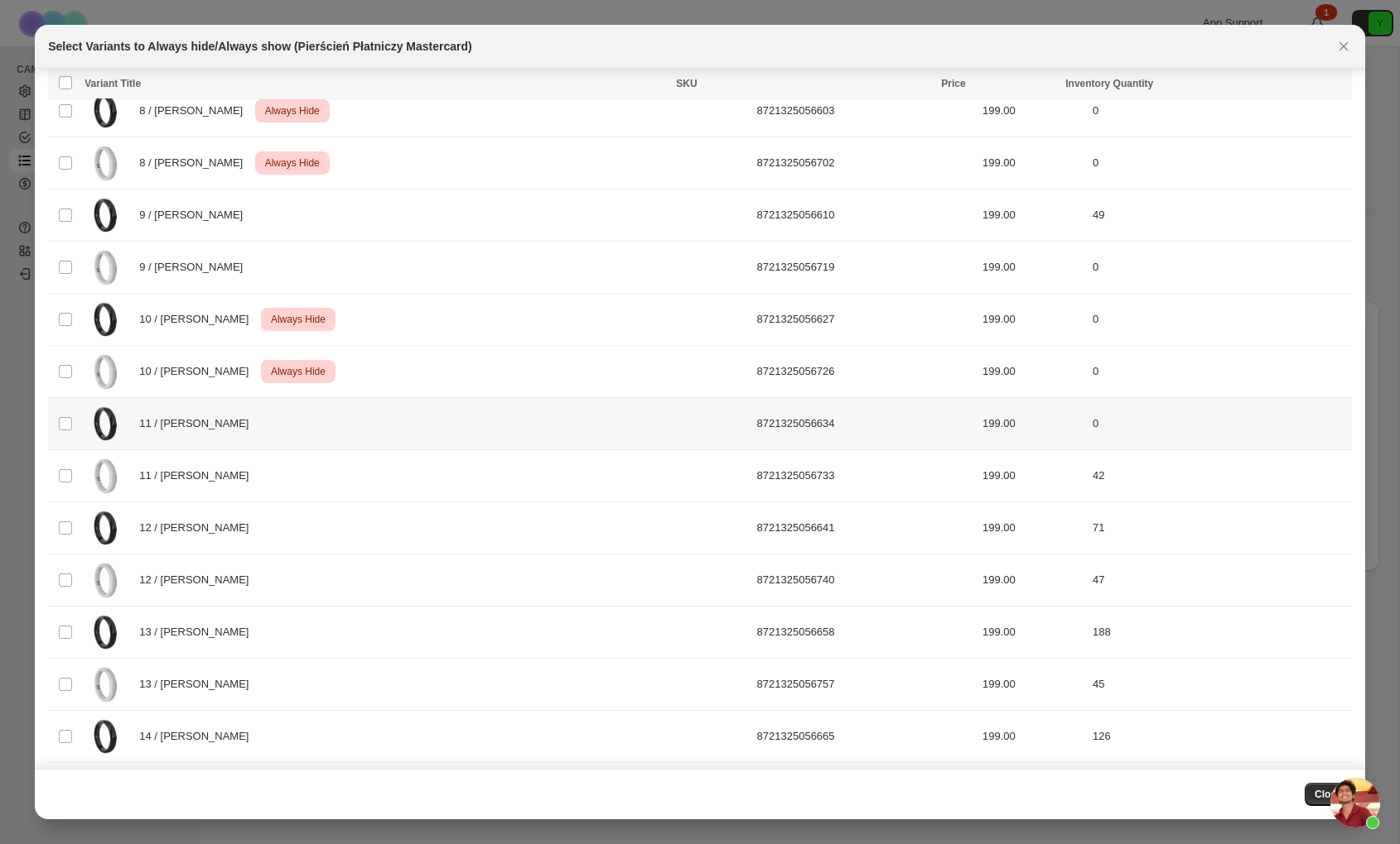
scroll to position [423, 0]
click at [1350, 52] on icon "Close" at bounding box center [1343, 46] width 16 height 16
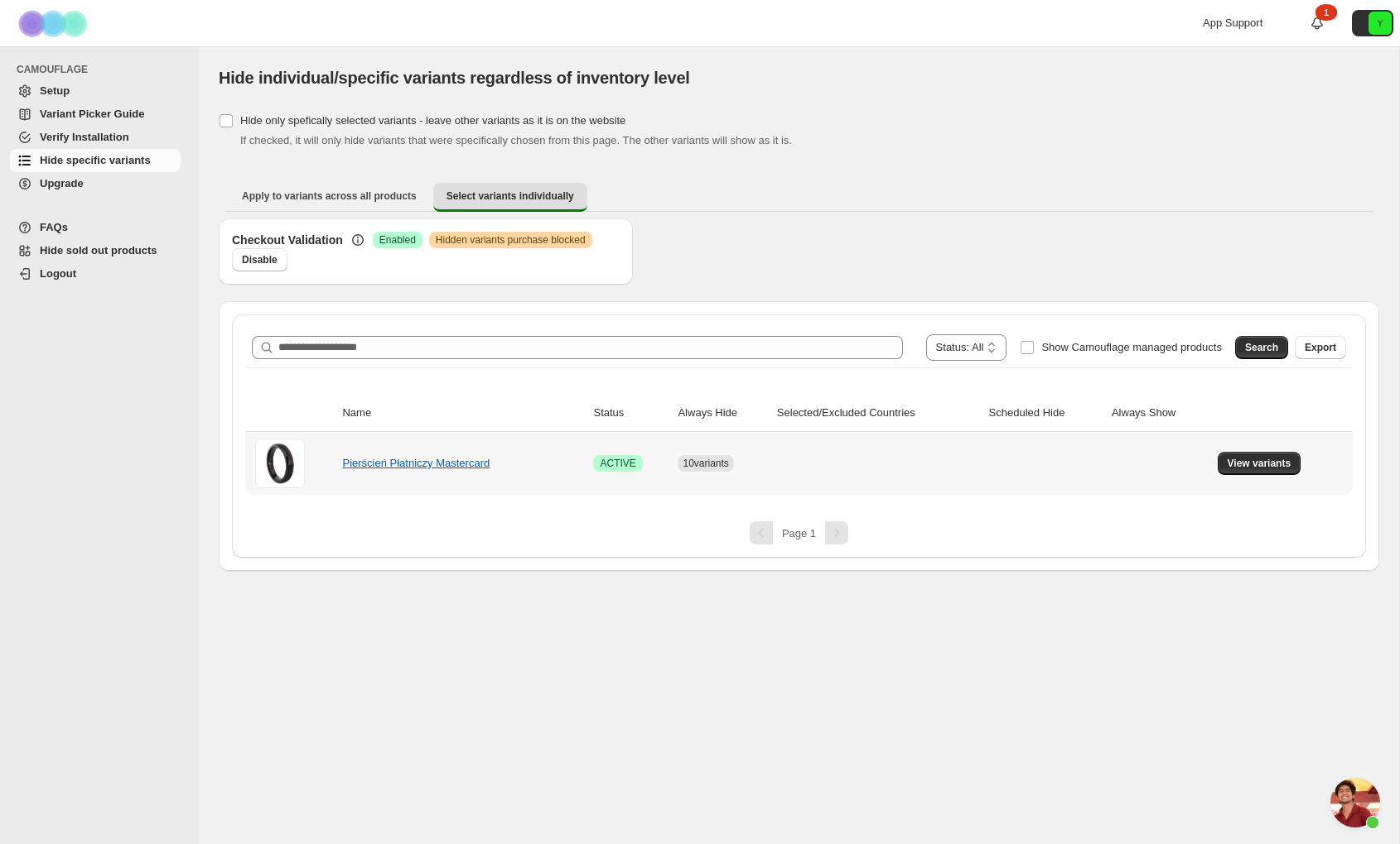
click at [577, 466] on td "Pierścień Płatniczy Mastercard" at bounding box center [462, 463] width 251 height 63
click at [1220, 468] on button "View variants" at bounding box center [1259, 463] width 83 height 23
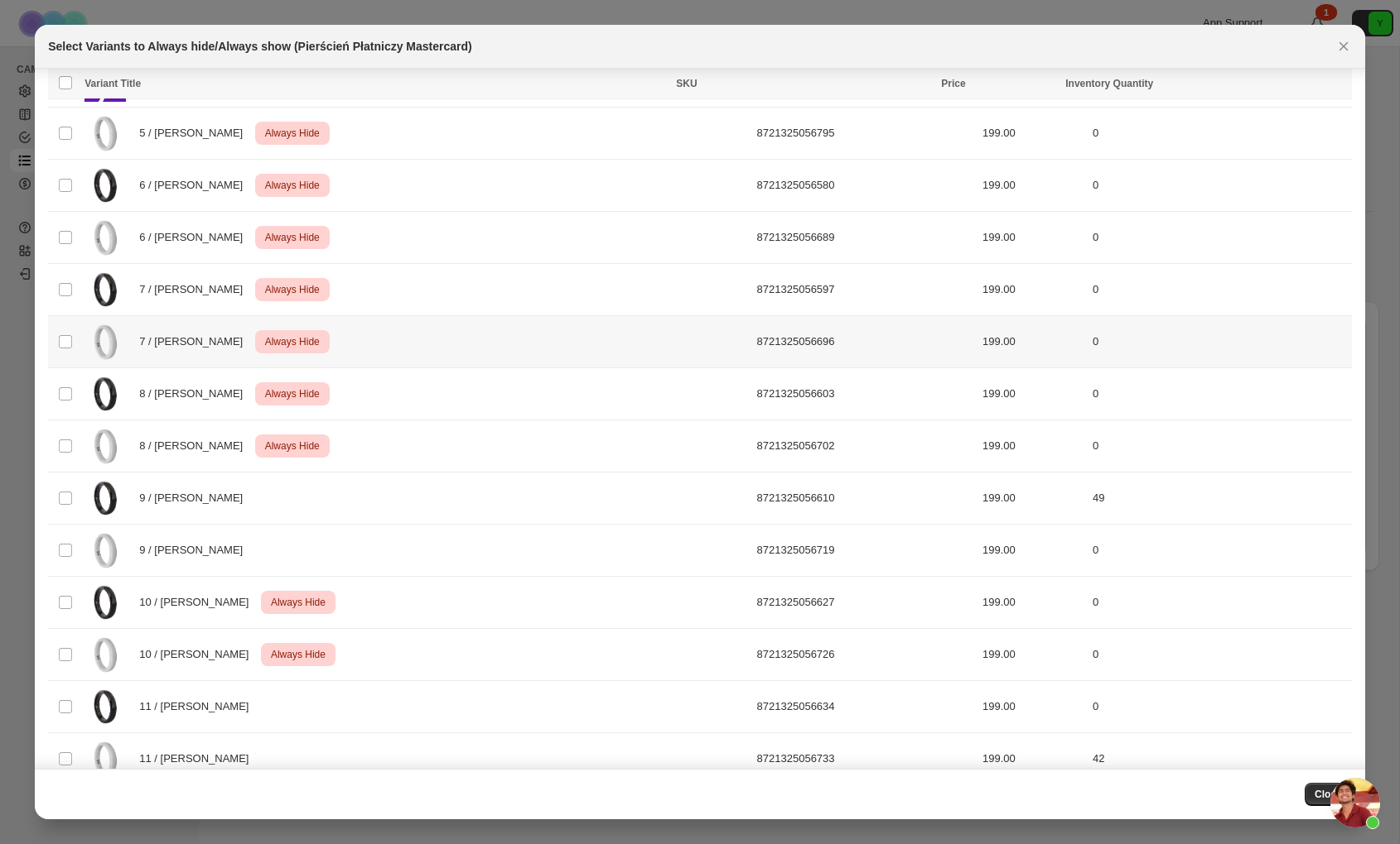
scroll to position [229, 0]
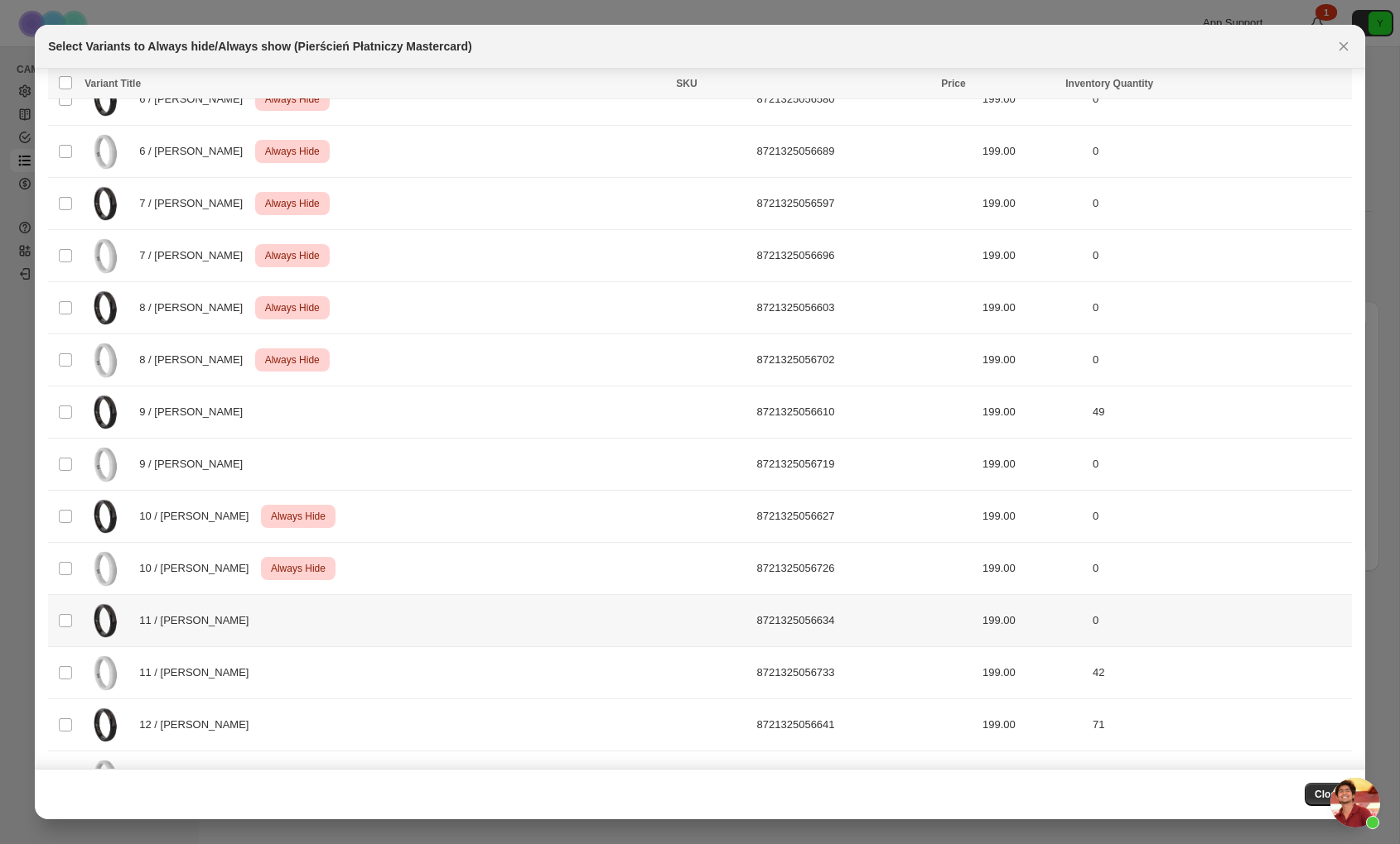
click at [217, 622] on div "11 / [PERSON_NAME]" at bounding box center [415, 620] width 662 height 42
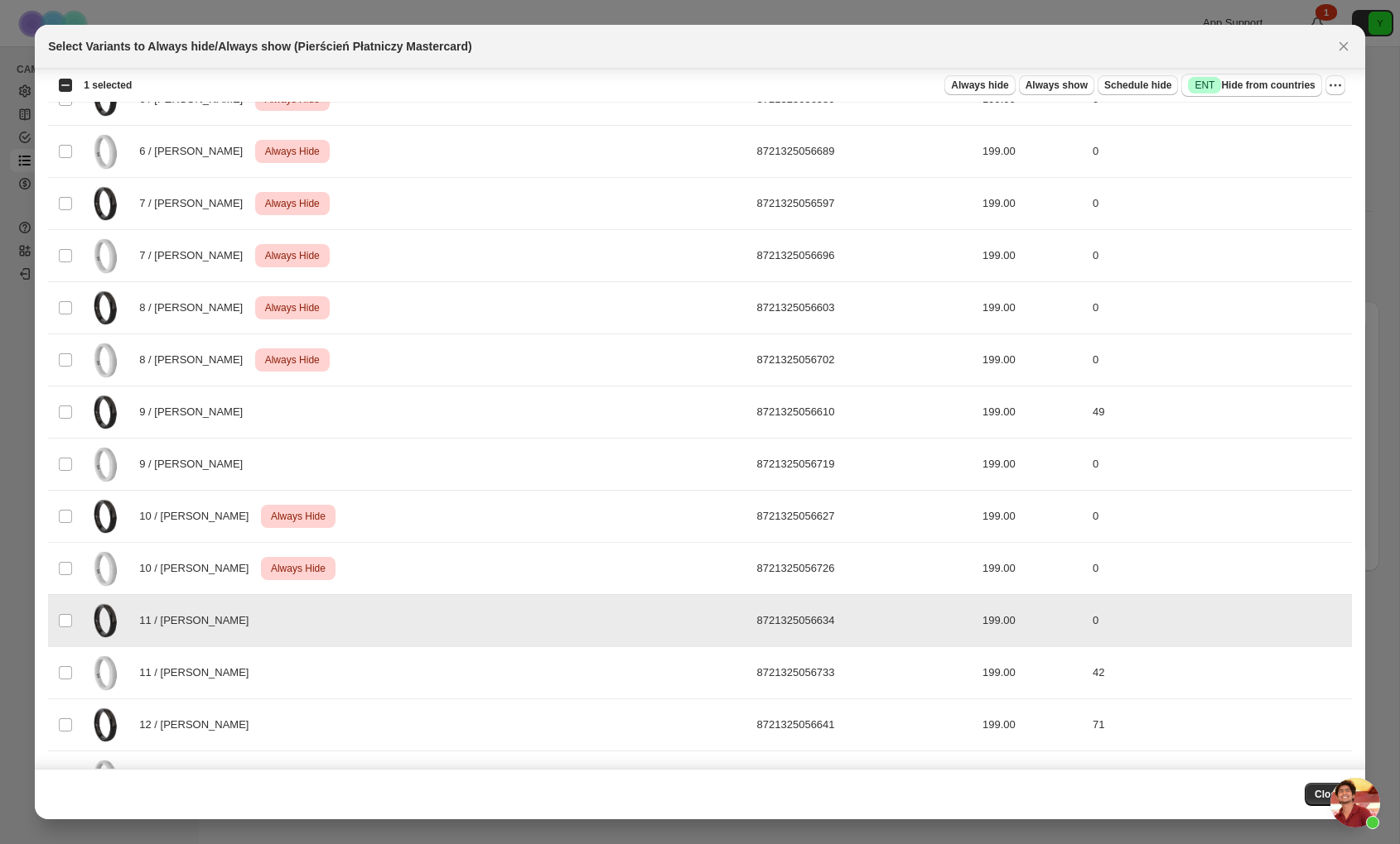
scroll to position [641, 0]
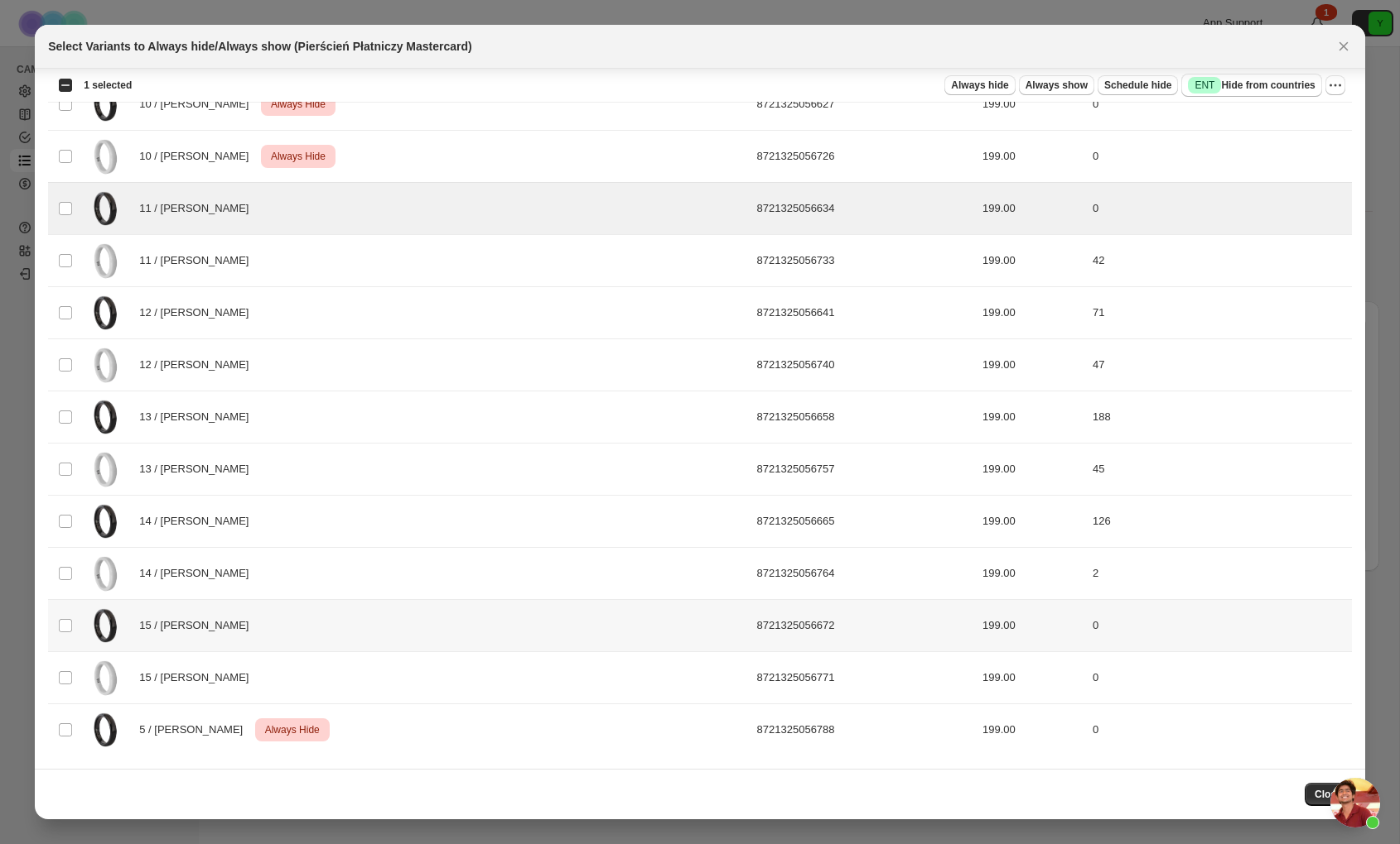
click at [226, 611] on div "15 / [PERSON_NAME]" at bounding box center [415, 625] width 662 height 42
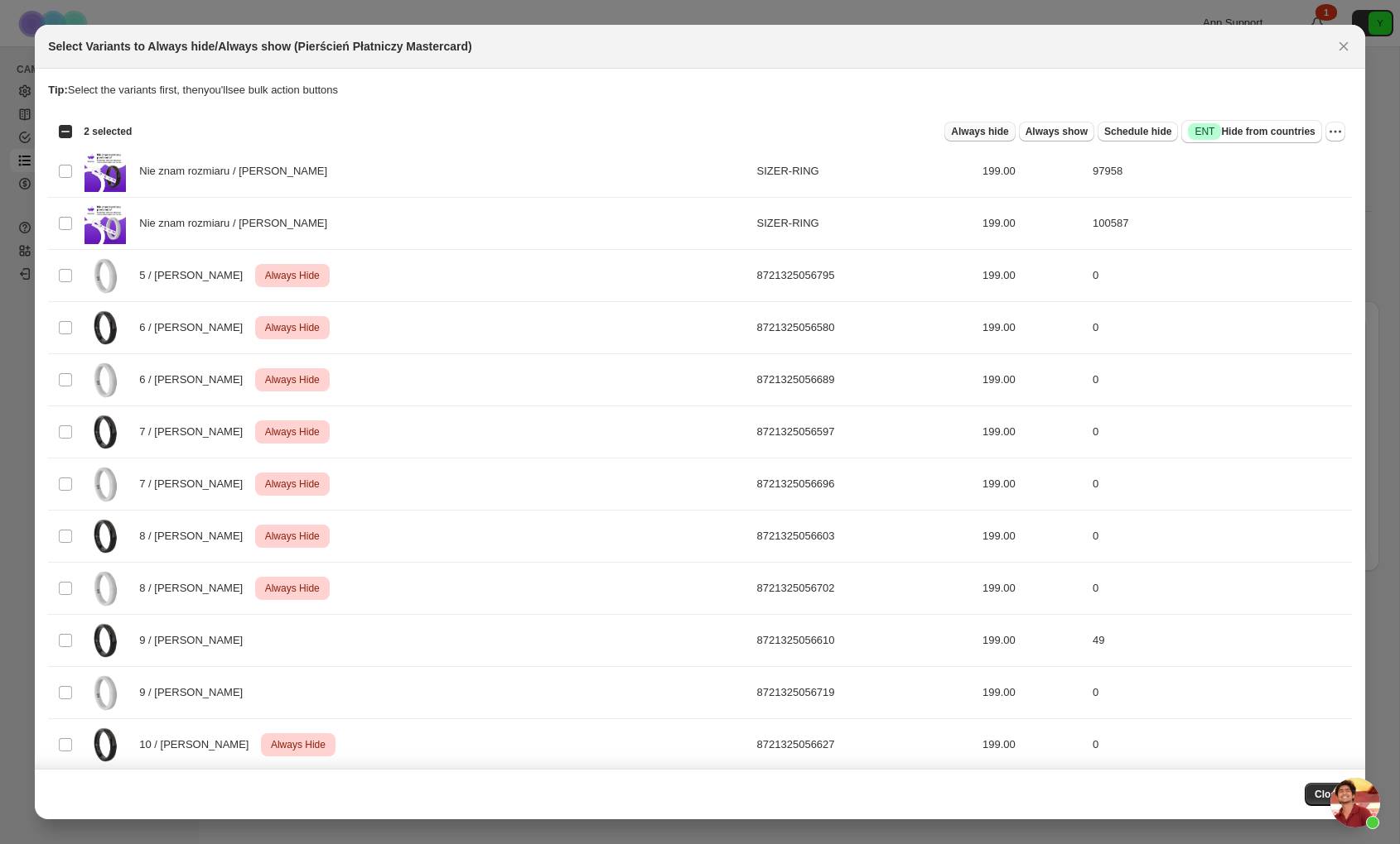
click at [963, 133] on span "Always hide" at bounding box center [979, 132] width 57 height 14
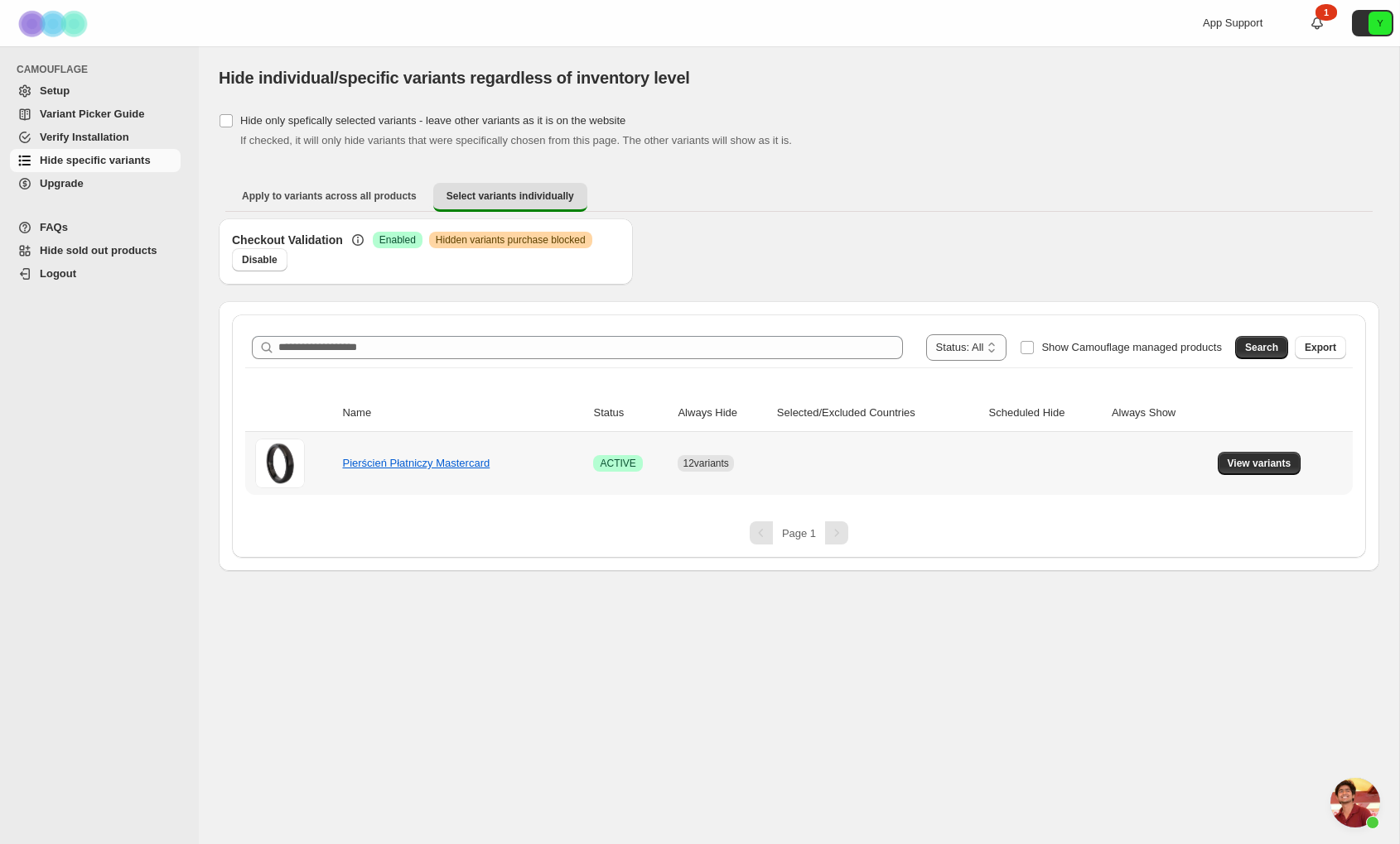
click at [1266, 475] on td "View variants" at bounding box center [1283, 463] width 140 height 63
click at [1266, 464] on span "View variants" at bounding box center [1259, 464] width 64 height 14
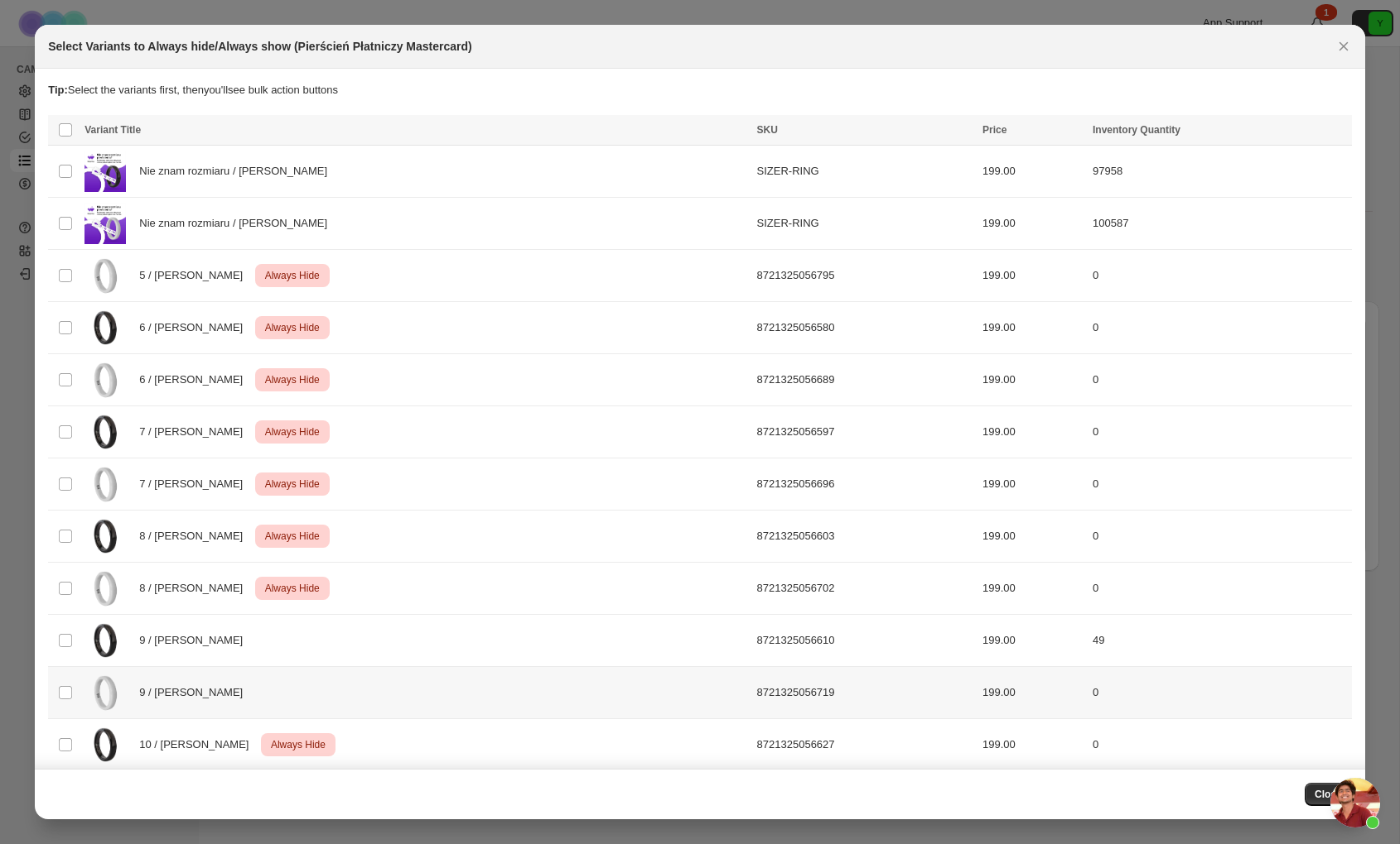
click at [312, 704] on div "9 / [PERSON_NAME]" at bounding box center [415, 693] width 662 height 42
click at [958, 130] on span "Always hide" at bounding box center [979, 132] width 57 height 14
